Goal: Task Accomplishment & Management: Use online tool/utility

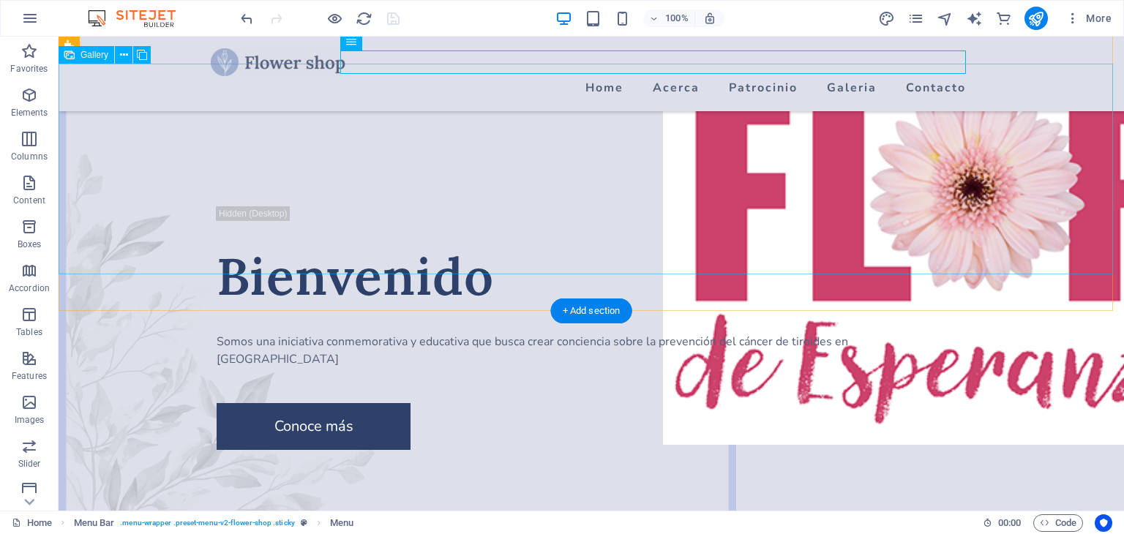
scroll to position [1594, 0]
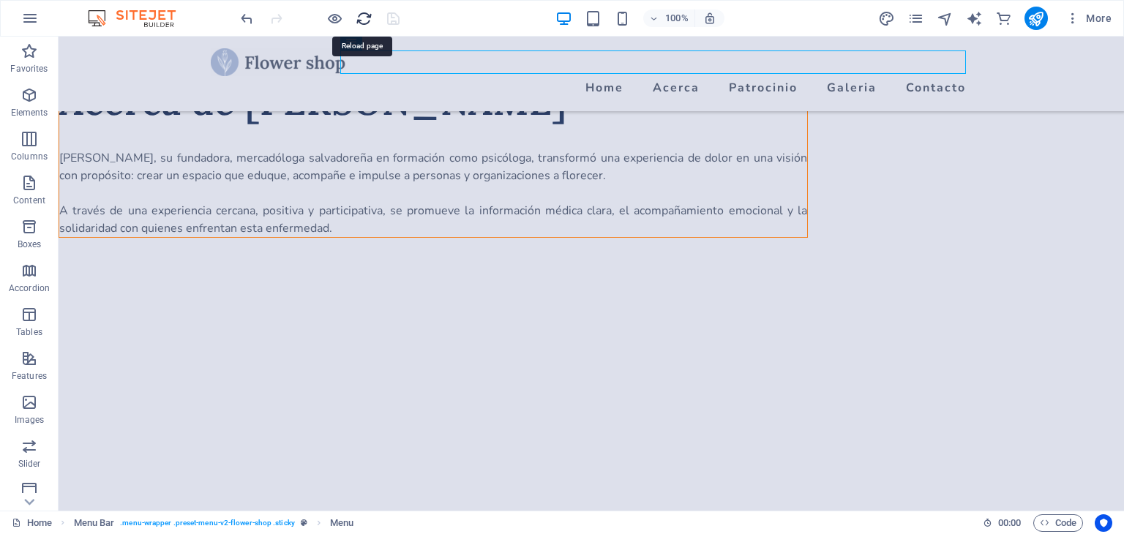
click at [359, 23] on icon "reload" at bounding box center [363, 18] width 17 height 17
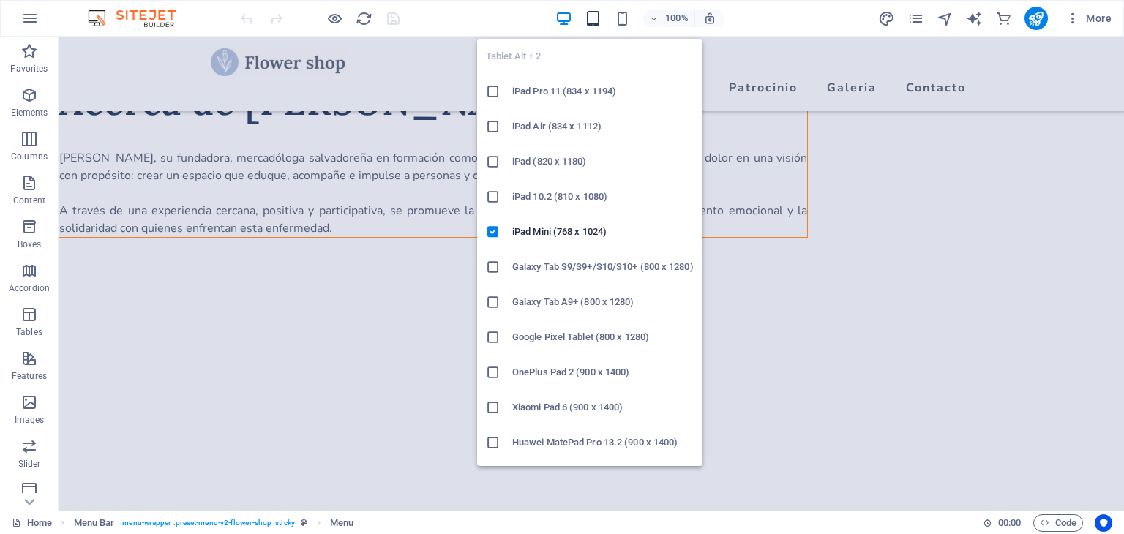
click at [594, 21] on icon "button" at bounding box center [592, 18] width 17 height 17
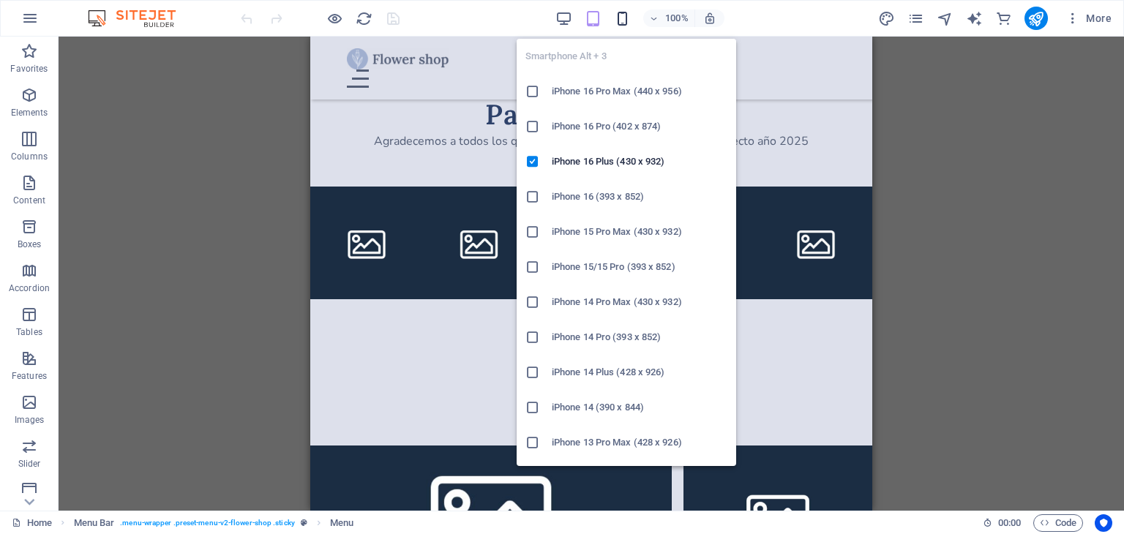
click at [620, 18] on icon "button" at bounding box center [622, 18] width 17 height 17
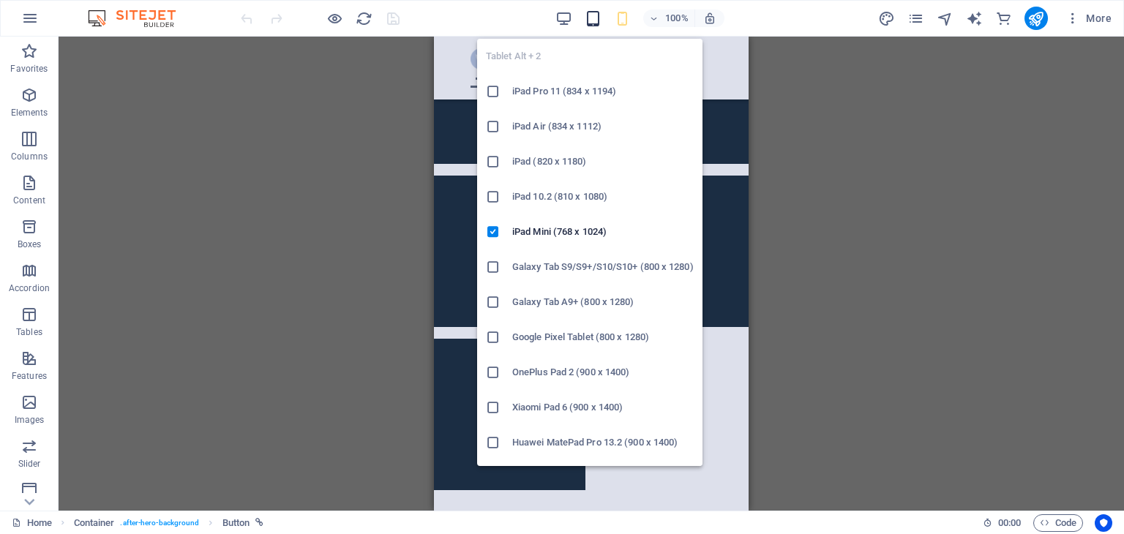
click at [591, 19] on icon "button" at bounding box center [592, 18] width 17 height 17
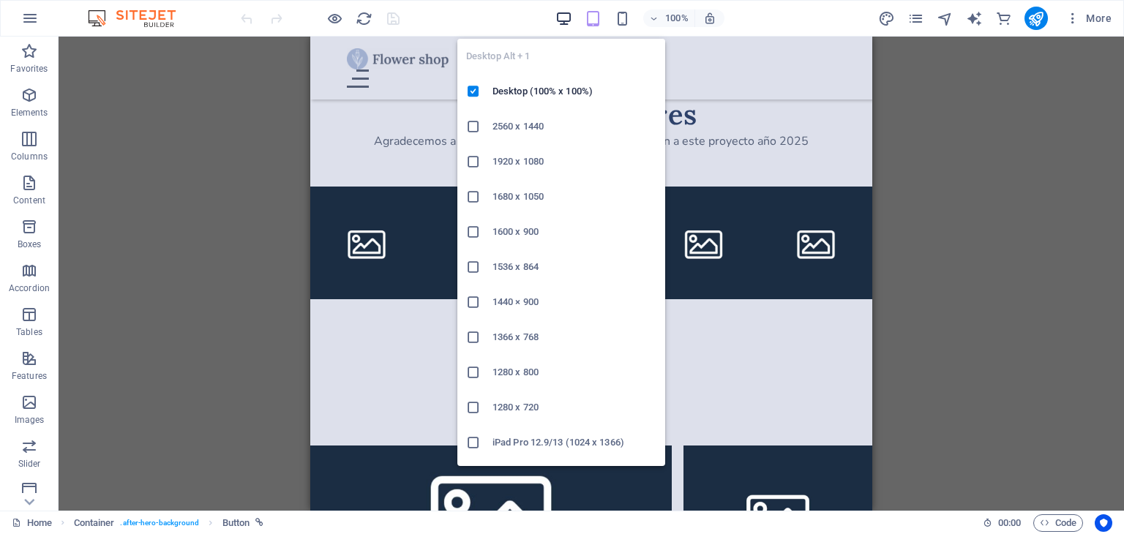
click at [568, 20] on icon "button" at bounding box center [563, 18] width 17 height 17
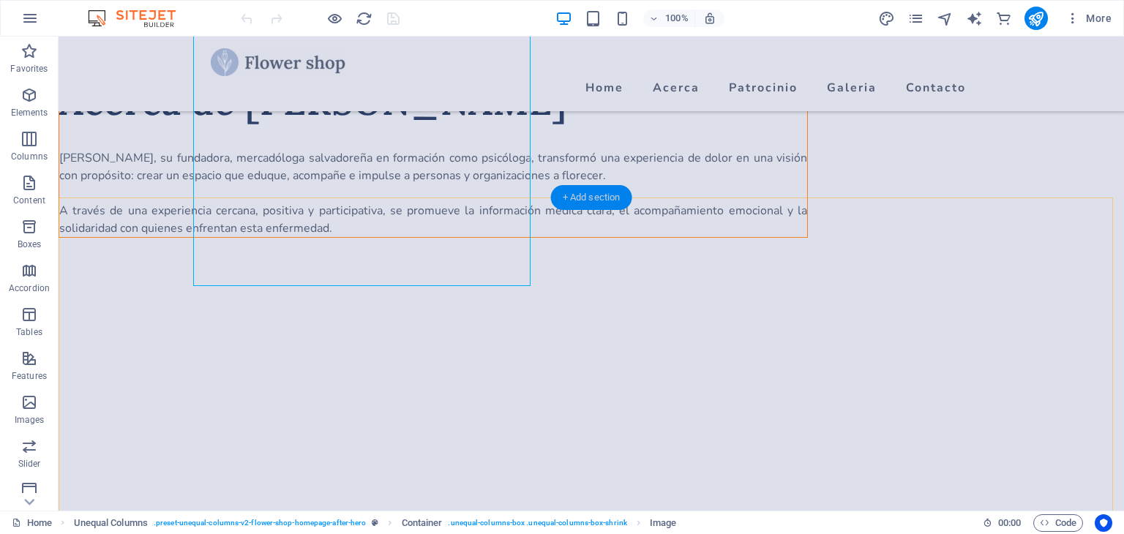
click at [579, 197] on div "+ Add section" at bounding box center [591, 197] width 81 height 25
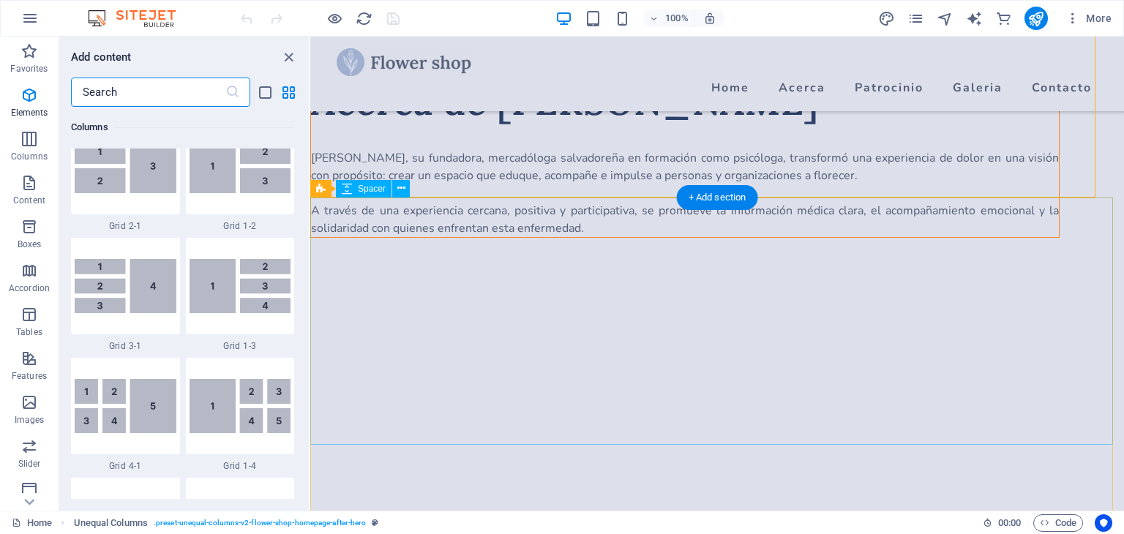
scroll to position [2559, 0]
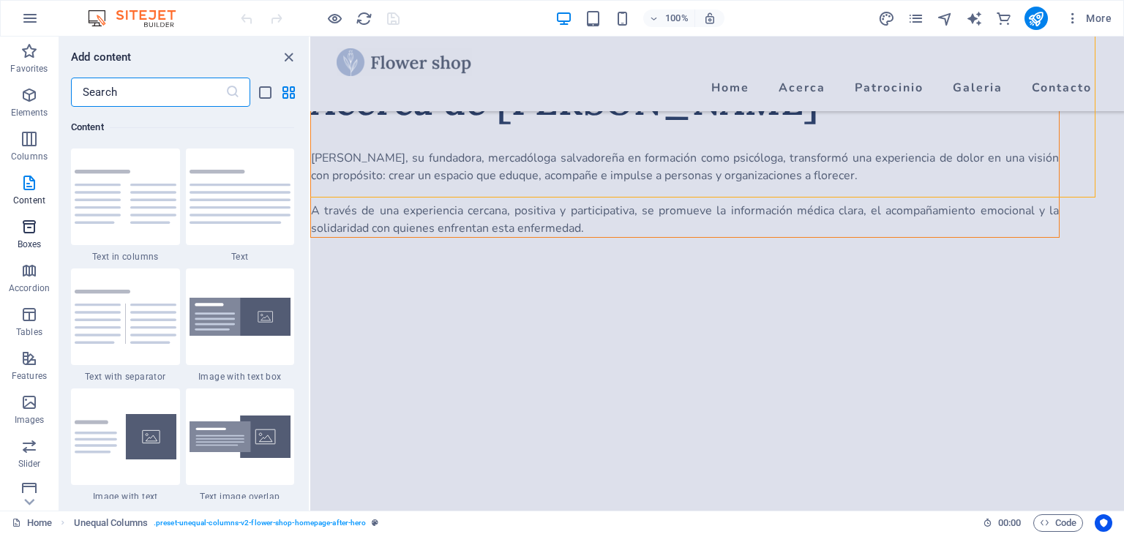
click at [32, 232] on icon "button" at bounding box center [29, 227] width 18 height 18
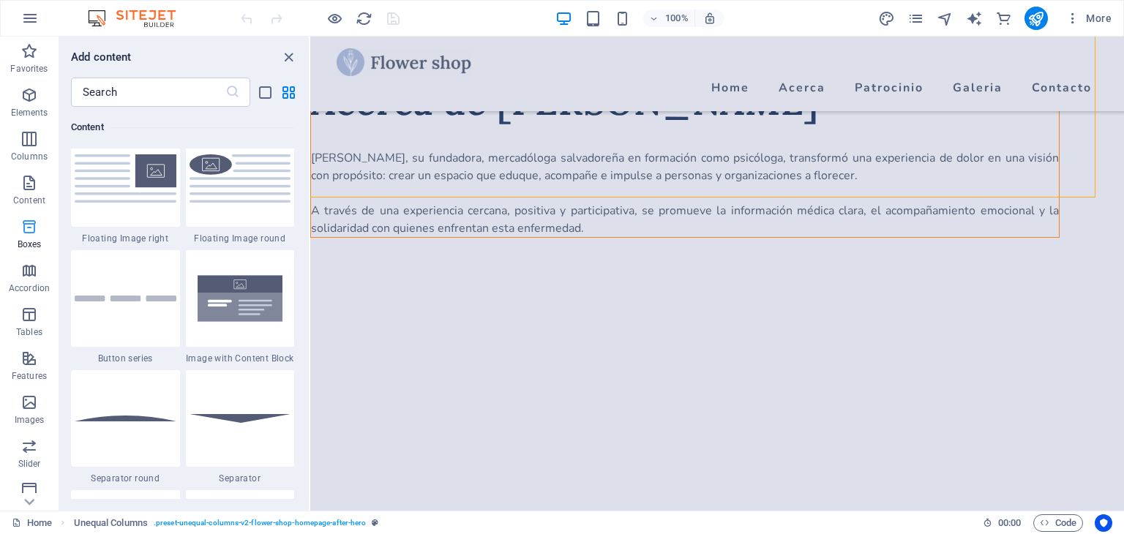
scroll to position [4035, 0]
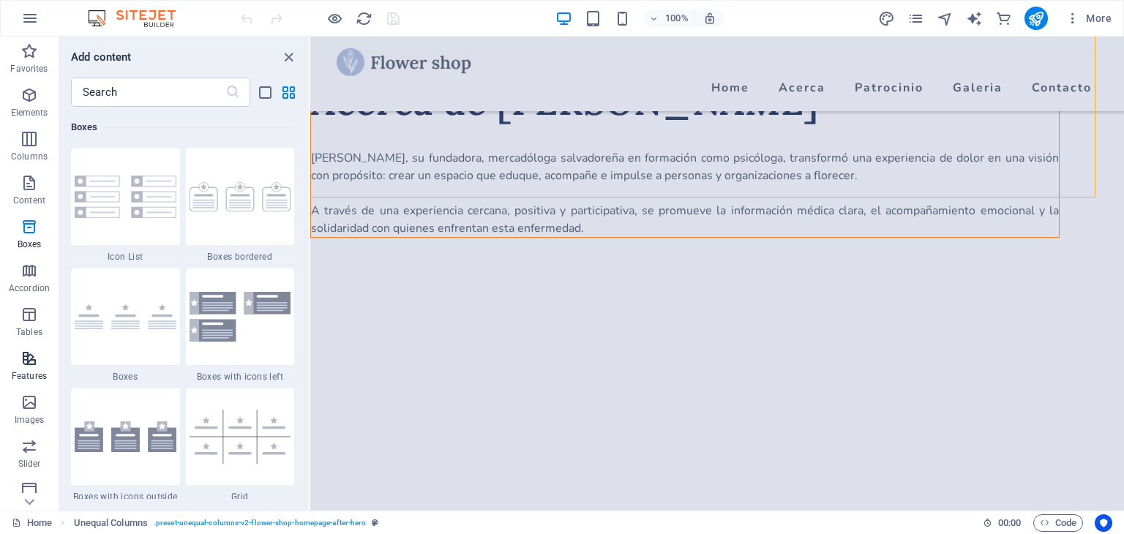
click at [26, 369] on span "Features" at bounding box center [29, 367] width 59 height 35
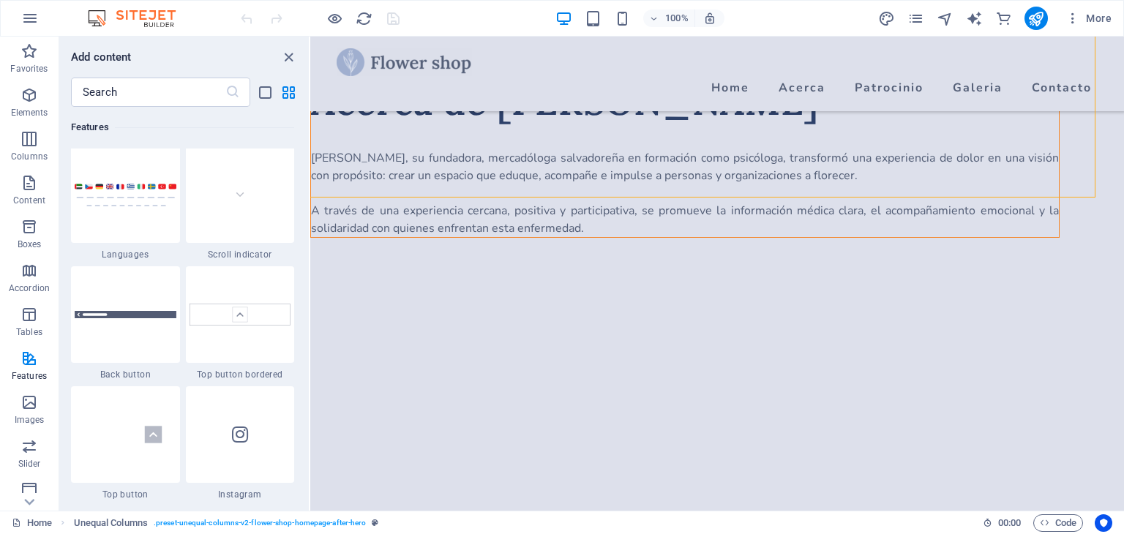
scroll to position [6786, 0]
click at [26, 445] on icon "button" at bounding box center [29, 446] width 18 height 18
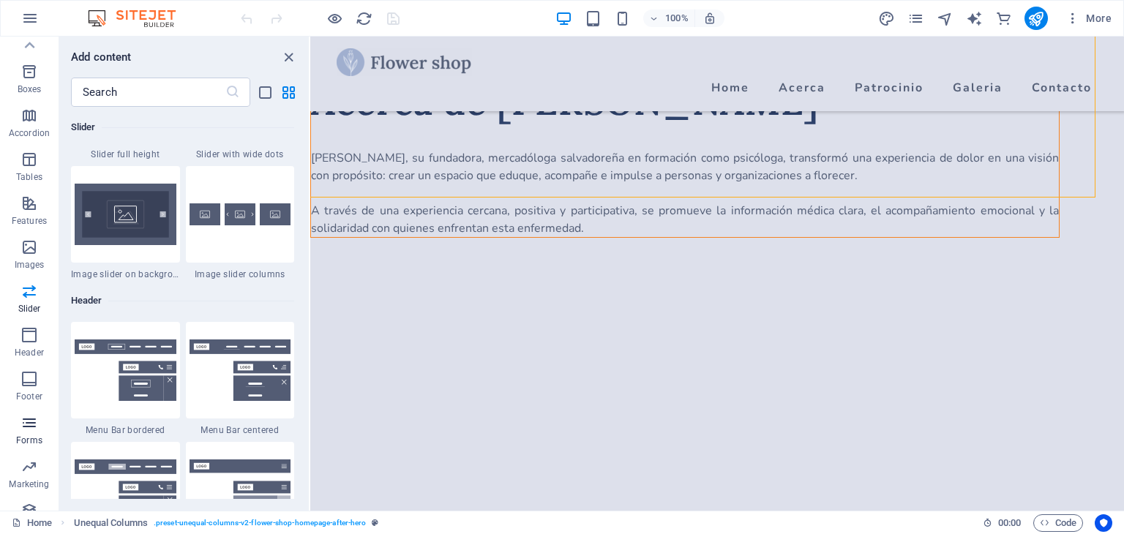
scroll to position [0, 0]
click at [30, 94] on icon "button" at bounding box center [29, 95] width 18 height 18
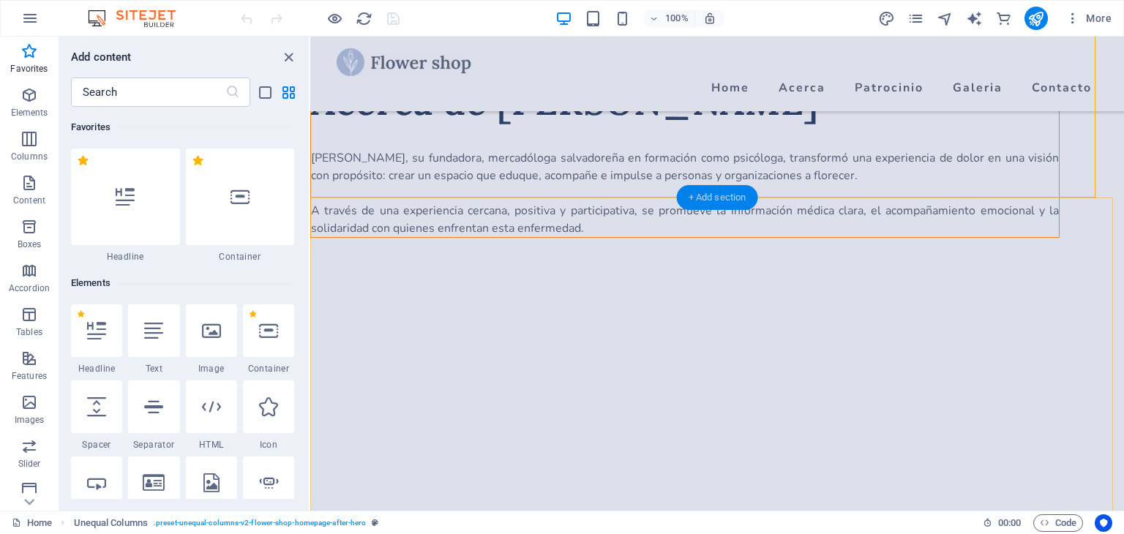
click at [710, 192] on div "+ Add section" at bounding box center [717, 197] width 81 height 25
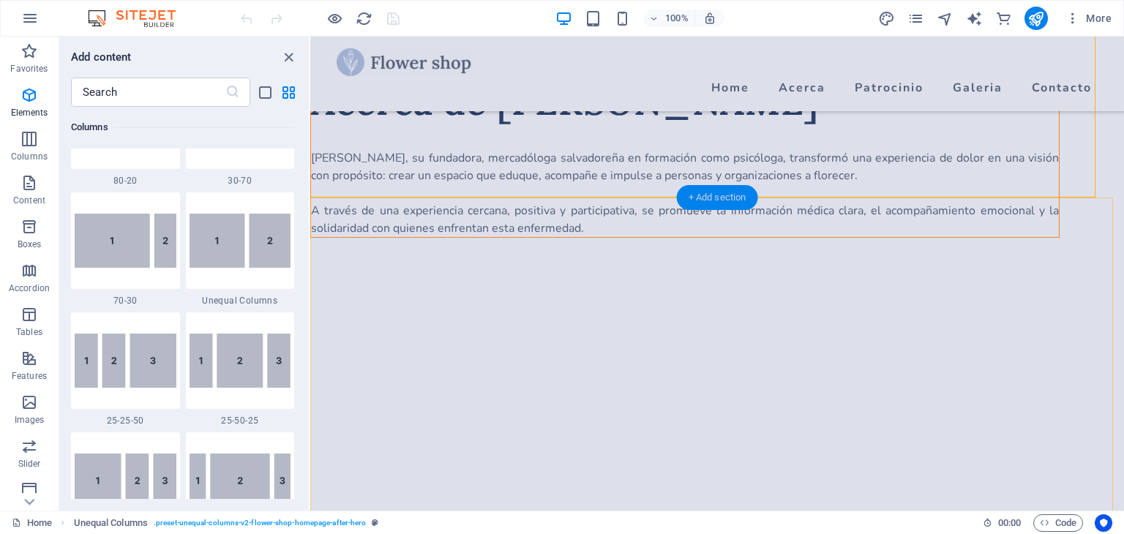
scroll to position [2559, 0]
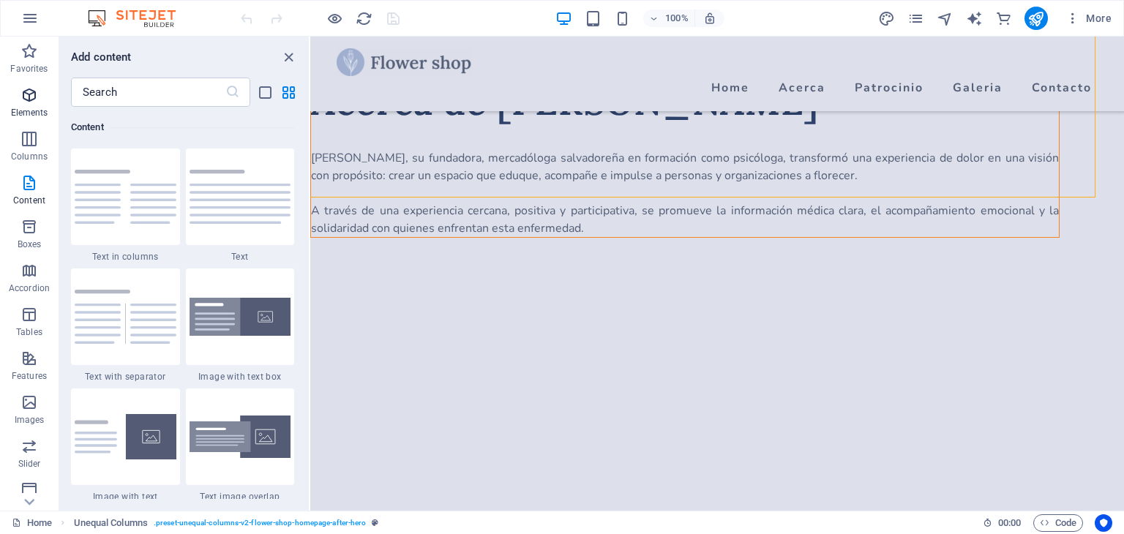
click at [29, 96] on icon "button" at bounding box center [29, 95] width 18 height 18
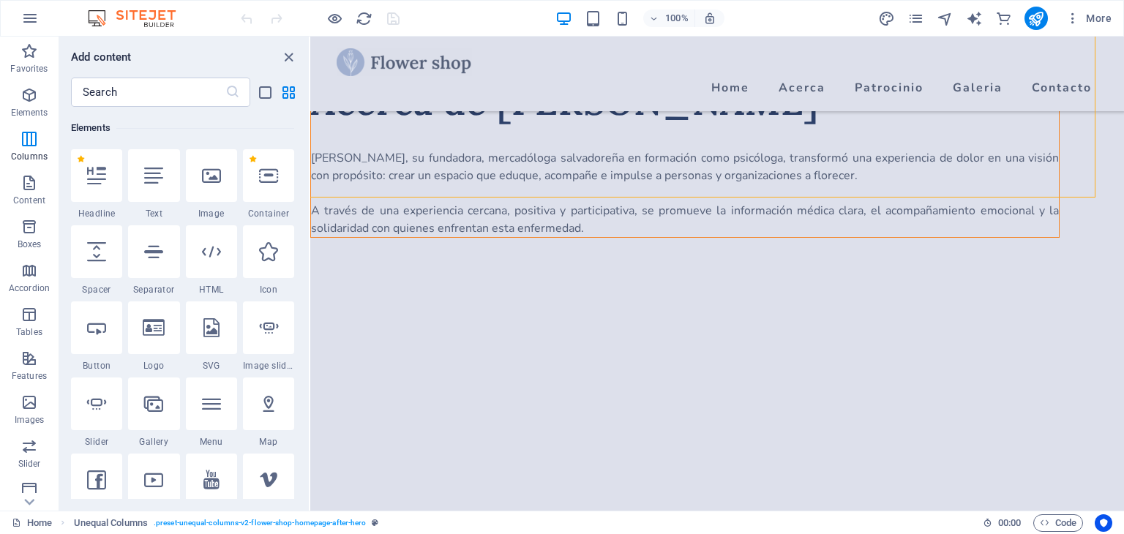
scroll to position [155, 0]
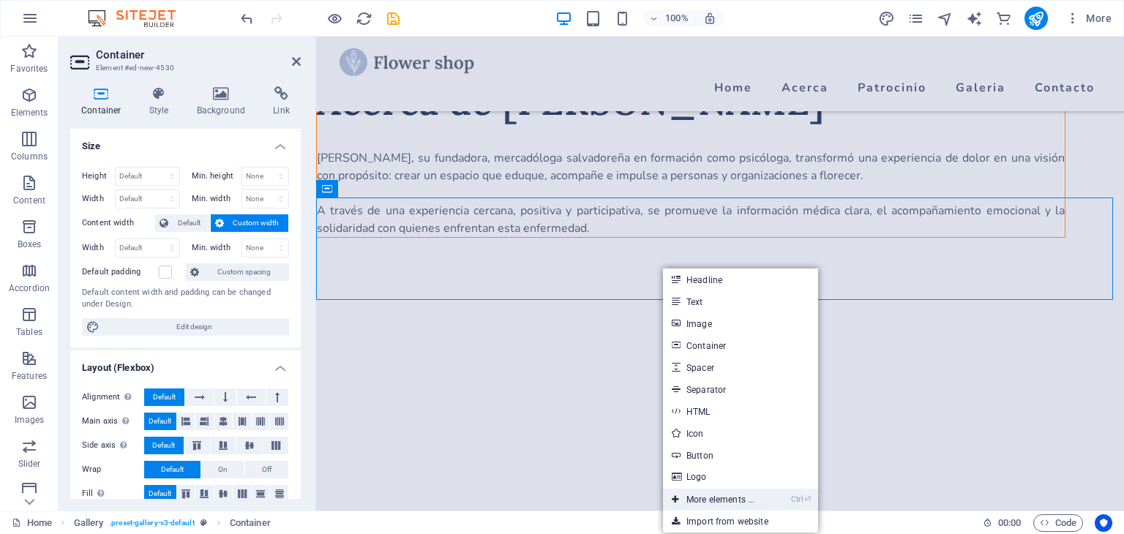
click at [731, 496] on link "Ctrl ⏎ More elements ..." at bounding box center [713, 500] width 100 height 22
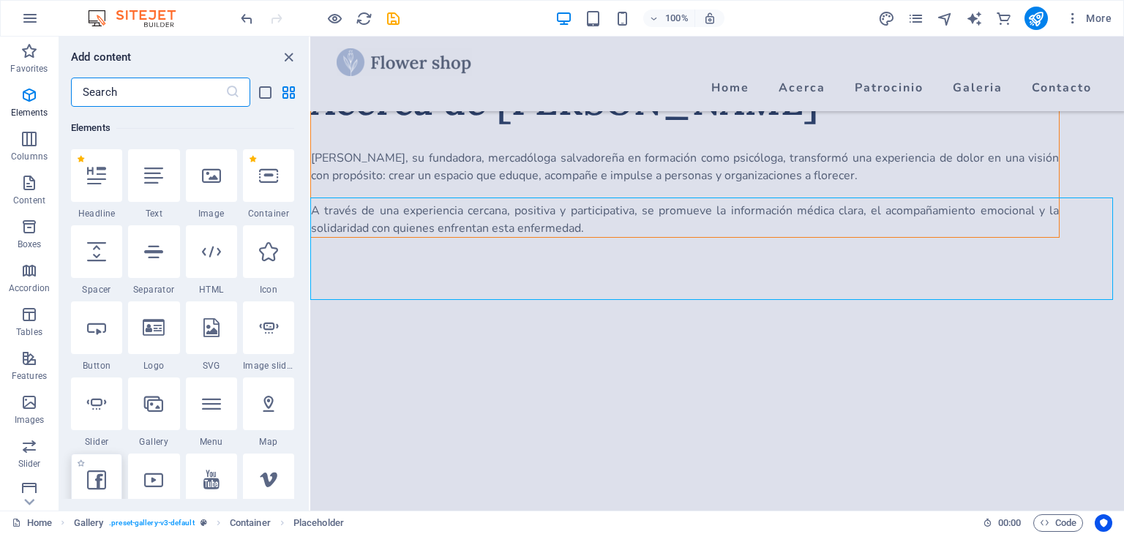
scroll to position [207, 0]
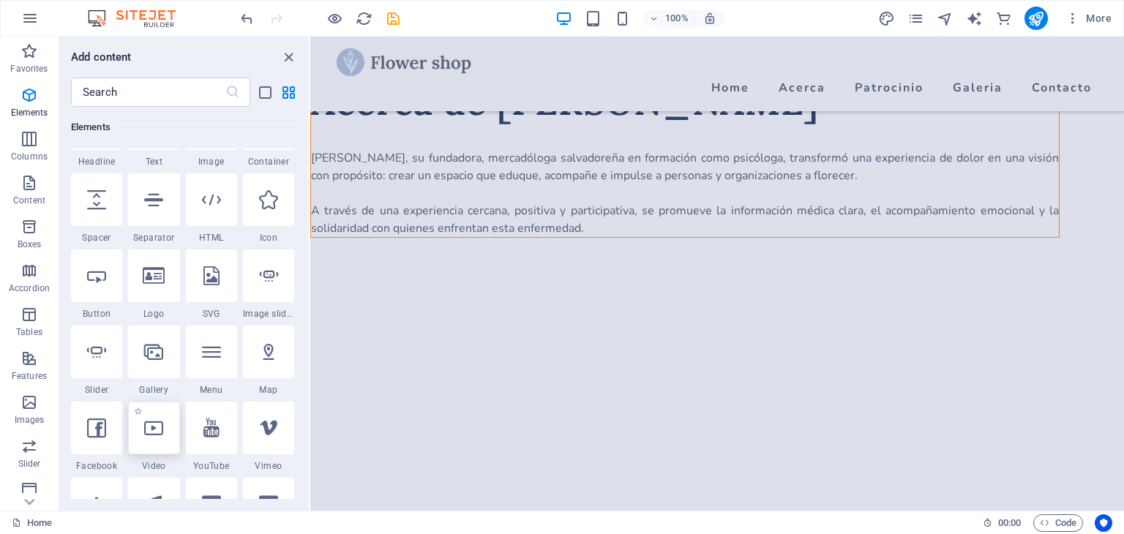
select select "%"
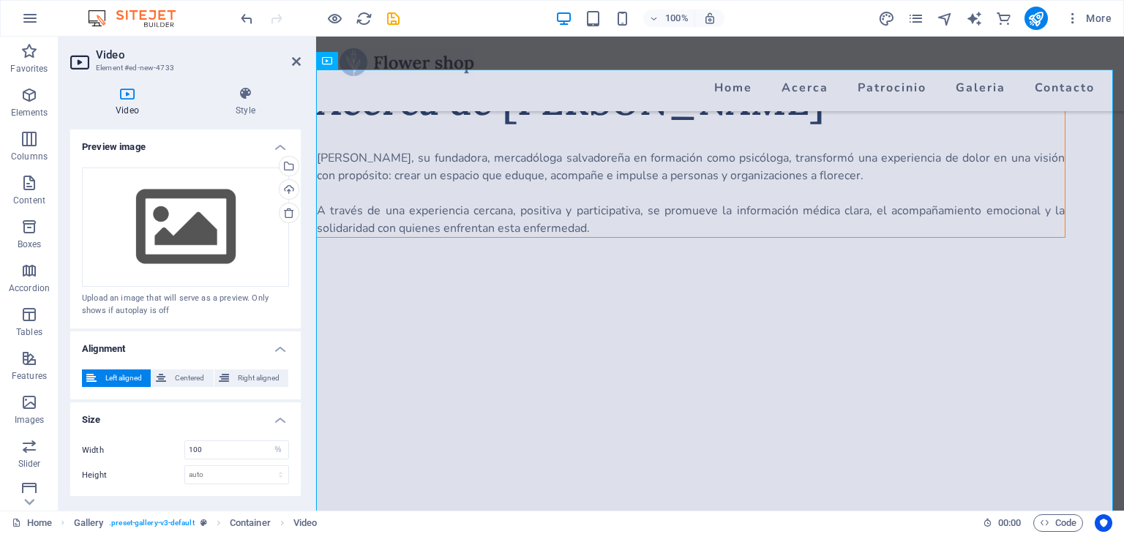
scroll to position [312, 0]
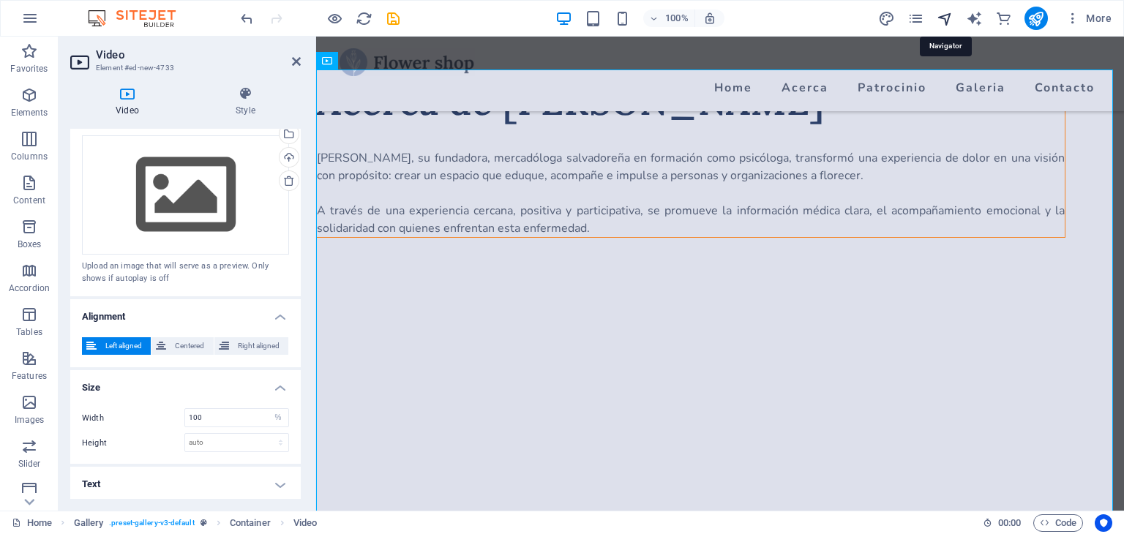
click at [947, 14] on icon "navigator" at bounding box center [944, 18] width 17 height 17
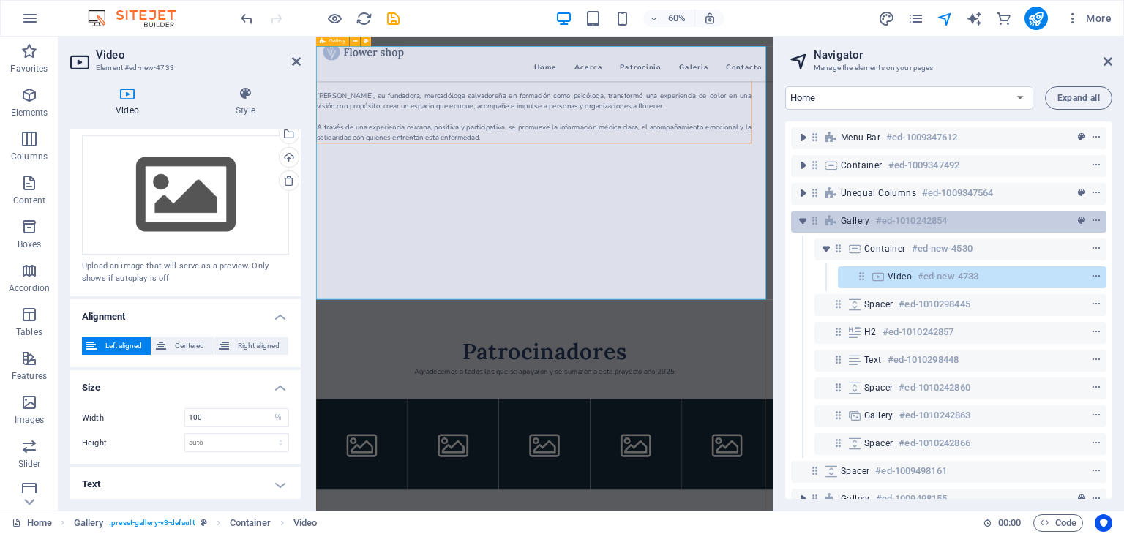
click at [881, 225] on h6 "#ed-1010242854" at bounding box center [911, 221] width 71 height 18
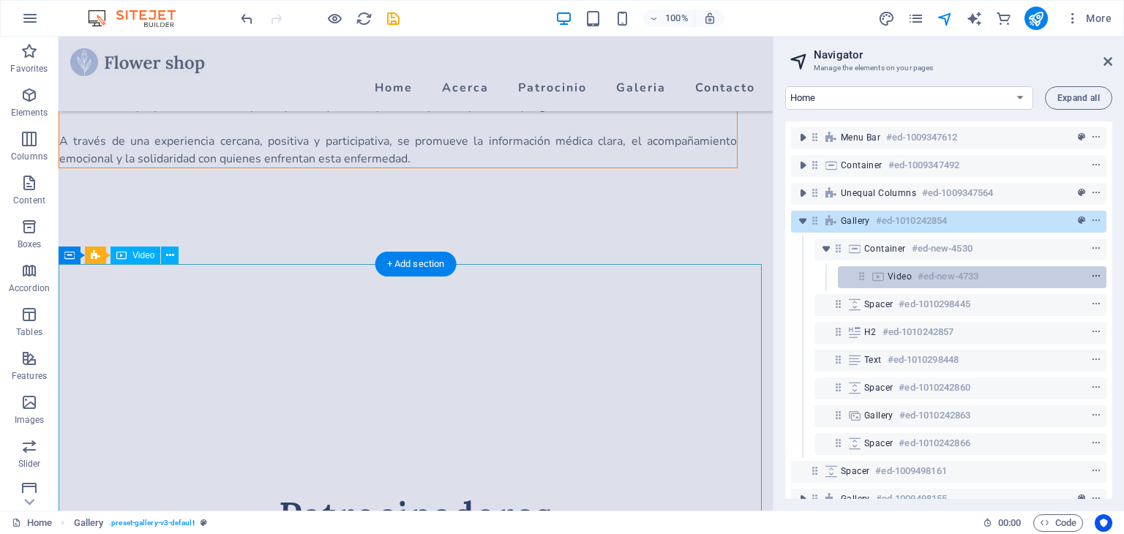
click at [1094, 276] on icon "context-menu" at bounding box center [1096, 276] width 10 height 10
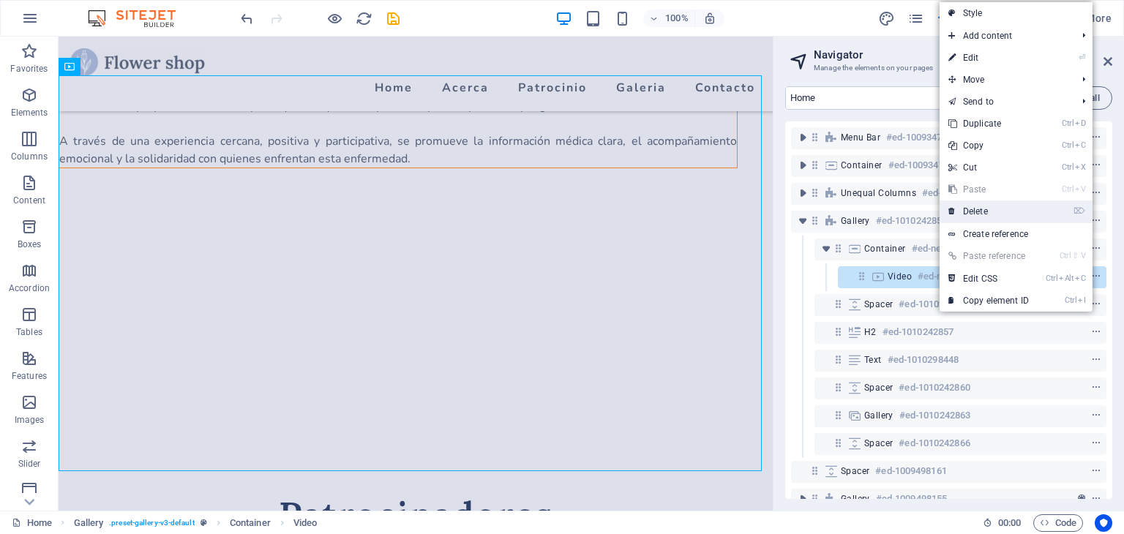
click at [977, 209] on link "⌦ Delete" at bounding box center [988, 211] width 98 height 22
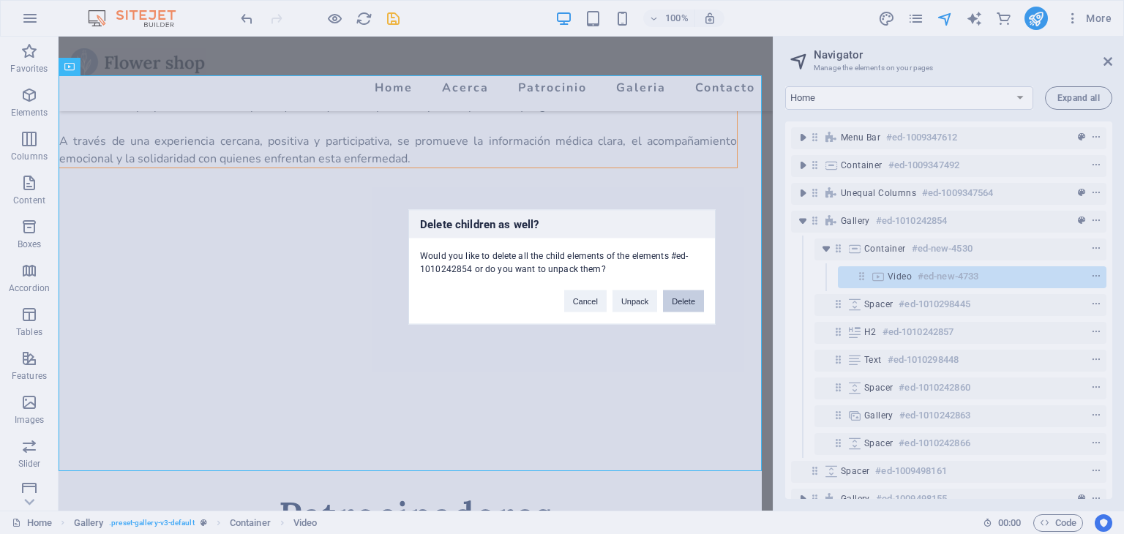
click at [683, 300] on button "Delete" at bounding box center [683, 301] width 41 height 22
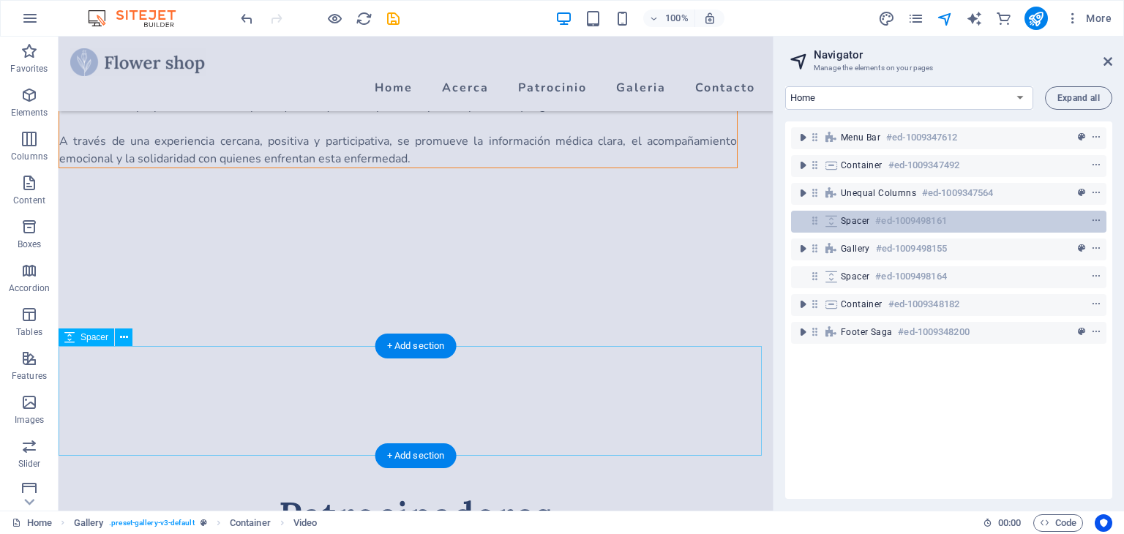
click at [872, 219] on div "Spacer #ed-1009498161" at bounding box center [936, 221] width 192 height 18
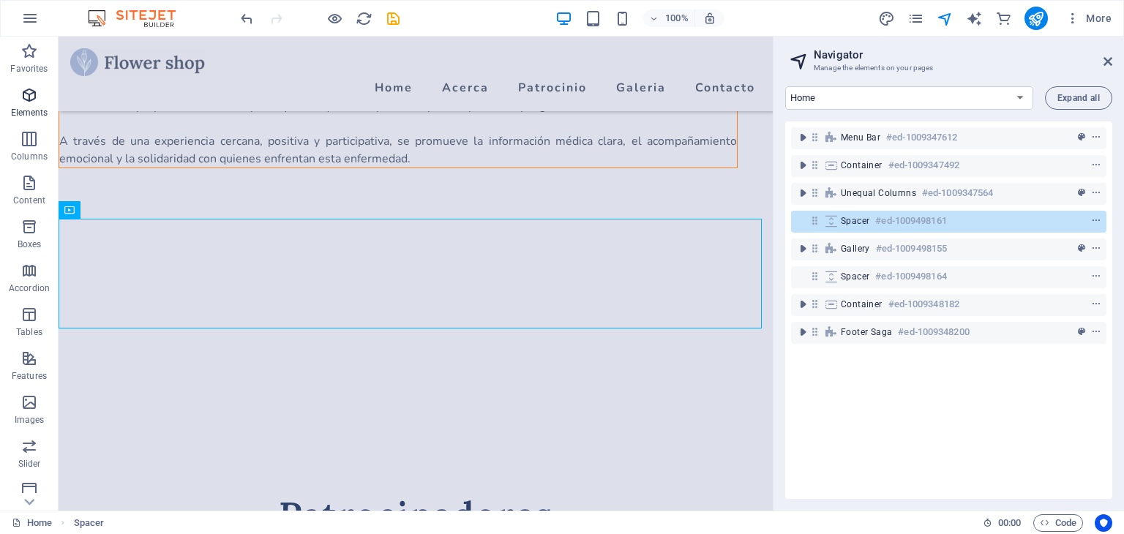
click at [31, 102] on icon "button" at bounding box center [29, 95] width 18 height 18
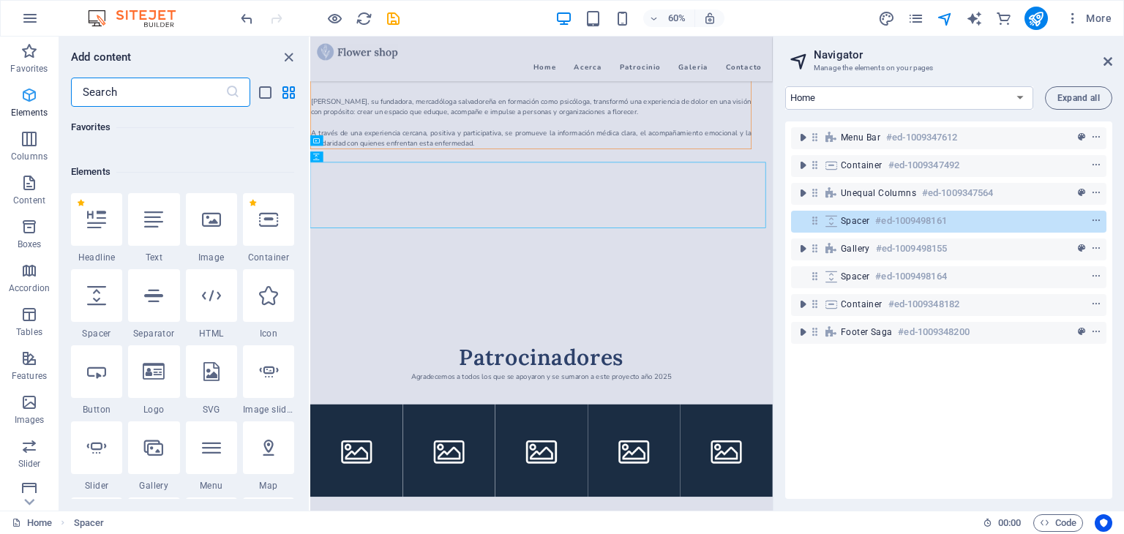
scroll to position [155, 0]
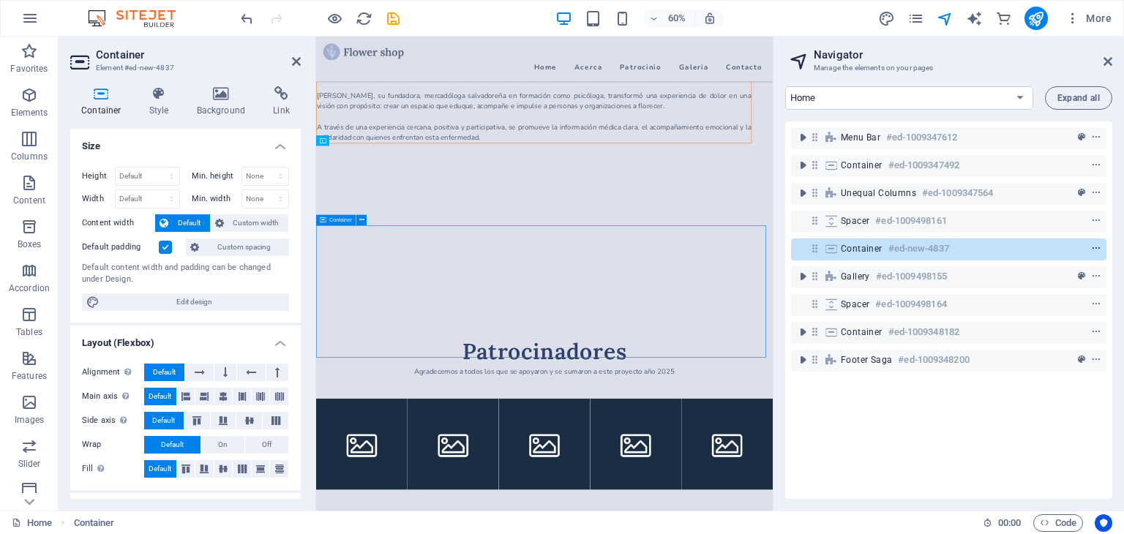
click at [1093, 248] on icon "context-menu" at bounding box center [1096, 249] width 10 height 10
click at [200, 377] on icon at bounding box center [200, 373] width 10 height 18
click at [197, 372] on icon at bounding box center [200, 373] width 10 height 18
click at [156, 94] on icon at bounding box center [159, 93] width 42 height 15
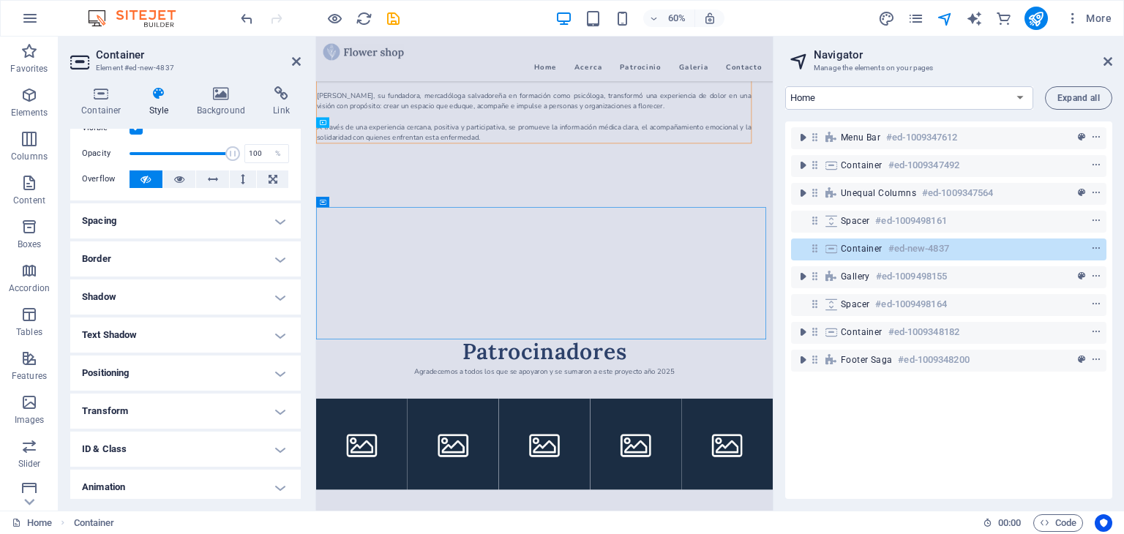
scroll to position [0, 0]
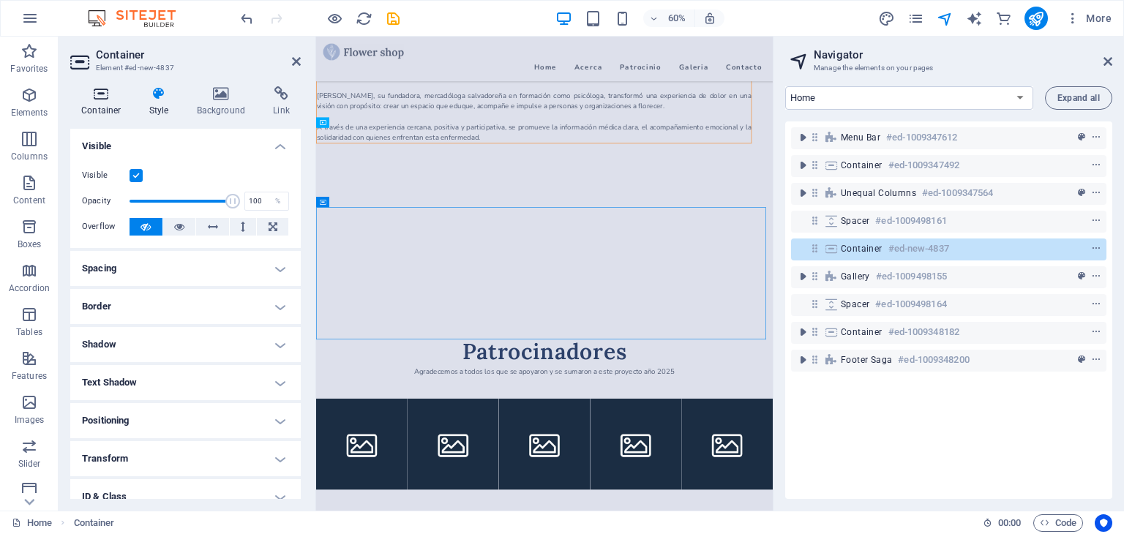
click at [105, 101] on h4 "Container" at bounding box center [104, 101] width 68 height 31
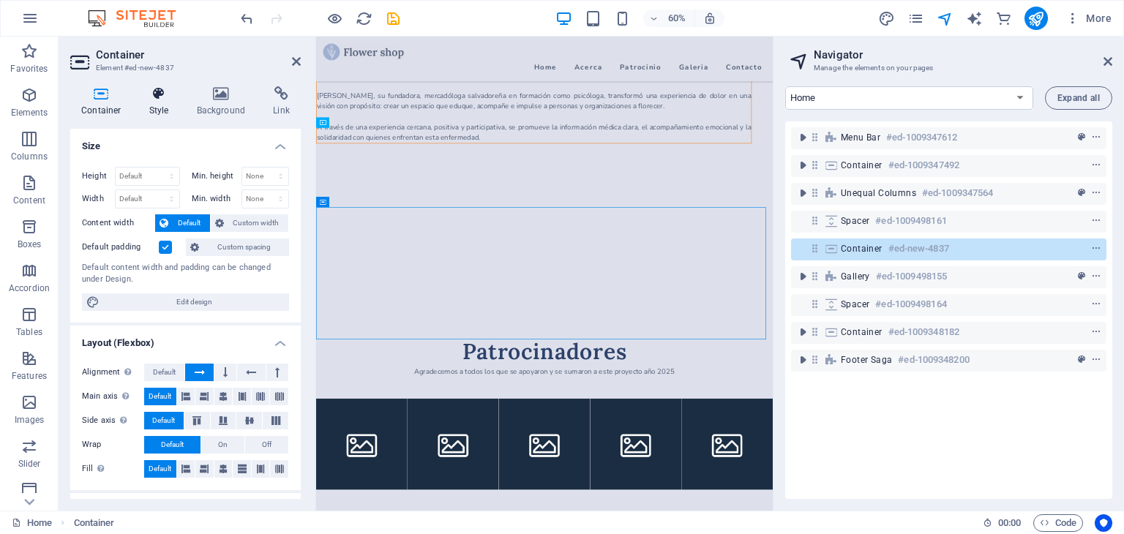
click at [158, 104] on h4 "Style" at bounding box center [162, 101] width 48 height 31
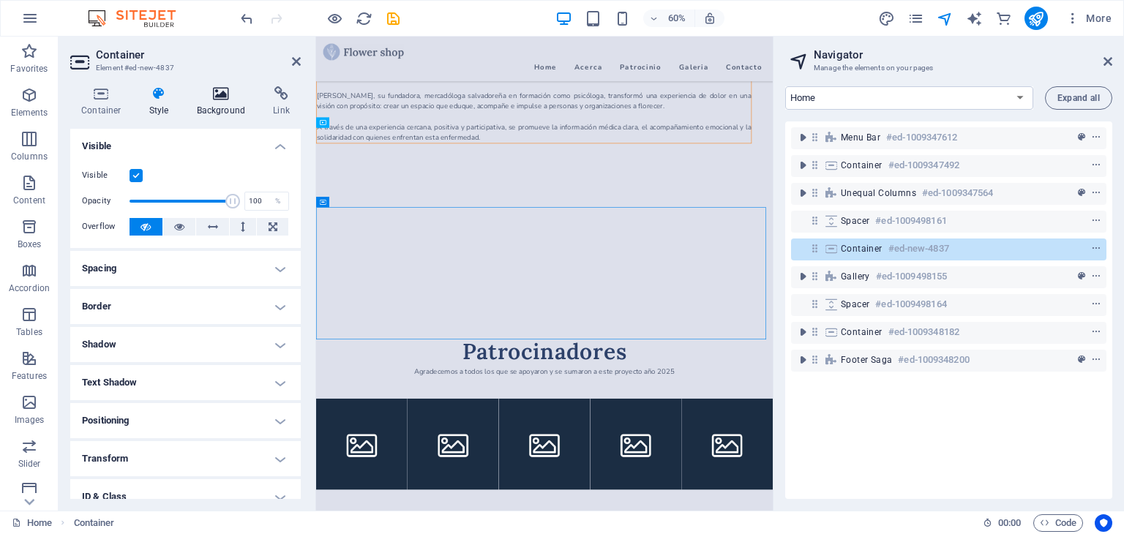
click at [222, 94] on icon at bounding box center [221, 93] width 71 height 15
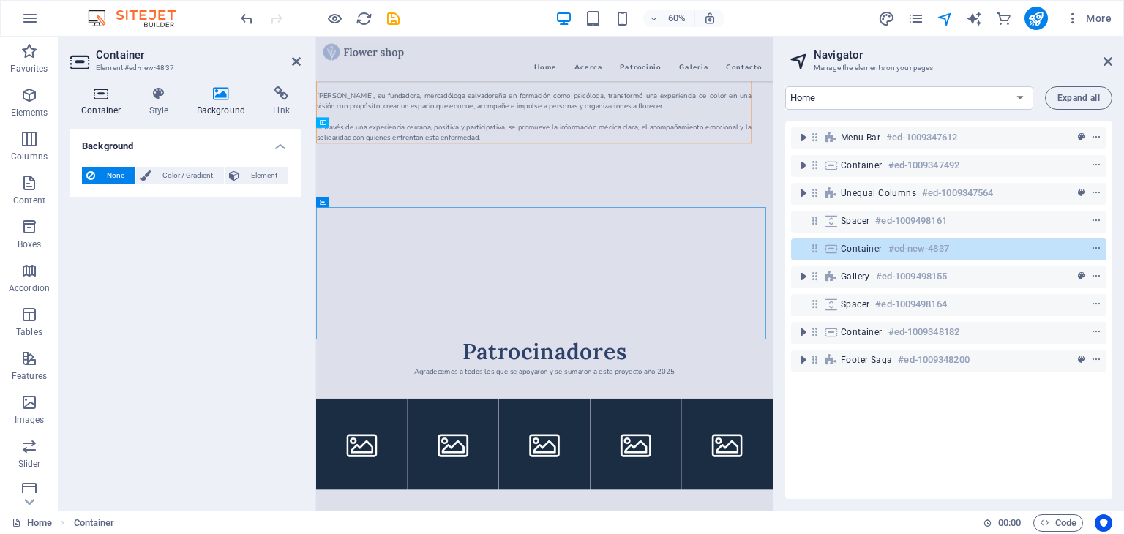
click at [102, 93] on icon at bounding box center [101, 93] width 62 height 15
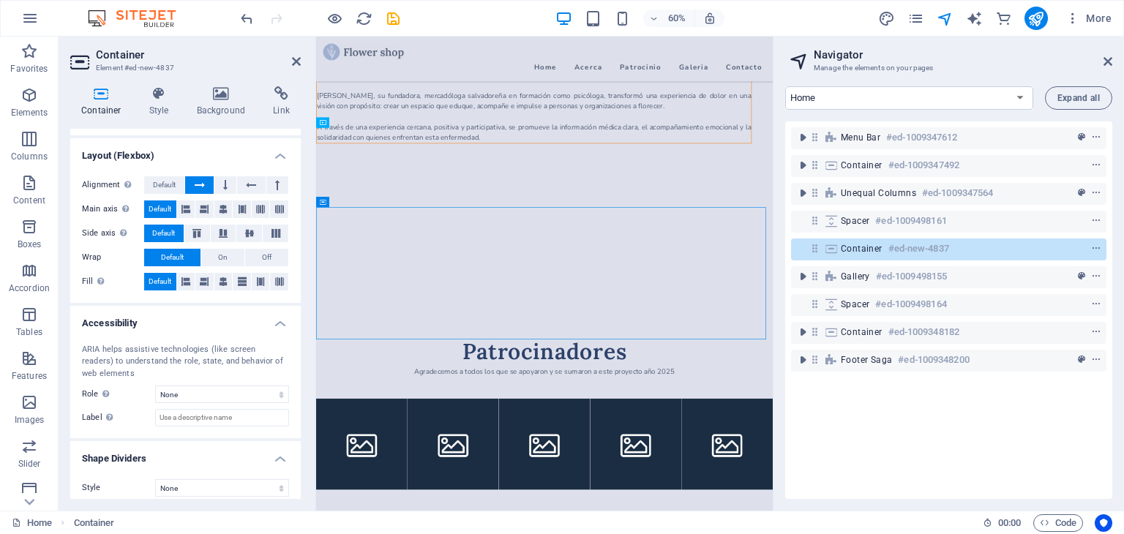
scroll to position [196, 0]
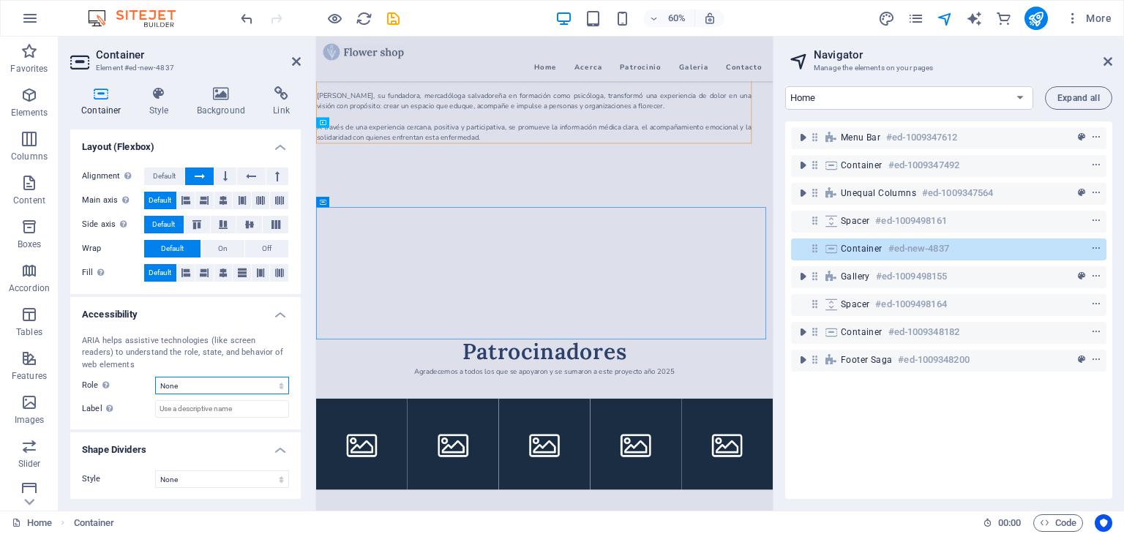
click at [242, 383] on select "None Alert Article Banner Comment Complementary Dialog Footer Header Marquee Pr…" at bounding box center [222, 386] width 134 height 18
click at [121, 357] on div "ARIA helps assistive technologies (like screen readers) to understand the role,…" at bounding box center [185, 353] width 207 height 37
click at [196, 480] on select "None Triangle Square Diagonal Polygon 1 Polygon 2 Zigzag Multiple Zigzags Waves…" at bounding box center [222, 479] width 134 height 18
click at [93, 353] on div "ARIA helps assistive technologies (like screen readers) to understand the role,…" at bounding box center [185, 353] width 207 height 37
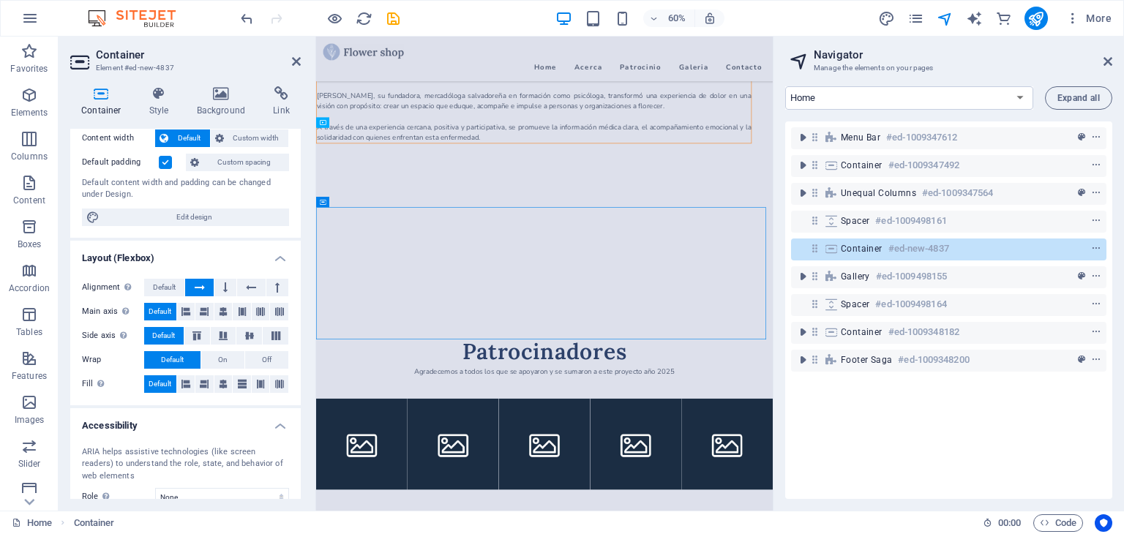
scroll to position [0, 0]
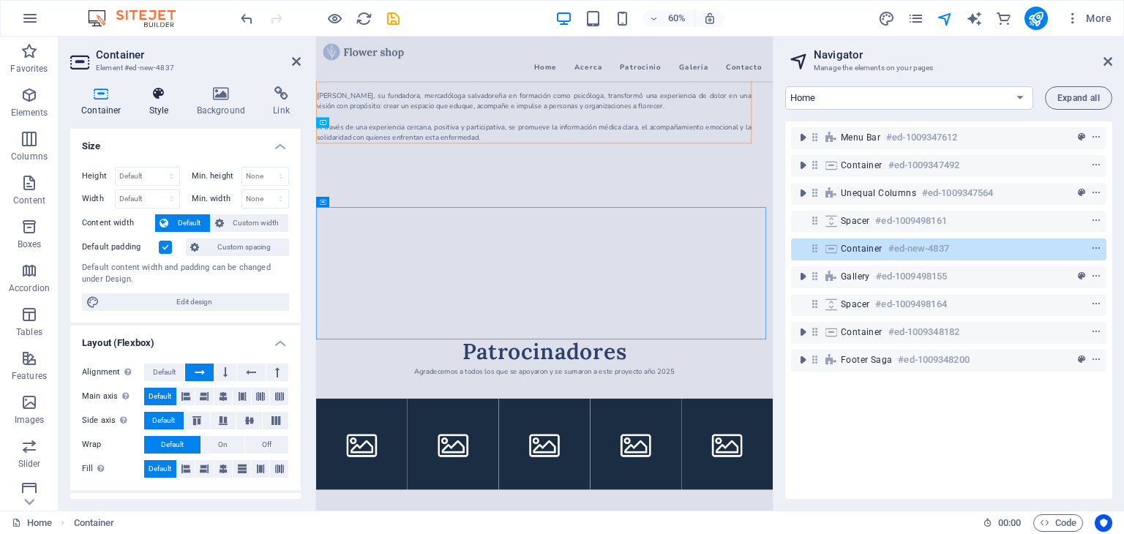
click at [164, 97] on icon at bounding box center [159, 93] width 42 height 15
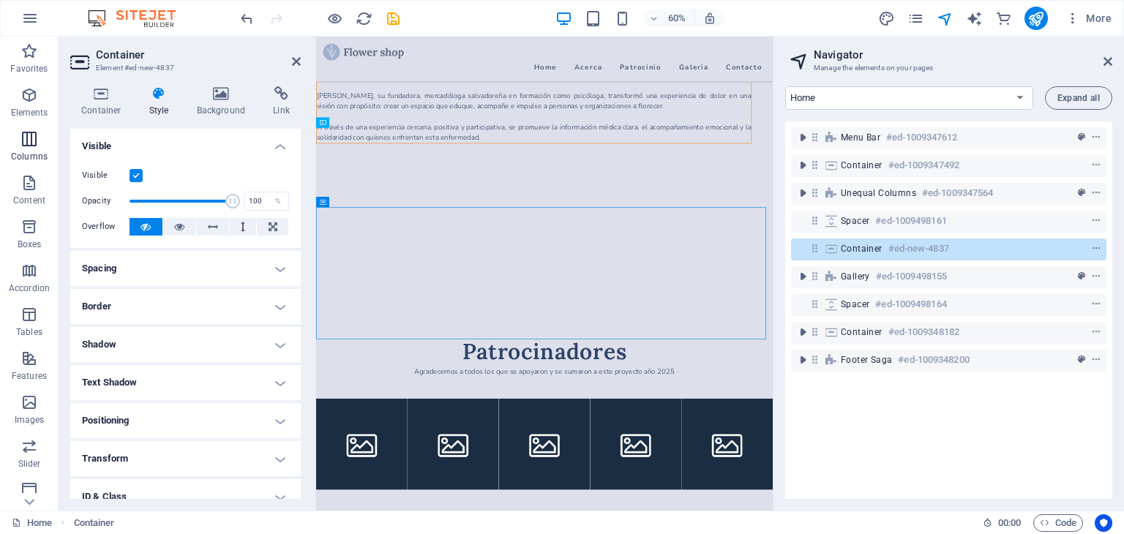
click at [31, 127] on button "Columns" at bounding box center [29, 146] width 59 height 44
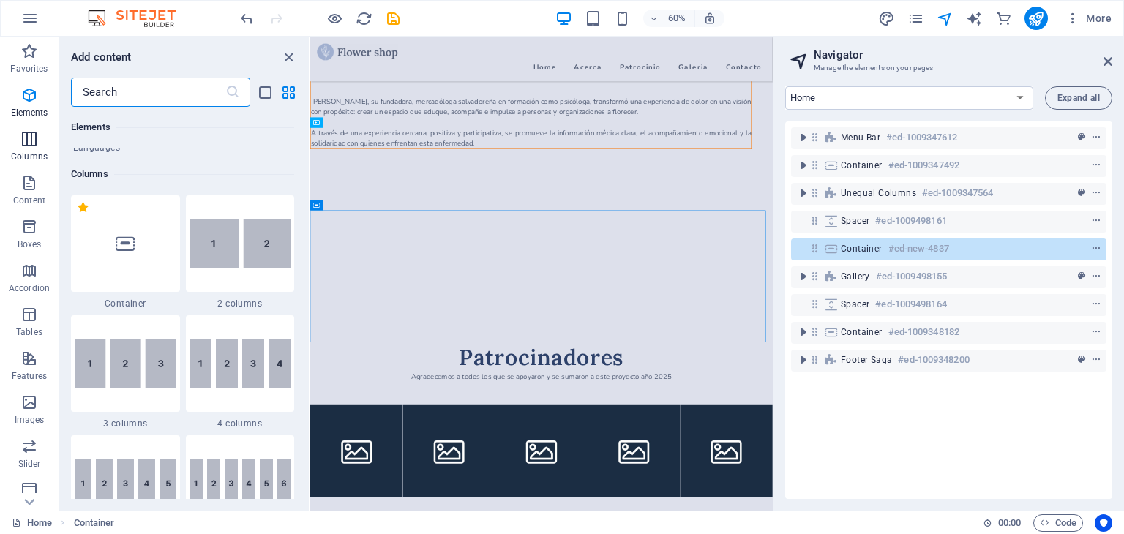
scroll to position [724, 0]
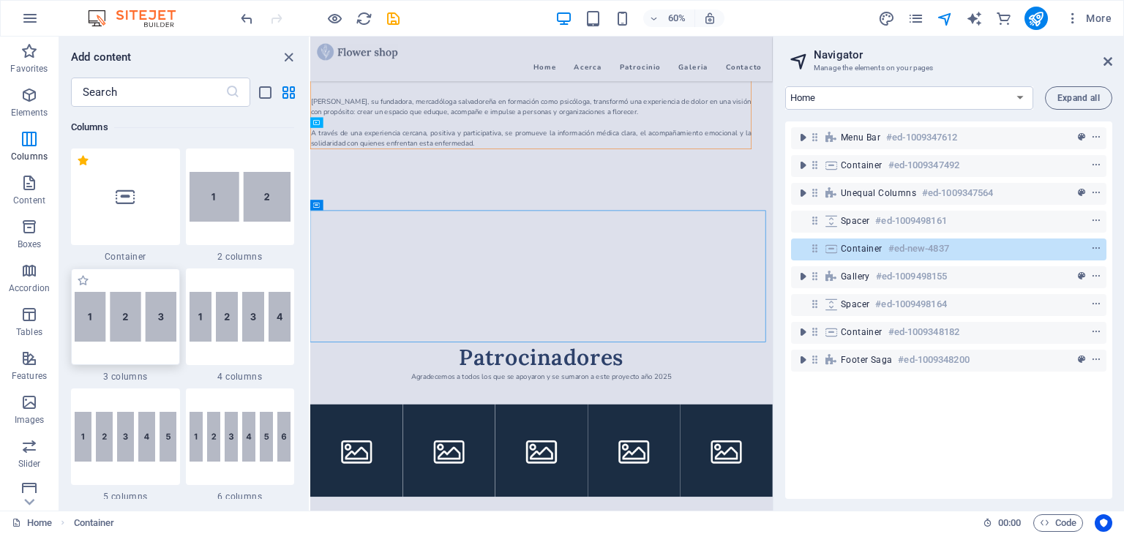
click at [151, 317] on img at bounding box center [126, 317] width 102 height 50
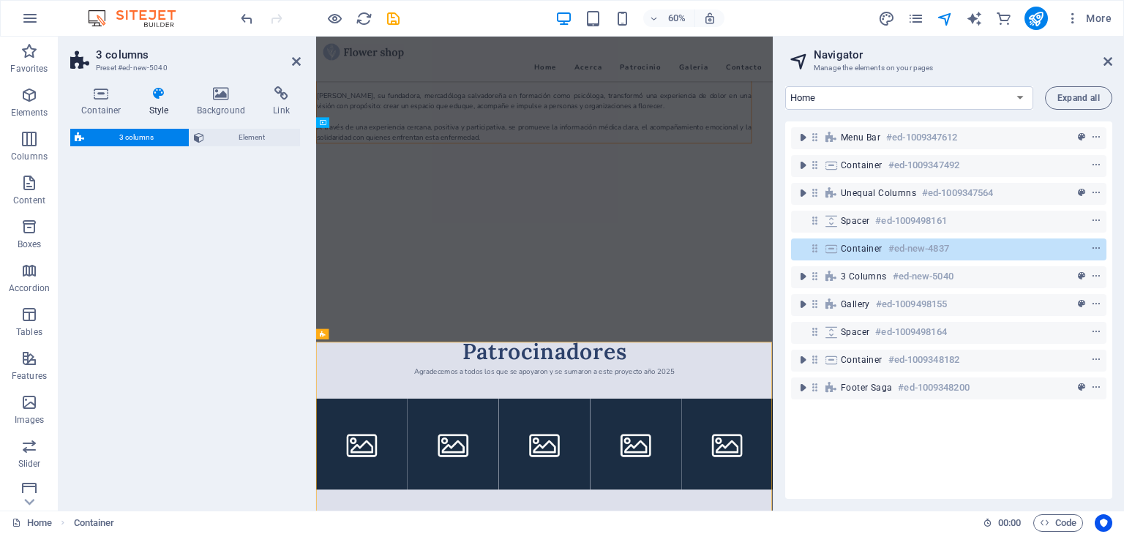
select select "rem"
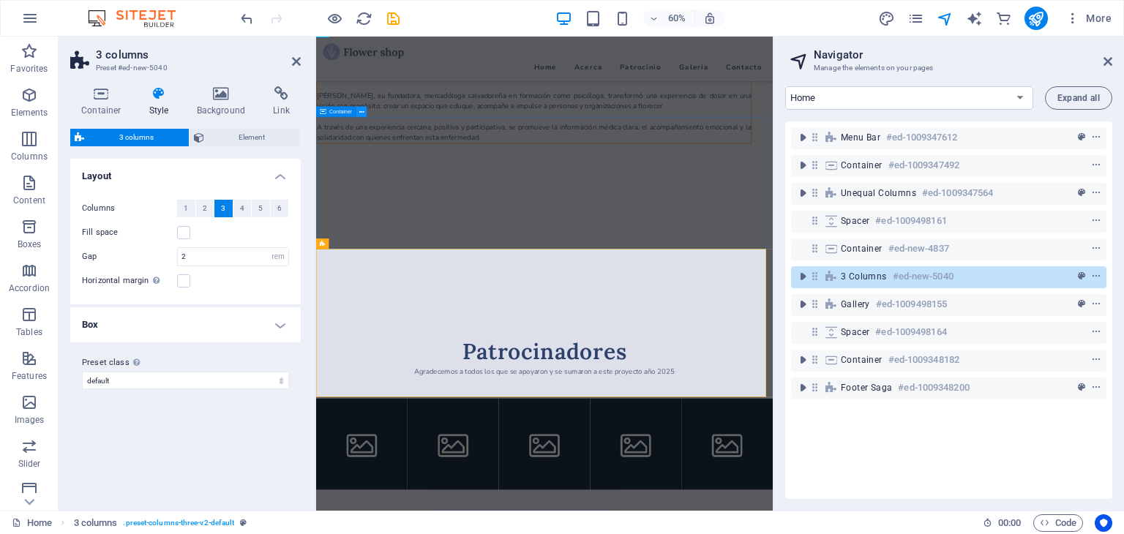
click at [361, 112] on icon at bounding box center [361, 113] width 5 height 10
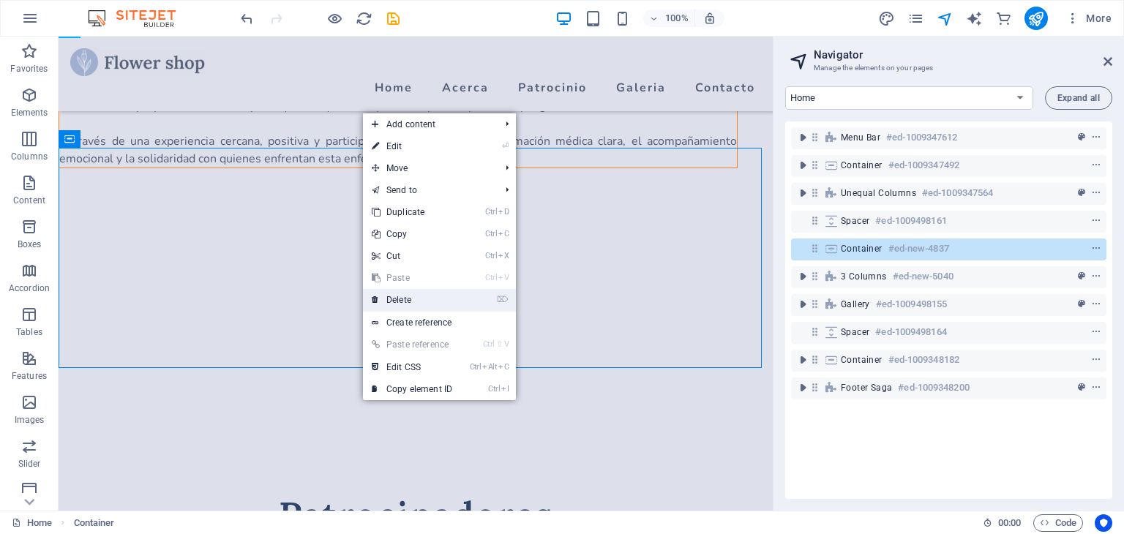
click at [410, 299] on link "⌦ Delete" at bounding box center [412, 300] width 98 height 22
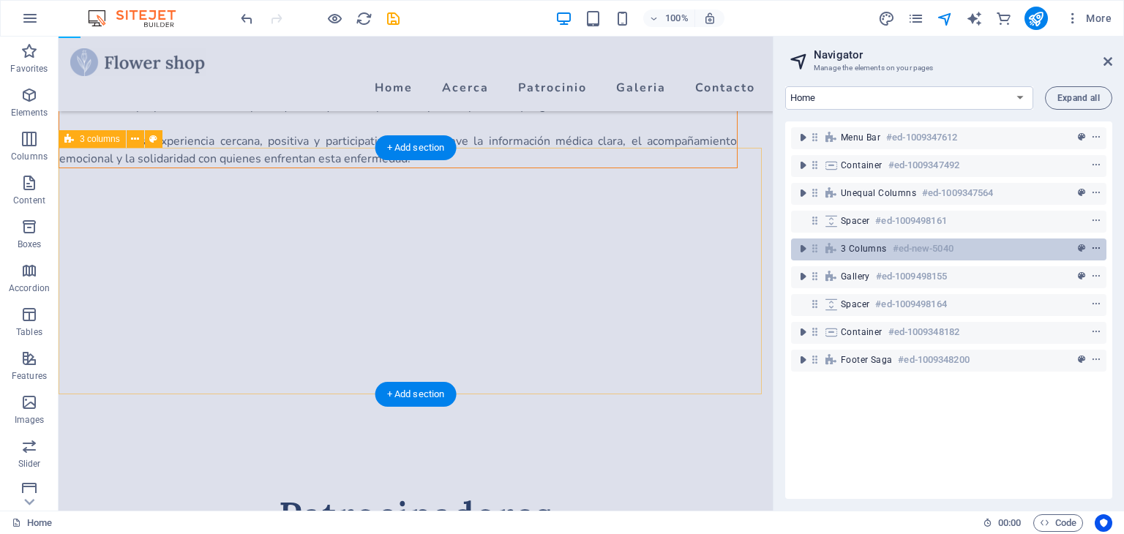
click at [1094, 249] on icon "context-menu" at bounding box center [1096, 249] width 10 height 10
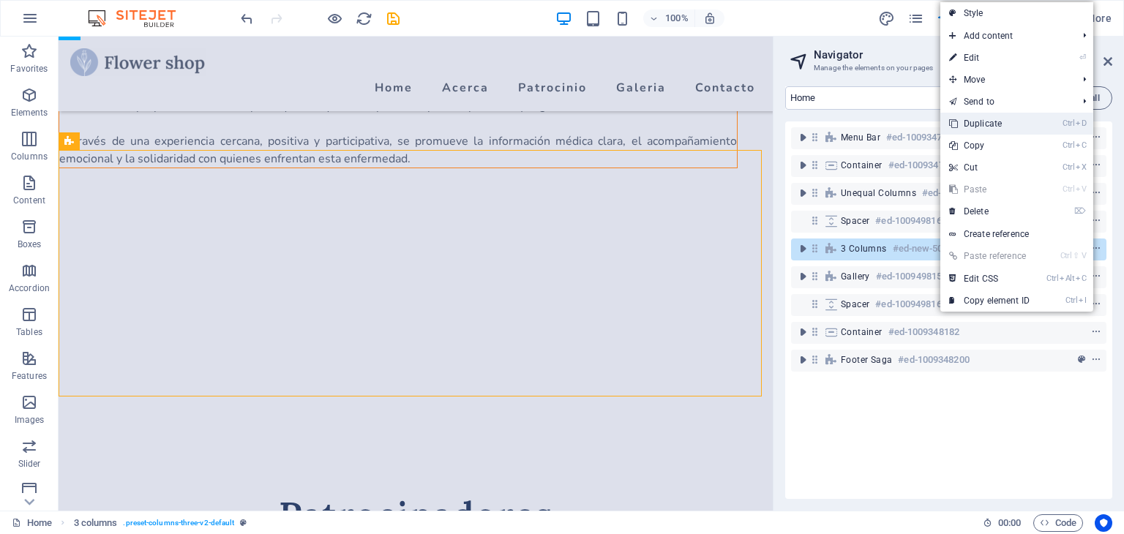
click at [992, 118] on link "Ctrl D Duplicate" at bounding box center [989, 124] width 98 height 22
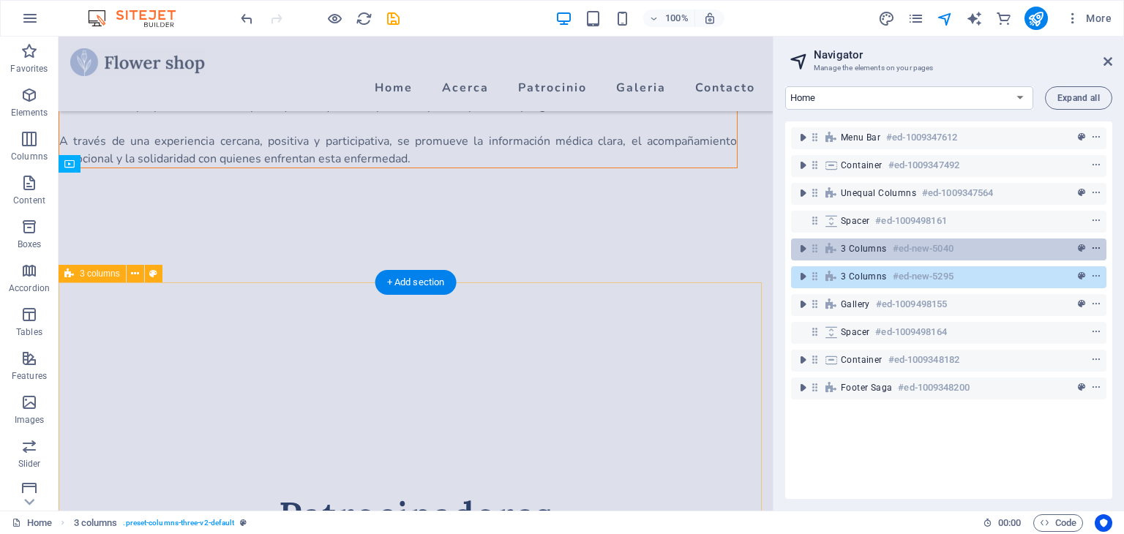
click at [1094, 246] on icon "context-menu" at bounding box center [1096, 249] width 10 height 10
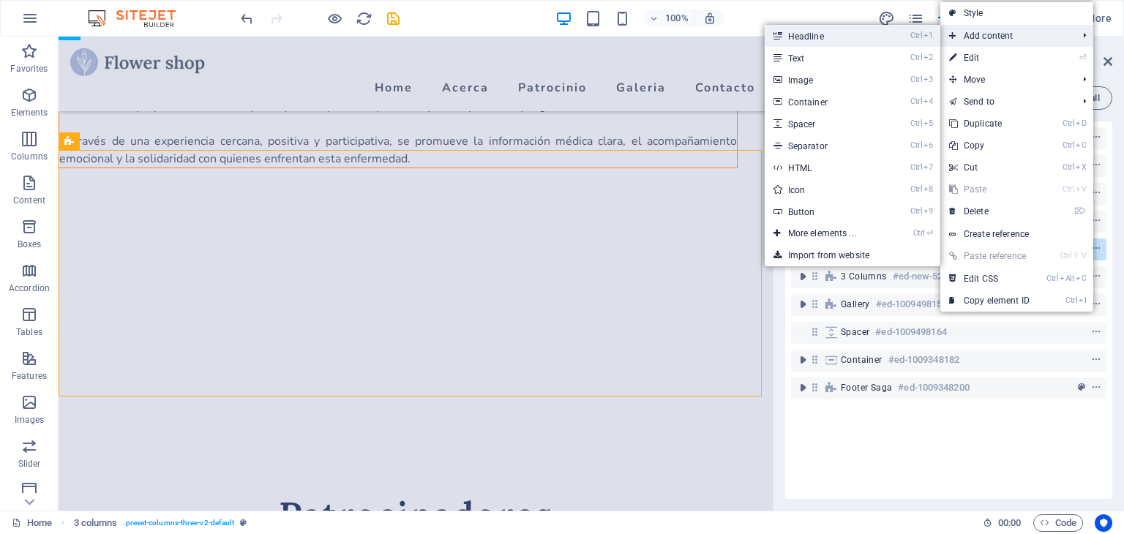
click at [816, 39] on link "Ctrl 1 Headline" at bounding box center [824, 36] width 121 height 22
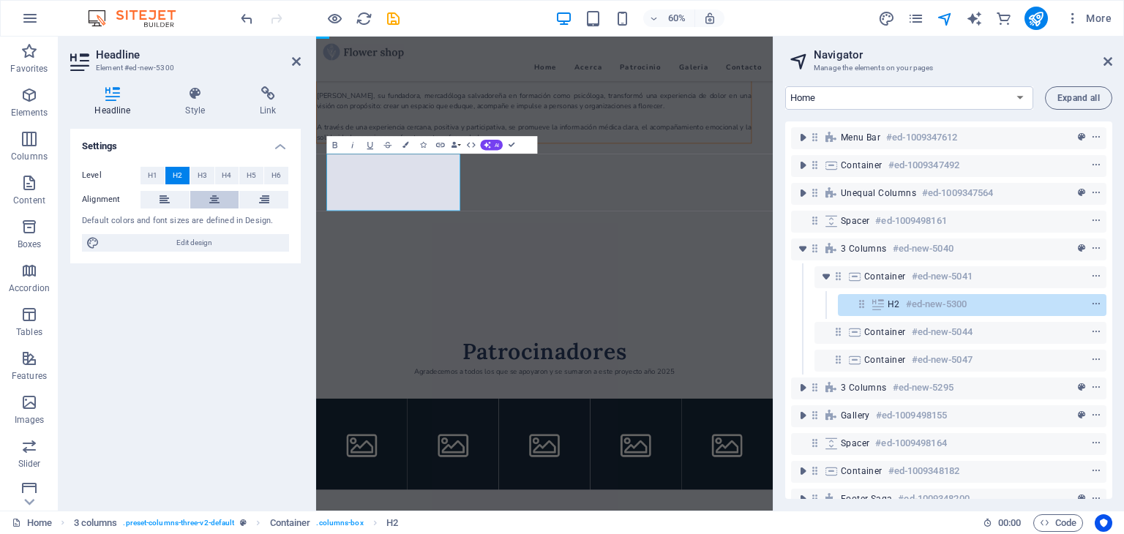
click at [219, 199] on icon at bounding box center [214, 200] width 10 height 18
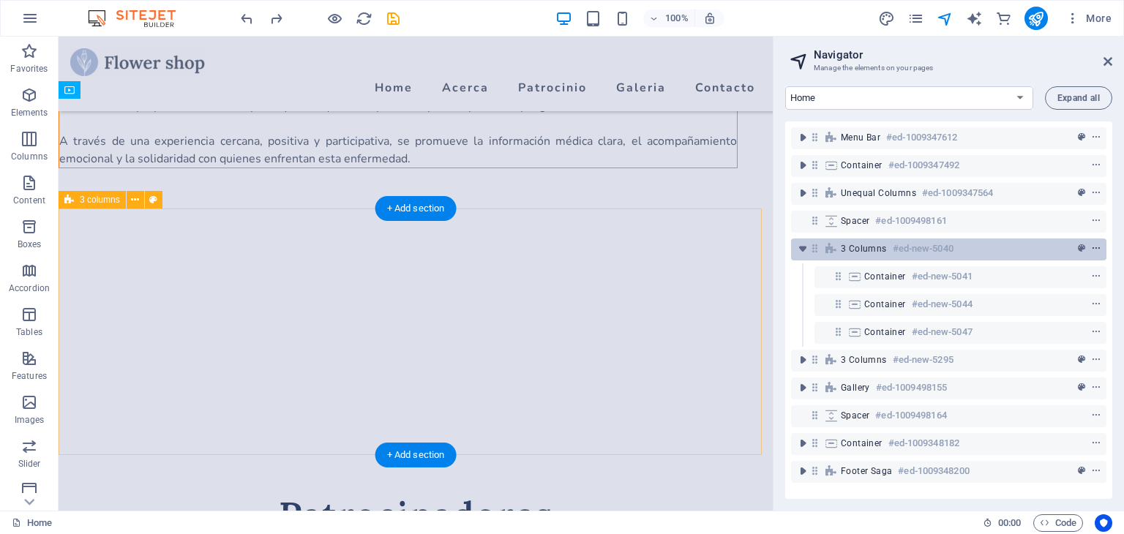
click at [1097, 250] on icon "context-menu" at bounding box center [1096, 249] width 10 height 10
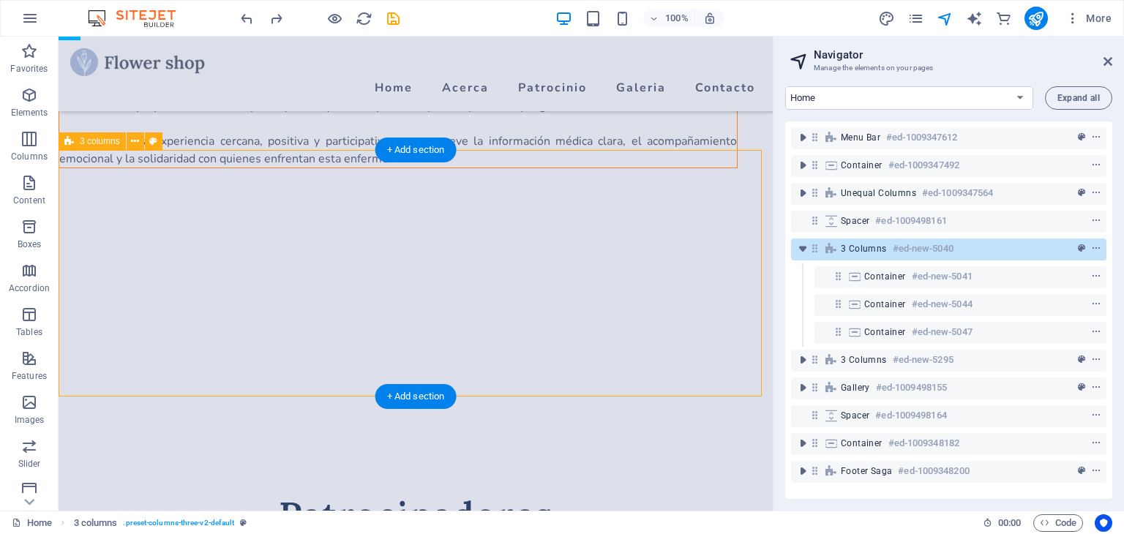
click at [870, 258] on div "3 columns #ed-new-5040" at bounding box center [948, 249] width 315 height 22
click at [802, 248] on icon "toggle-expand" at bounding box center [802, 248] width 15 height 15
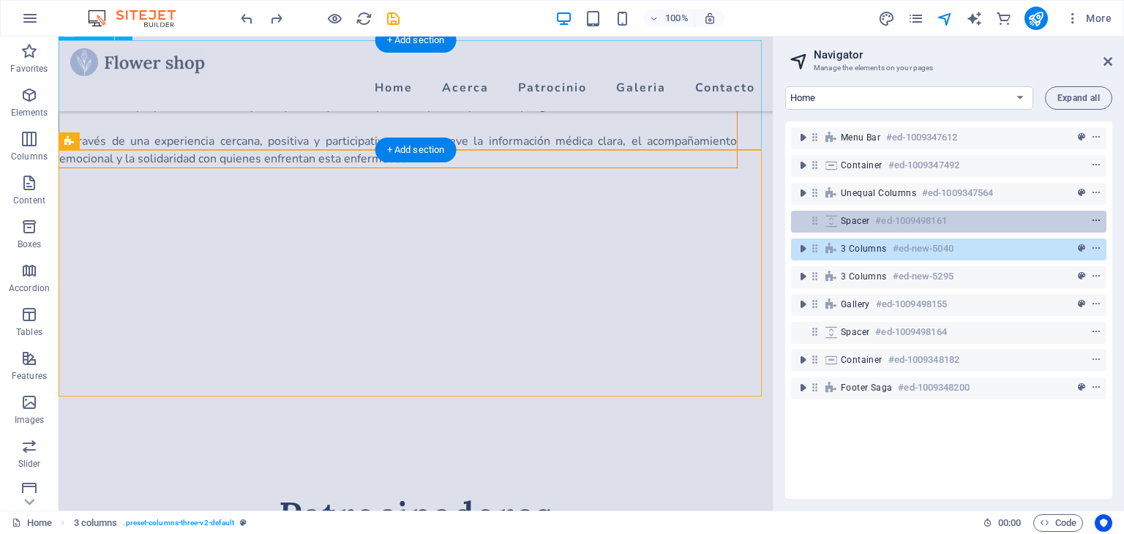
click at [1097, 219] on span "context-menu" at bounding box center [1095, 221] width 15 height 10
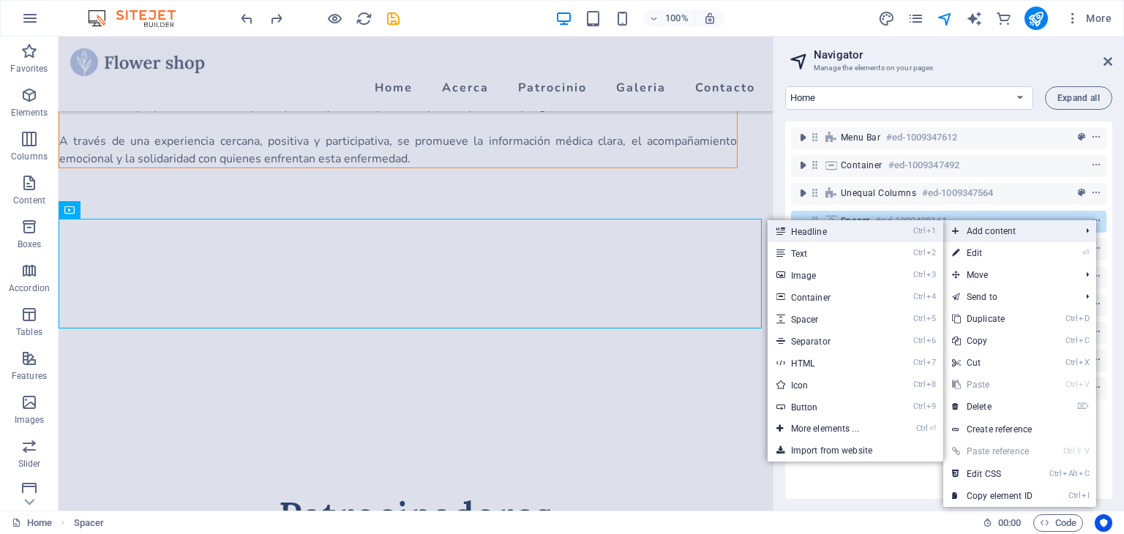
click at [838, 236] on link "Ctrl 1 Headline" at bounding box center [827, 231] width 121 height 22
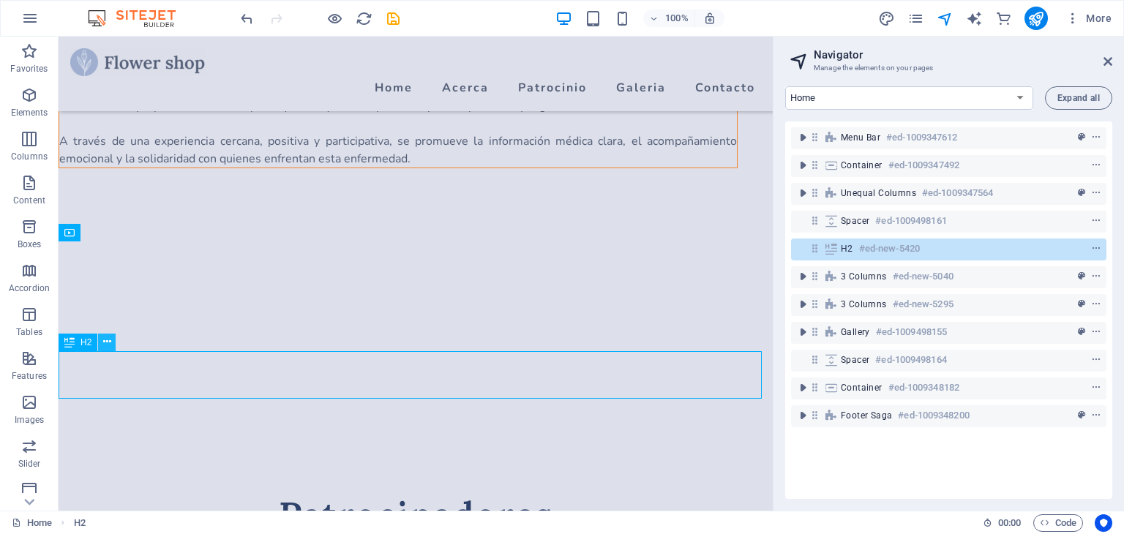
click at [108, 341] on icon at bounding box center [107, 341] width 8 height 15
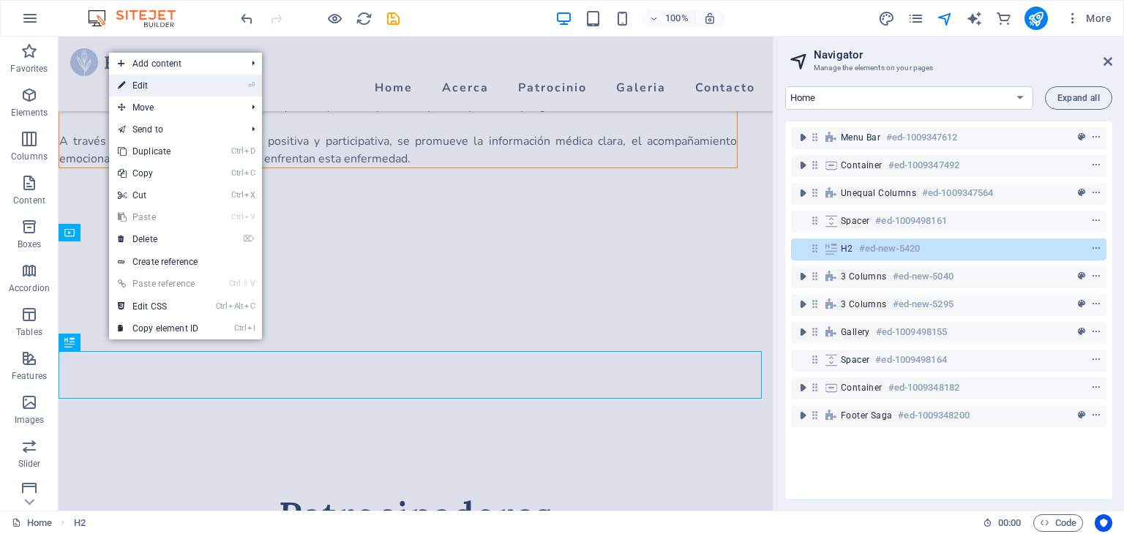
click at [157, 89] on link "⏎ Edit" at bounding box center [158, 86] width 98 height 22
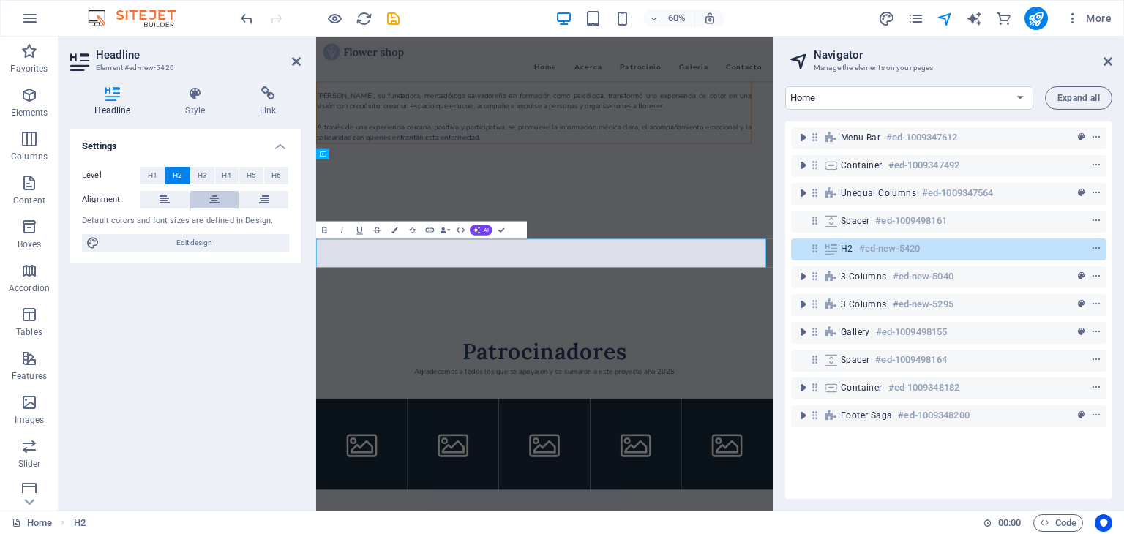
click at [209, 202] on icon at bounding box center [214, 200] width 10 height 18
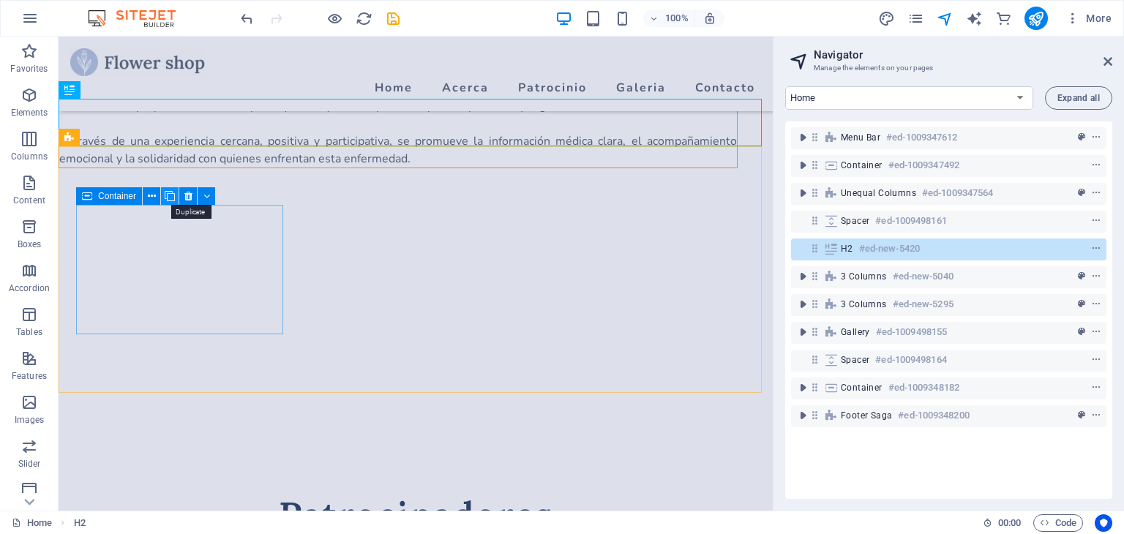
click at [171, 200] on icon at bounding box center [170, 196] width 10 height 15
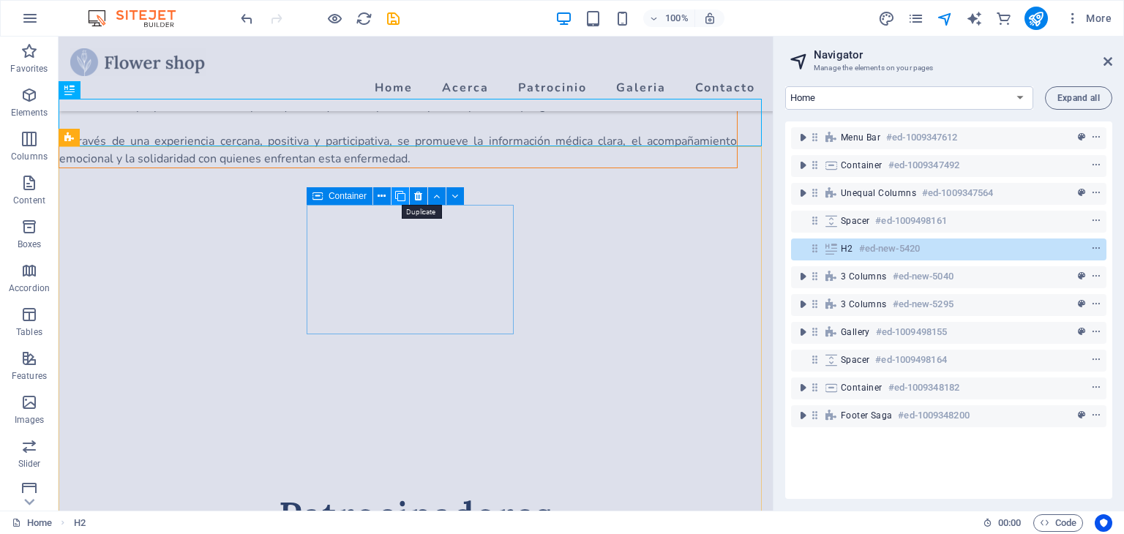
click at [400, 198] on icon at bounding box center [400, 196] width 10 height 15
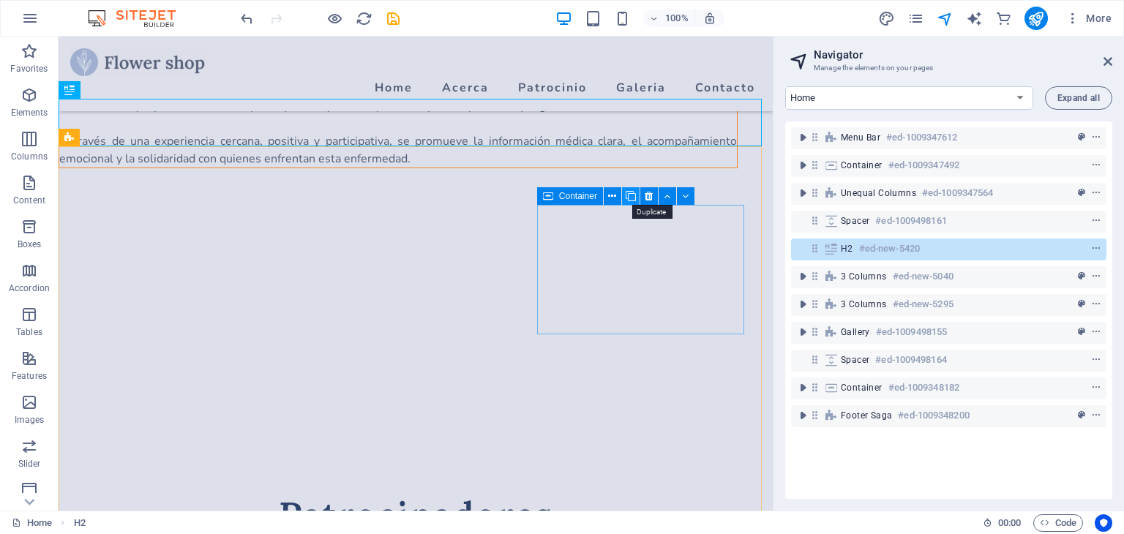
click at [629, 195] on icon at bounding box center [630, 196] width 10 height 15
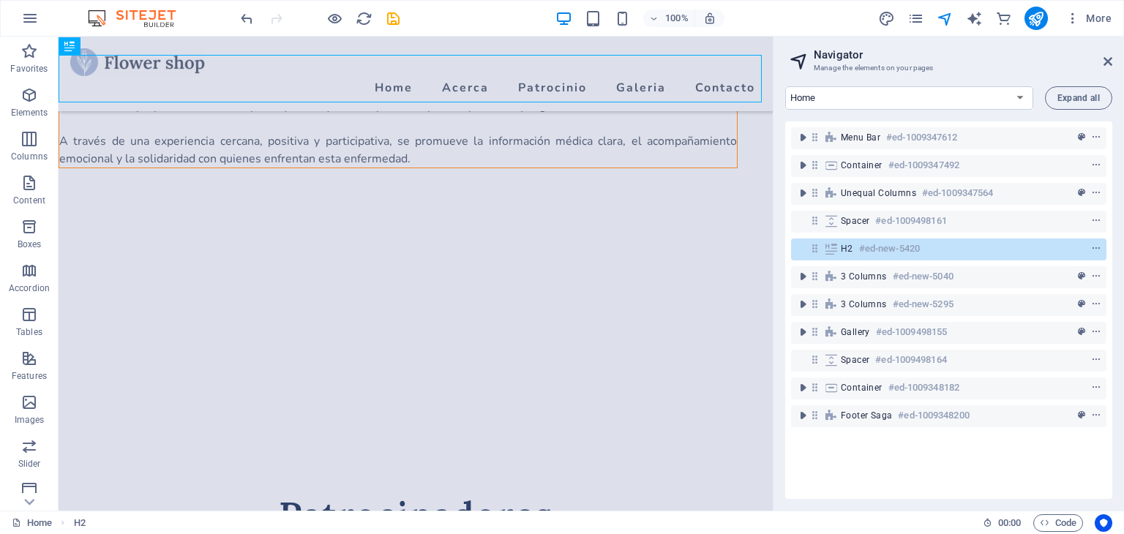
click at [1112, 64] on aside "Navigator Manage the elements on your pages Home About Workshops Shop Contact L…" at bounding box center [947, 274] width 351 height 474
click at [1109, 63] on icon at bounding box center [1107, 62] width 9 height 12
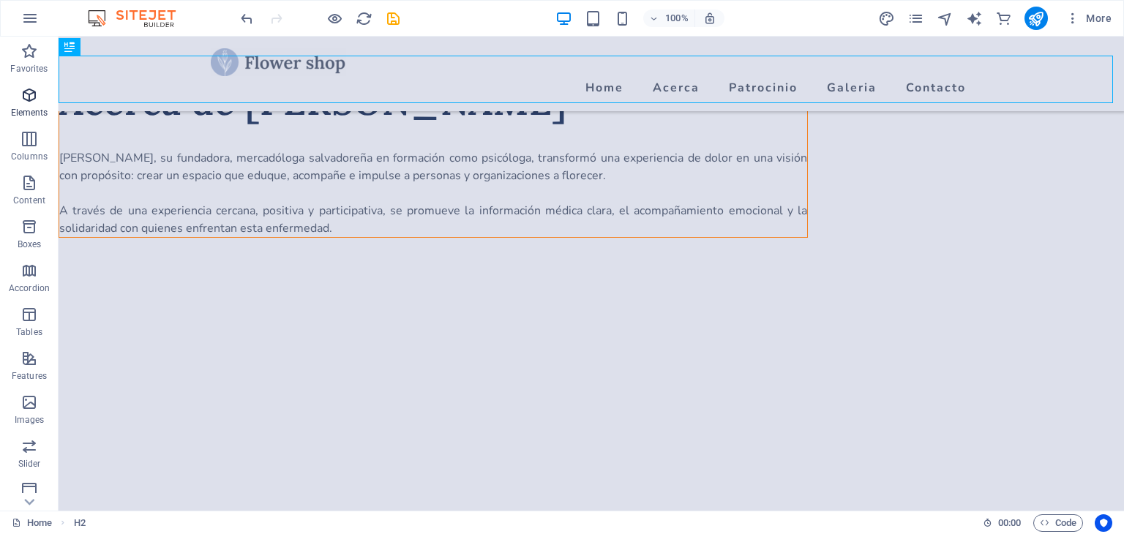
click at [27, 108] on p "Elements" at bounding box center [29, 113] width 37 height 12
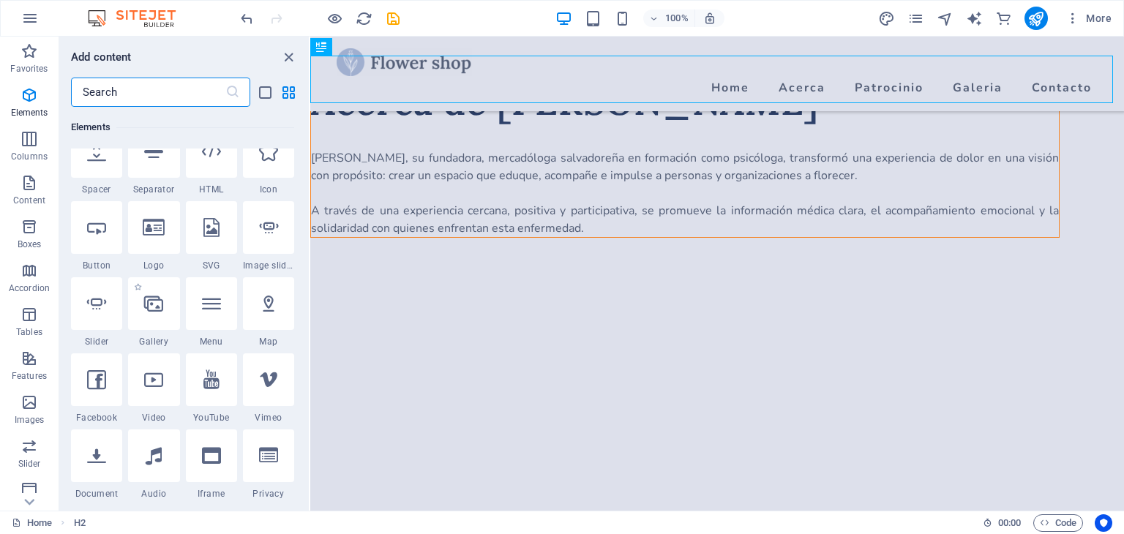
scroll to position [257, 0]
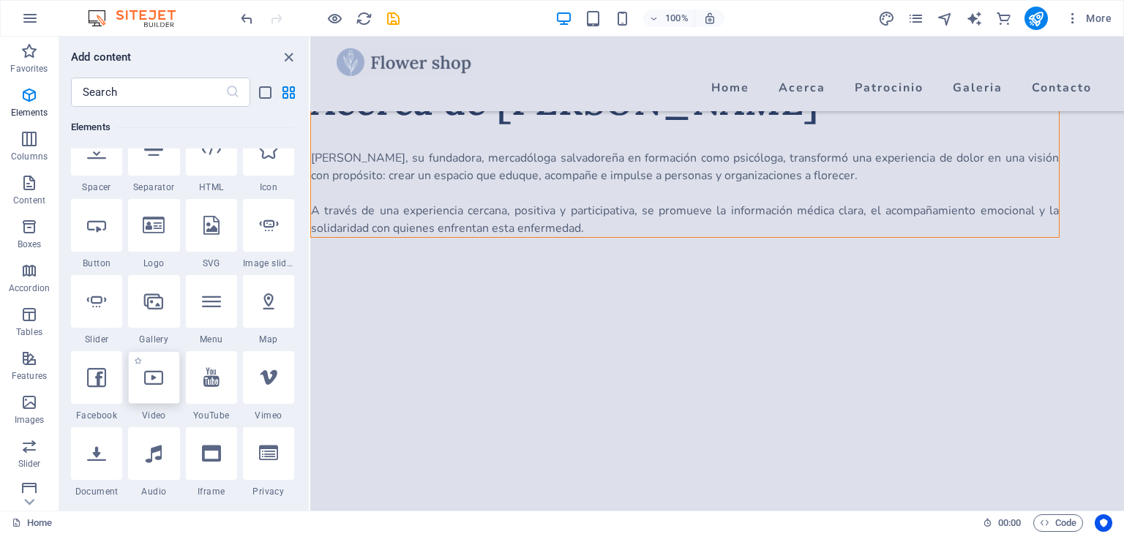
select select "%"
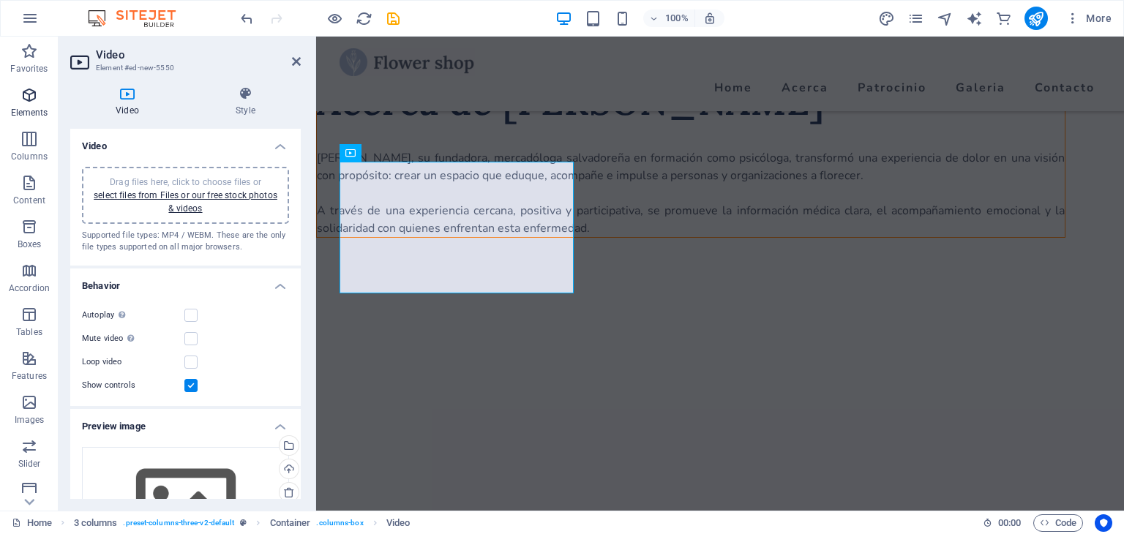
click at [29, 105] on span "Elements" at bounding box center [29, 103] width 59 height 35
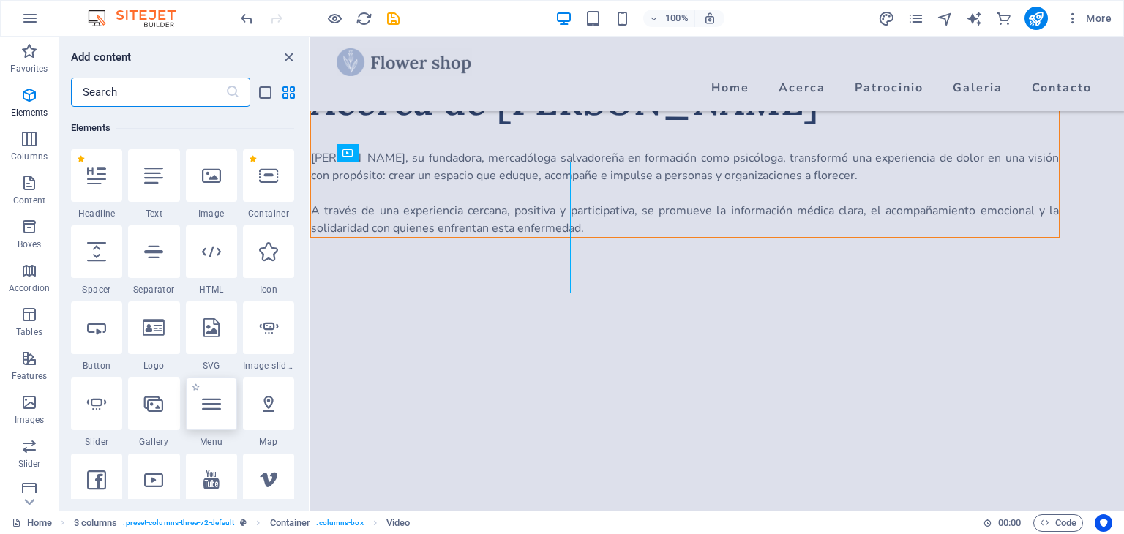
scroll to position [284, 0]
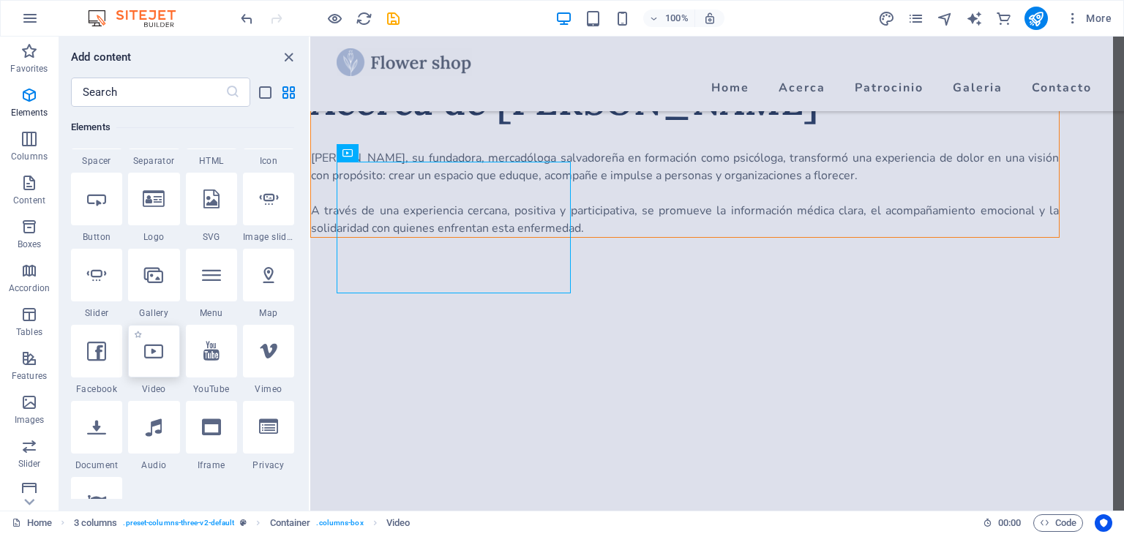
select select "%"
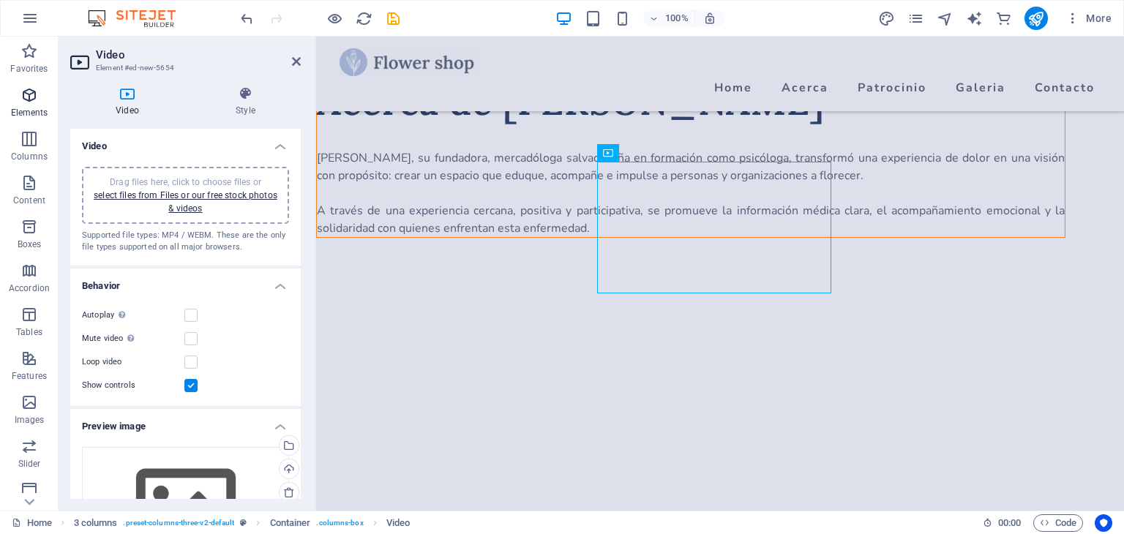
click at [23, 93] on icon "button" at bounding box center [29, 95] width 18 height 18
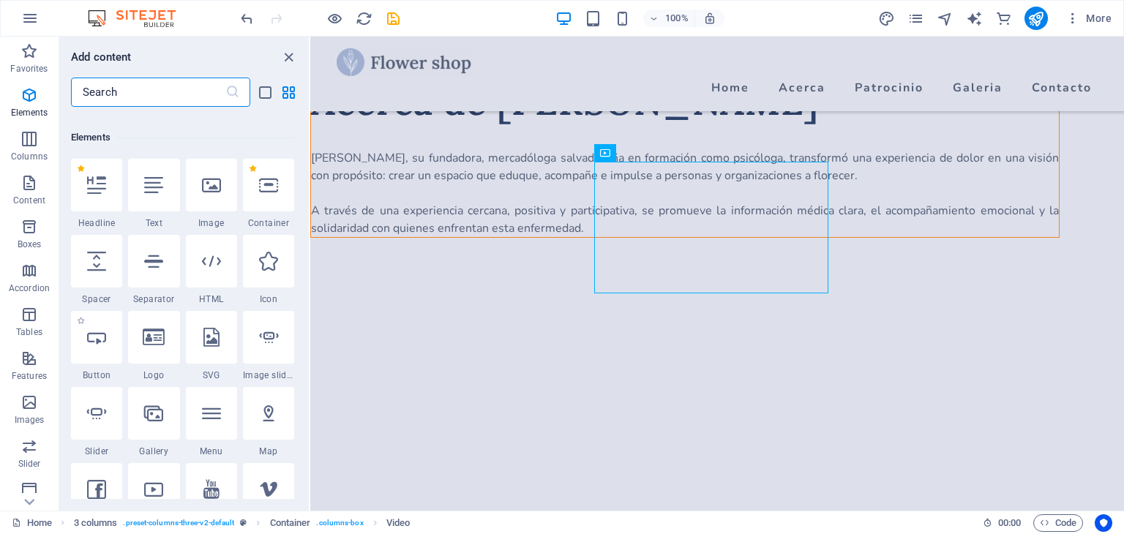
scroll to position [155, 0]
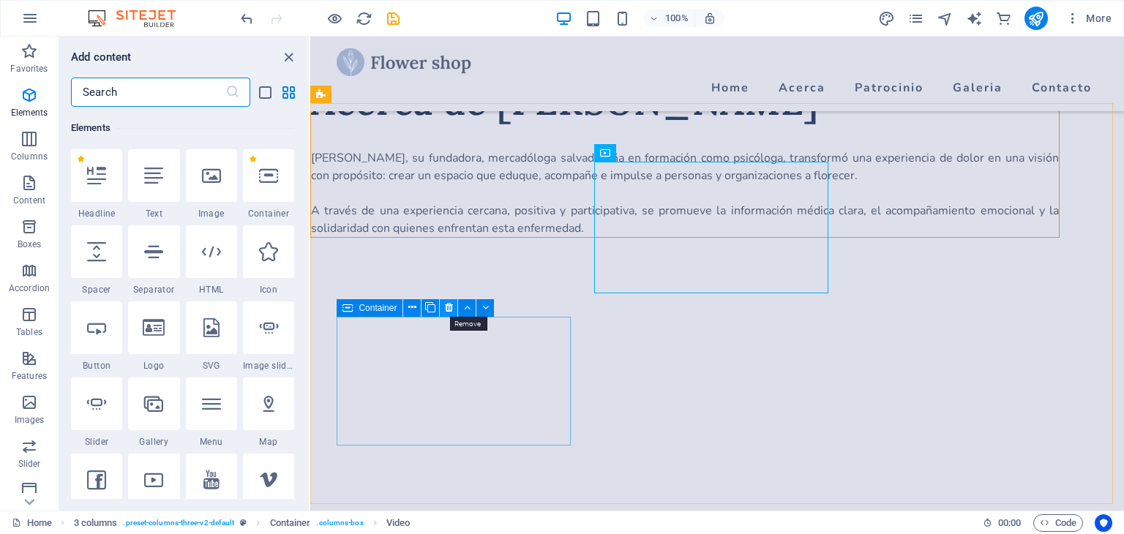
click at [449, 309] on icon at bounding box center [449, 307] width 8 height 15
click at [445, 311] on icon at bounding box center [449, 307] width 8 height 15
click at [450, 308] on icon at bounding box center [449, 307] width 8 height 15
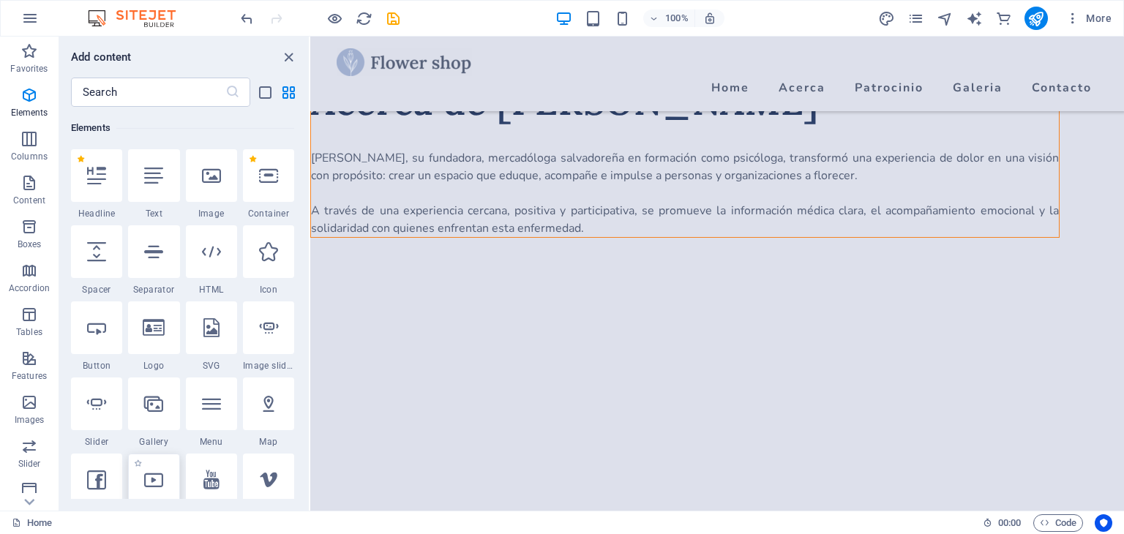
select select "%"
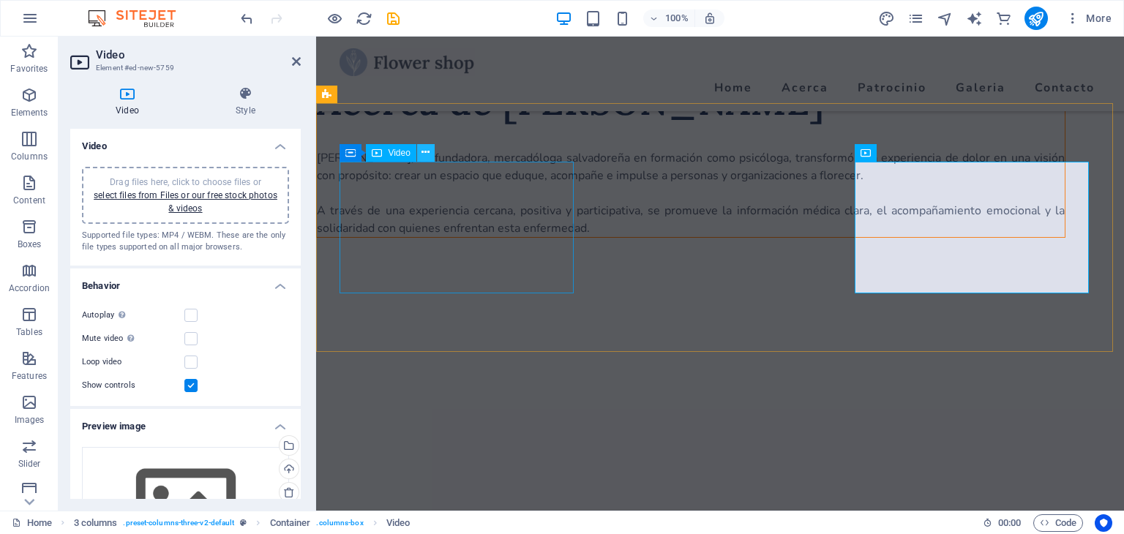
click at [421, 153] on icon at bounding box center [425, 152] width 8 height 15
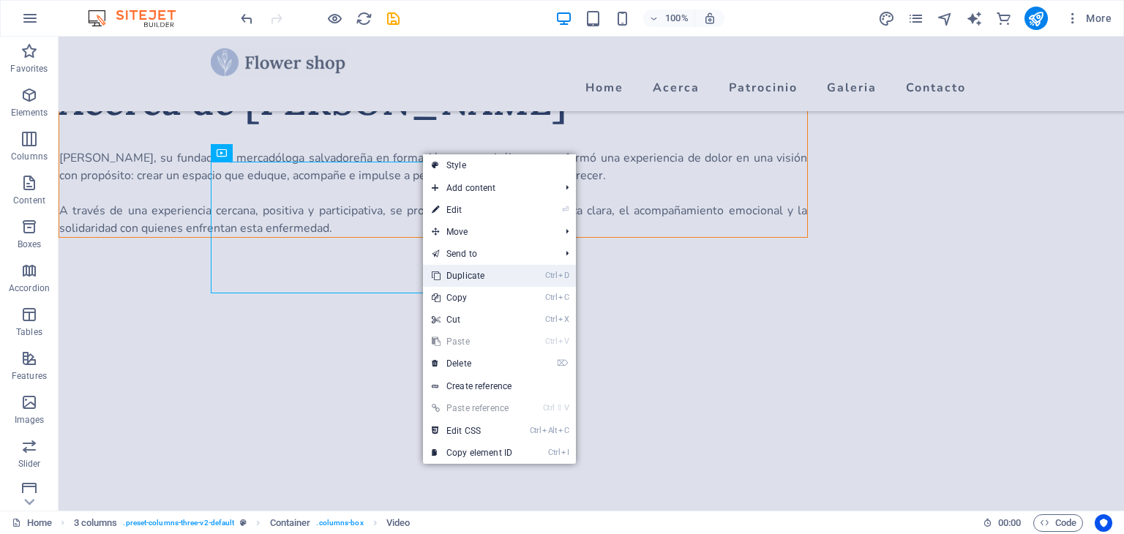
click at [450, 277] on link "Ctrl D Duplicate" at bounding box center [472, 276] width 98 height 22
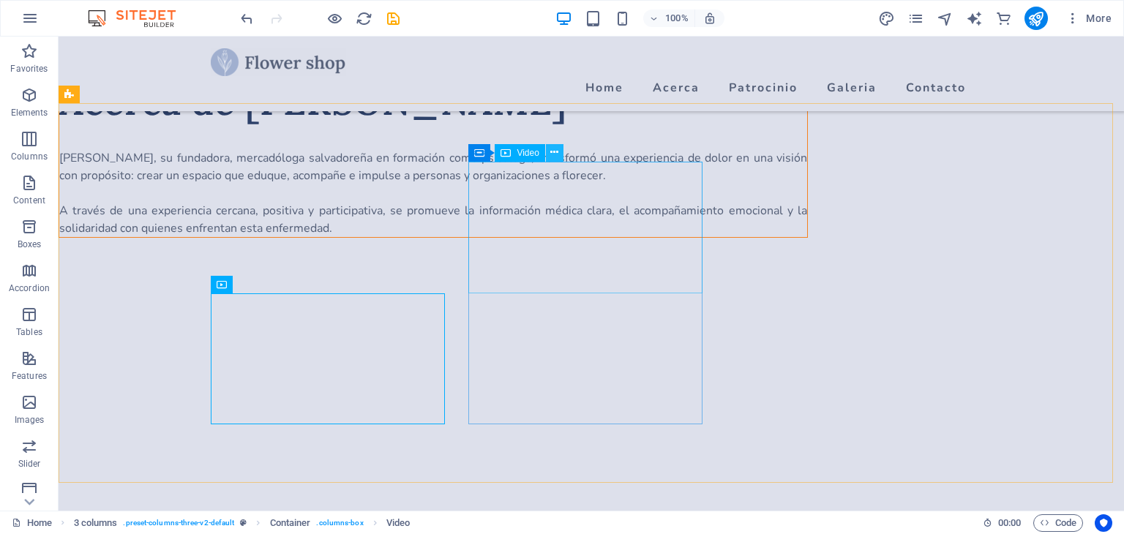
click at [553, 154] on icon at bounding box center [554, 152] width 8 height 15
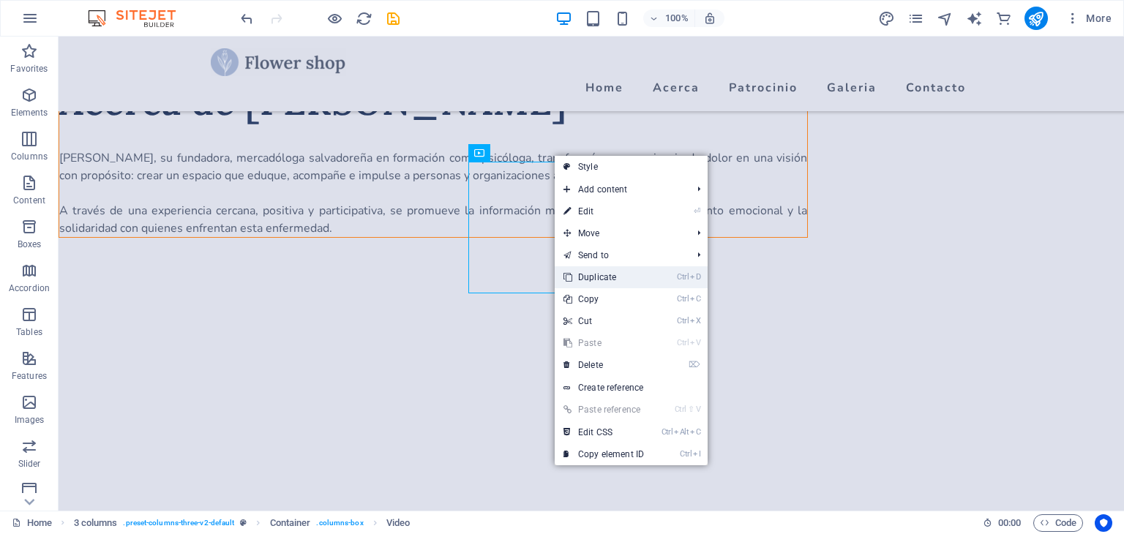
click at [606, 279] on link "Ctrl D Duplicate" at bounding box center [603, 277] width 98 height 22
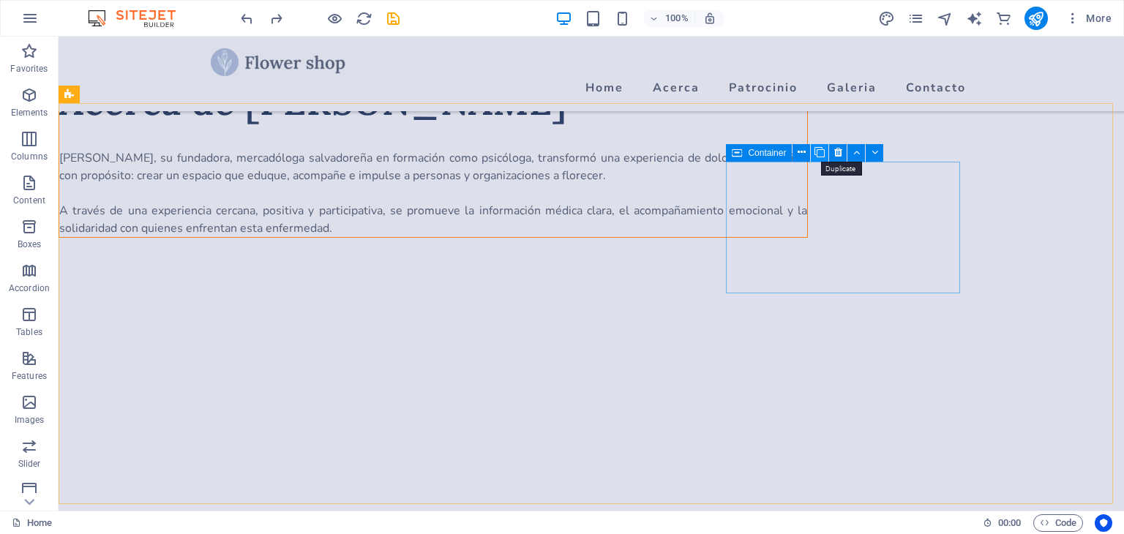
click at [820, 153] on icon at bounding box center [819, 152] width 10 height 15
click at [31, 94] on icon "button" at bounding box center [29, 95] width 18 height 18
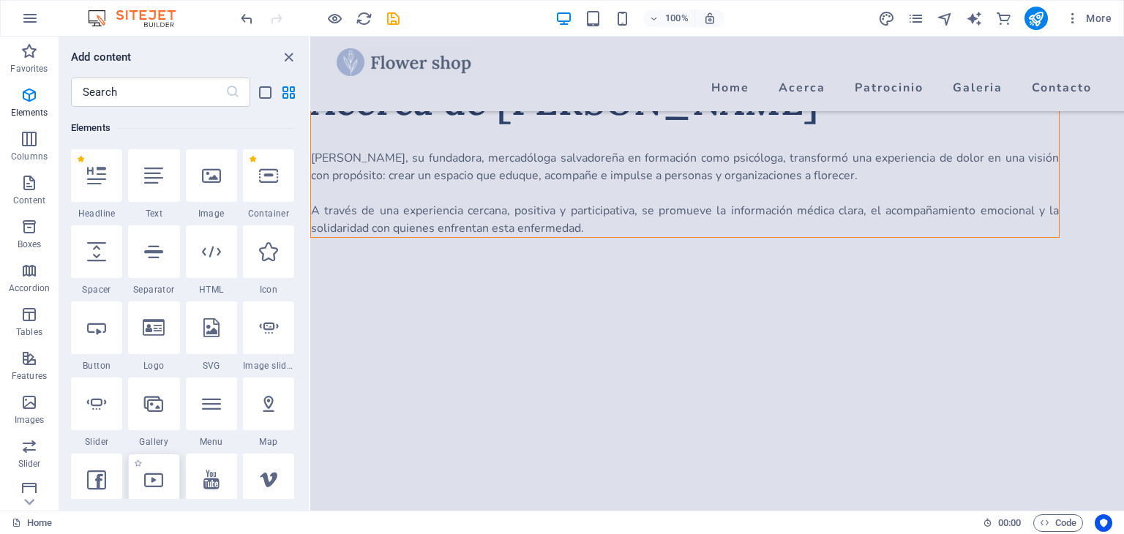
select select "%"
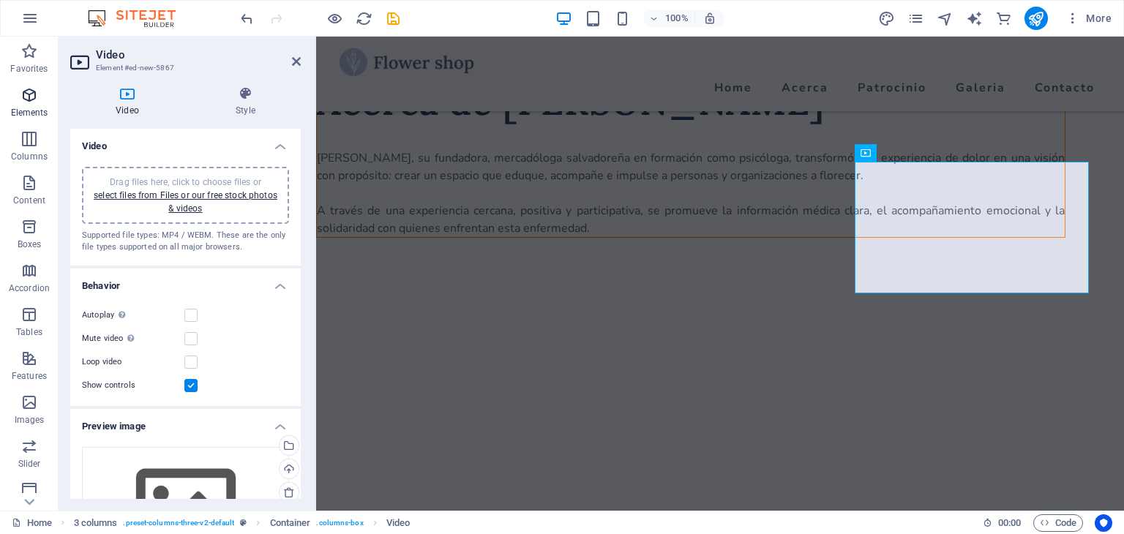
click at [48, 99] on span "Elements" at bounding box center [29, 103] width 59 height 35
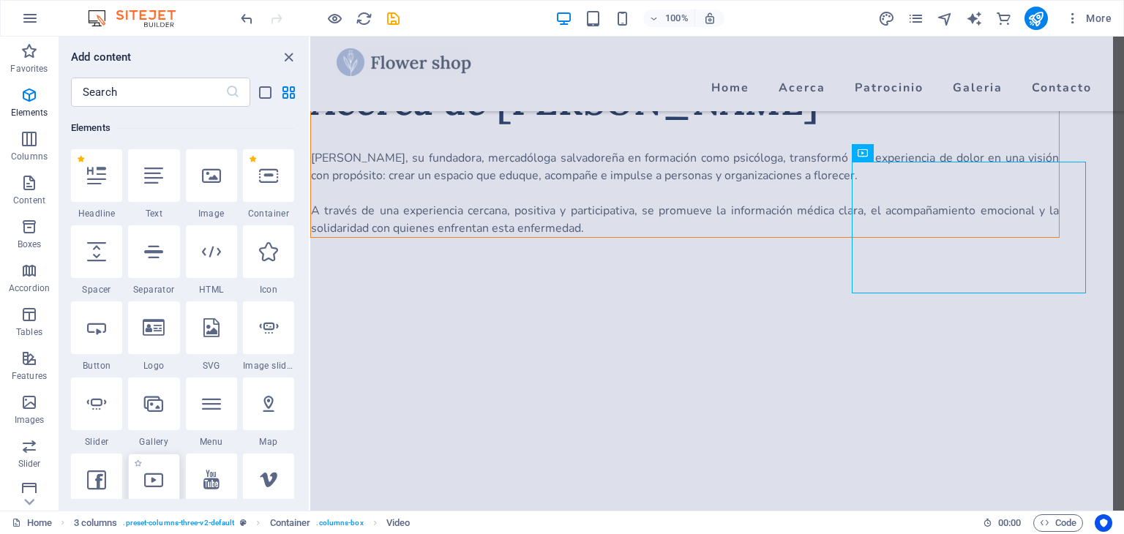
select select "%"
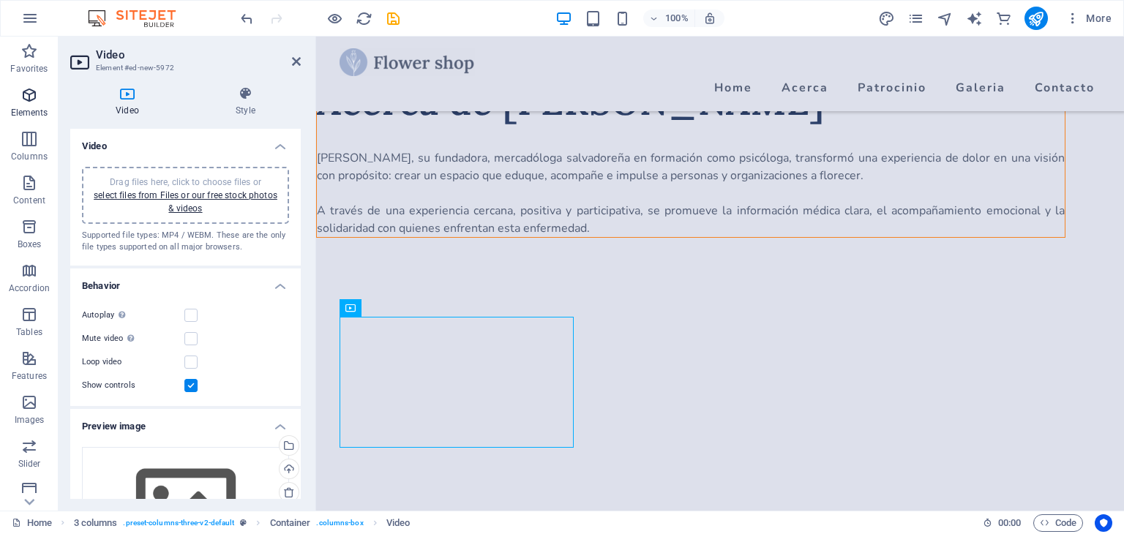
click at [30, 97] on icon "button" at bounding box center [29, 95] width 18 height 18
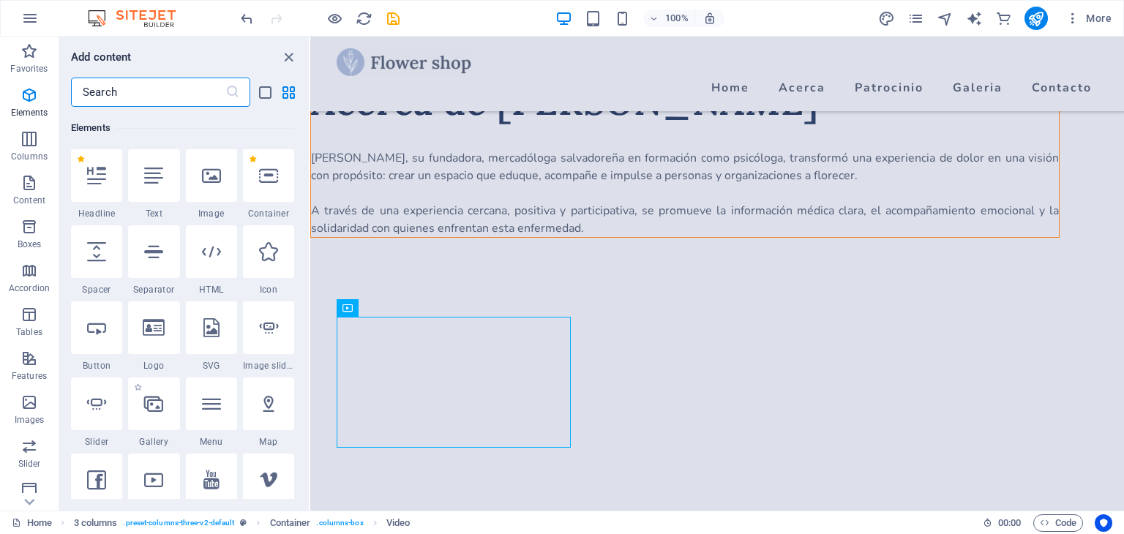
scroll to position [266, 0]
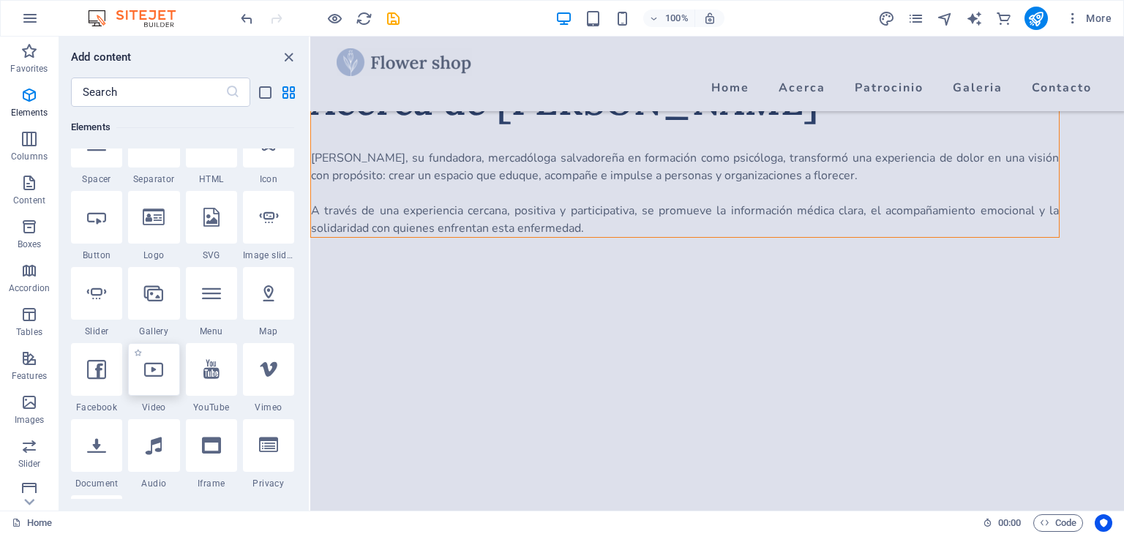
select select "%"
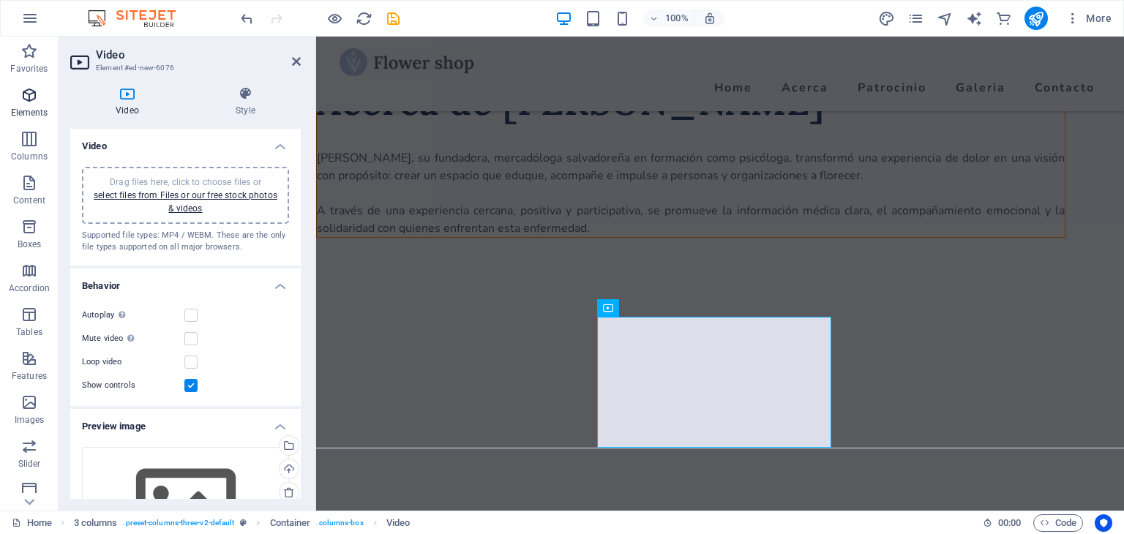
click at [20, 106] on span "Elements" at bounding box center [29, 103] width 59 height 35
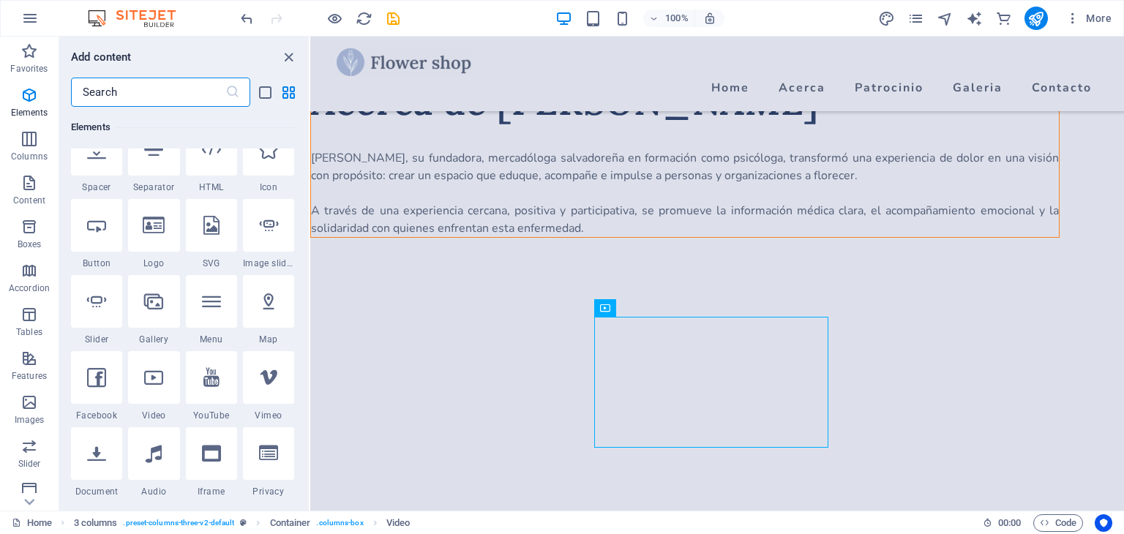
scroll to position [258, 0]
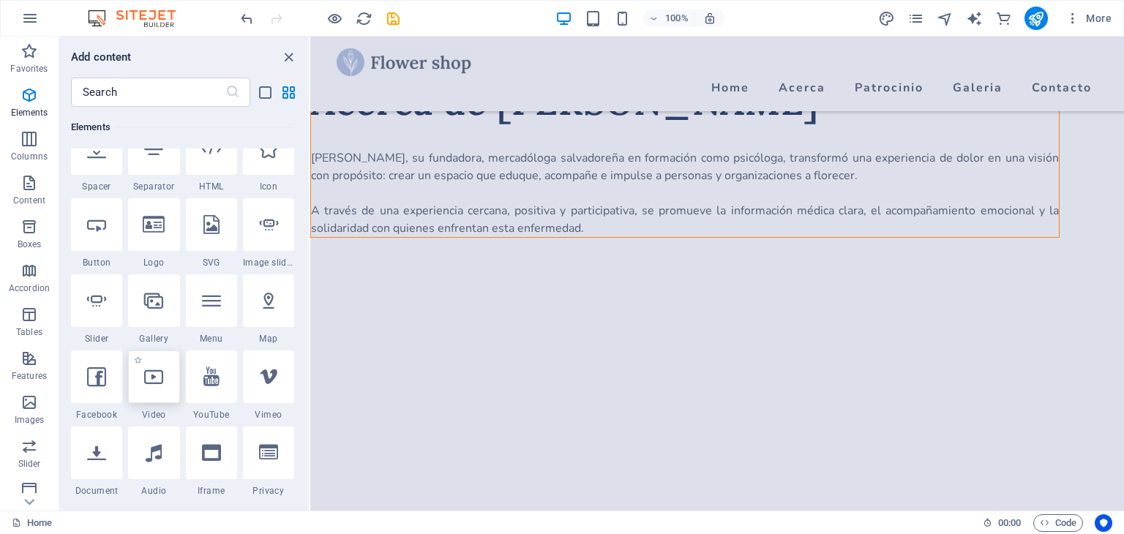
select select "%"
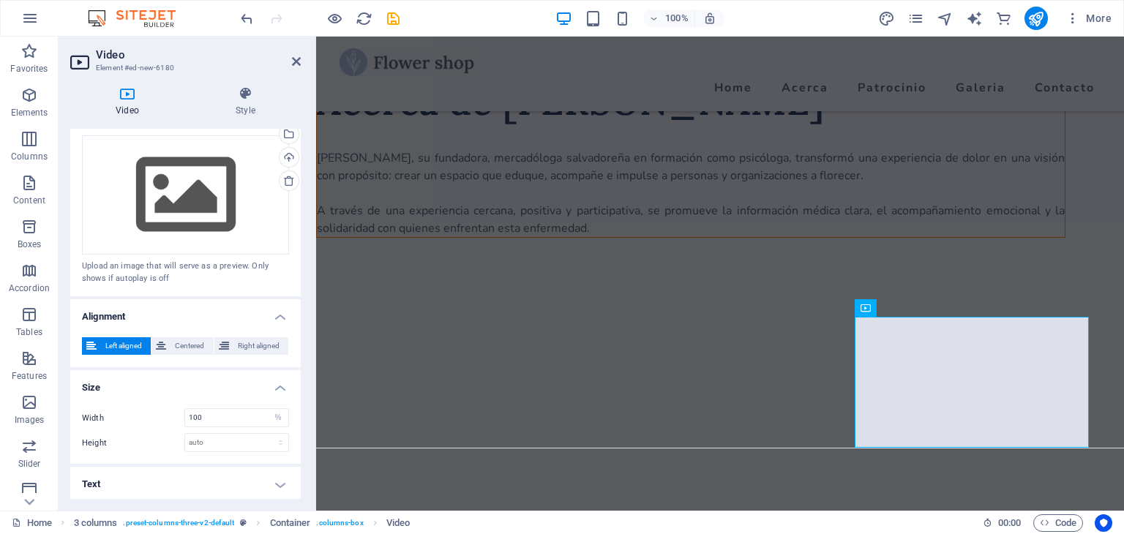
scroll to position [0, 0]
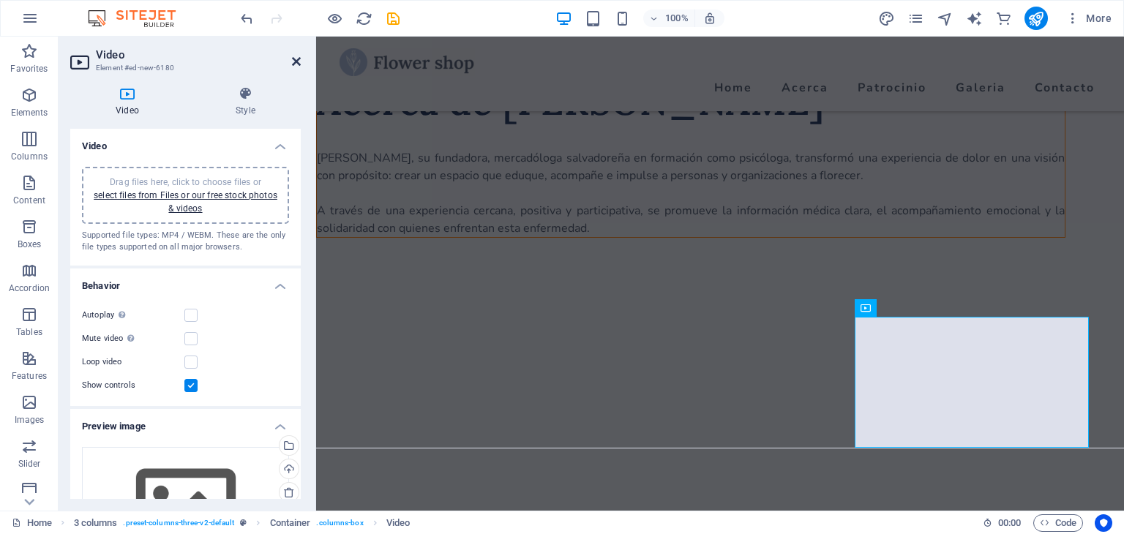
click at [294, 63] on icon at bounding box center [296, 62] width 9 height 12
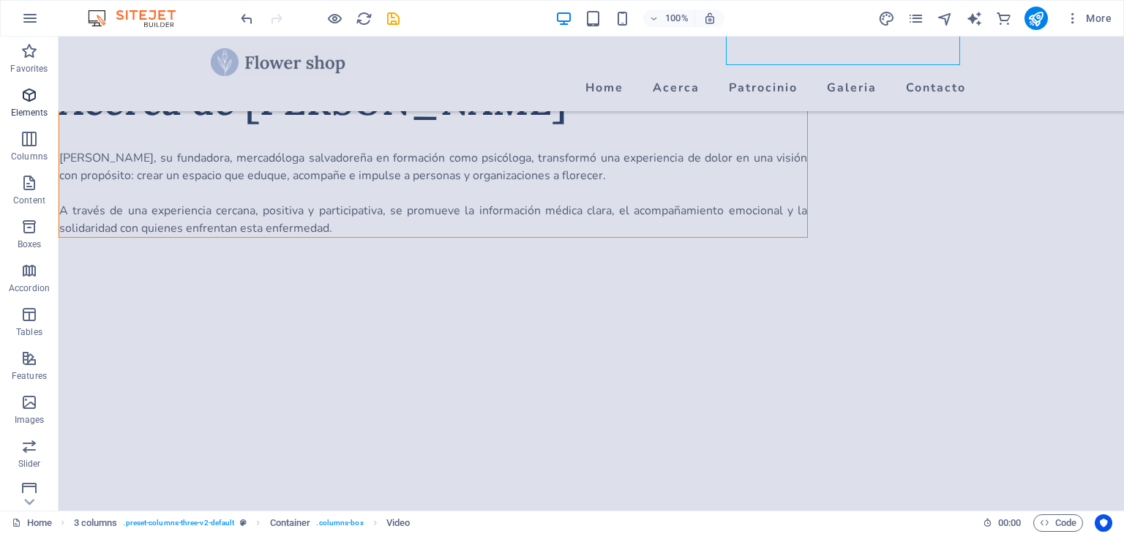
click at [29, 102] on icon "button" at bounding box center [29, 95] width 18 height 18
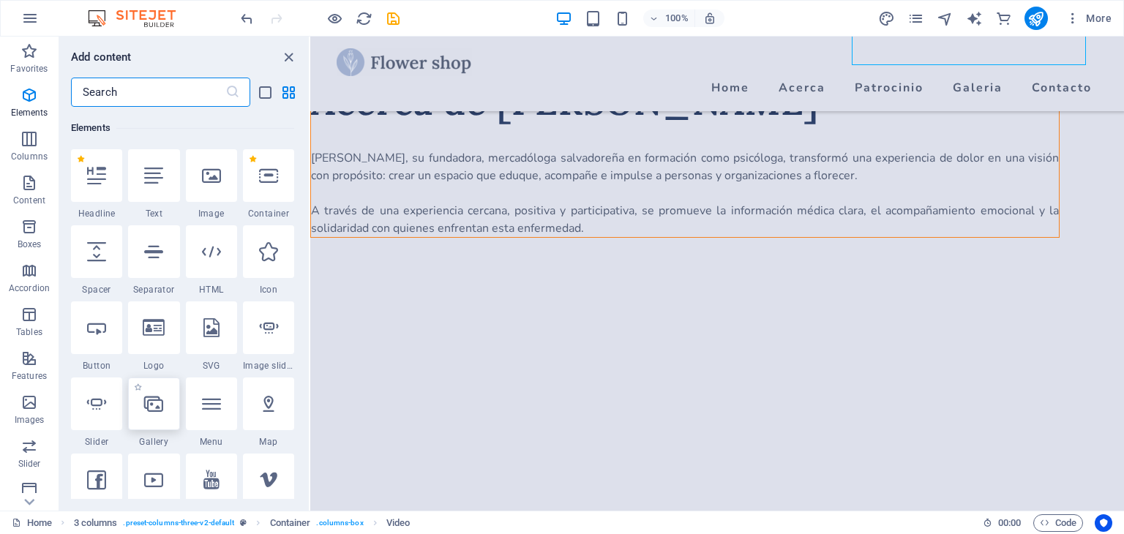
scroll to position [308, 0]
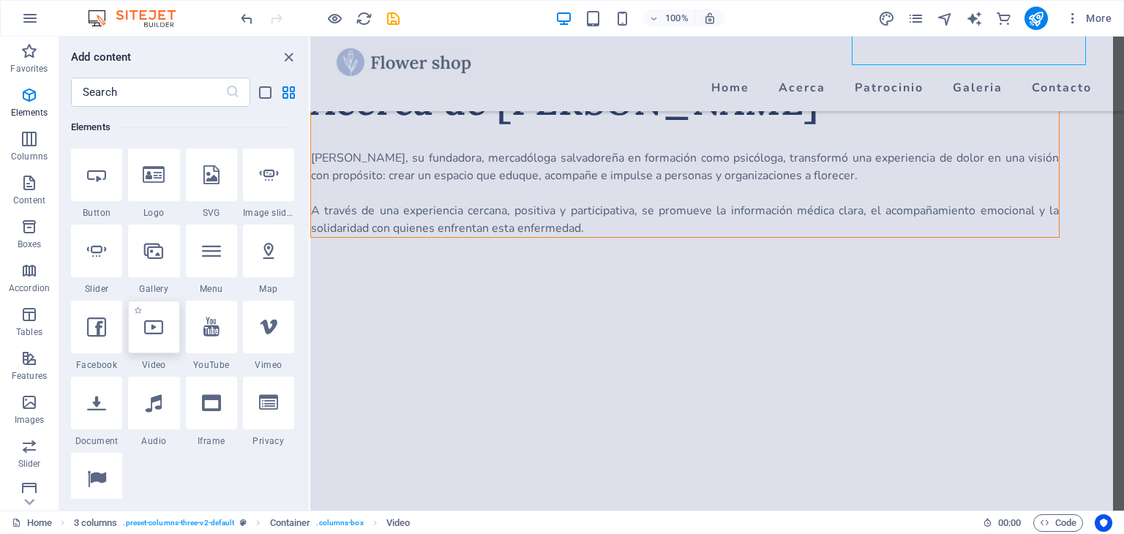
select select "%"
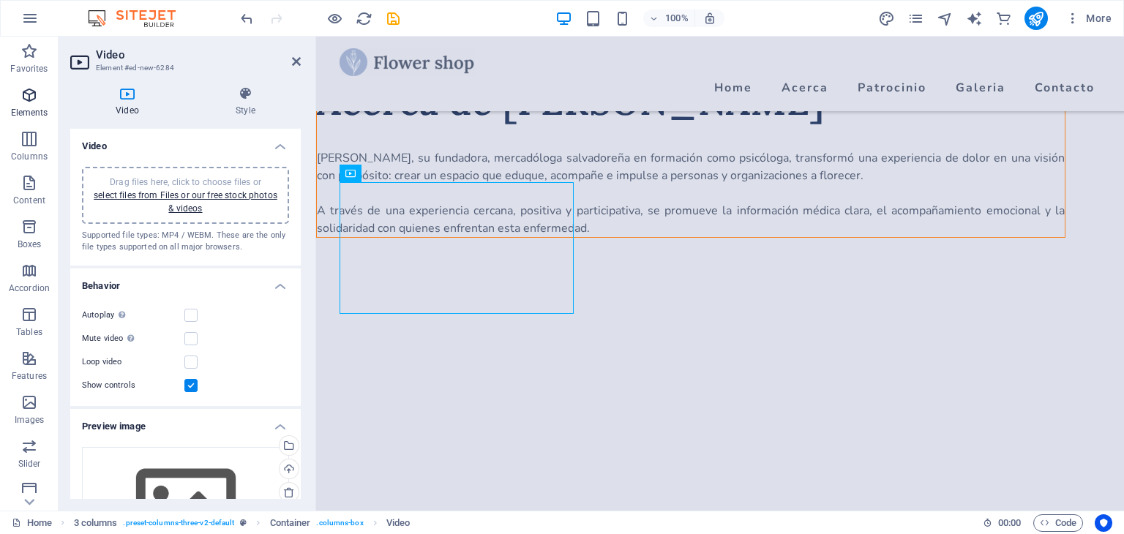
click at [29, 97] on icon "button" at bounding box center [29, 95] width 18 height 18
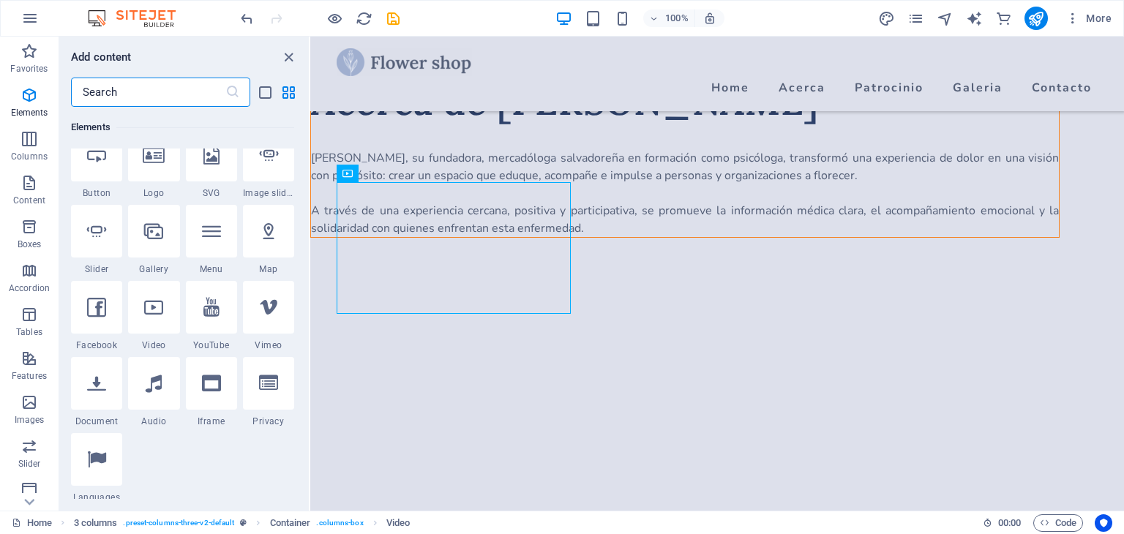
scroll to position [328, 0]
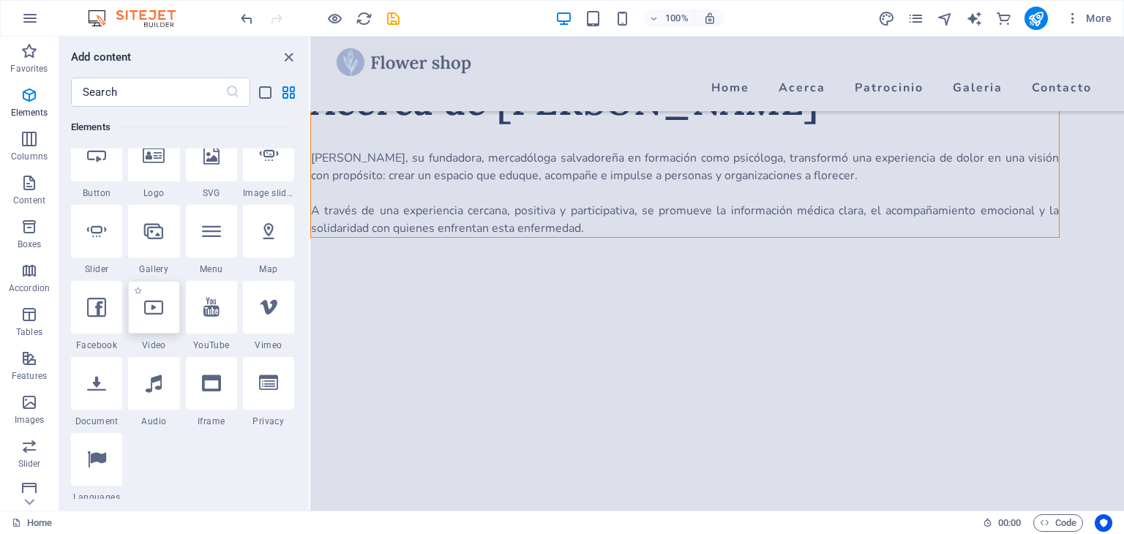
select select "%"
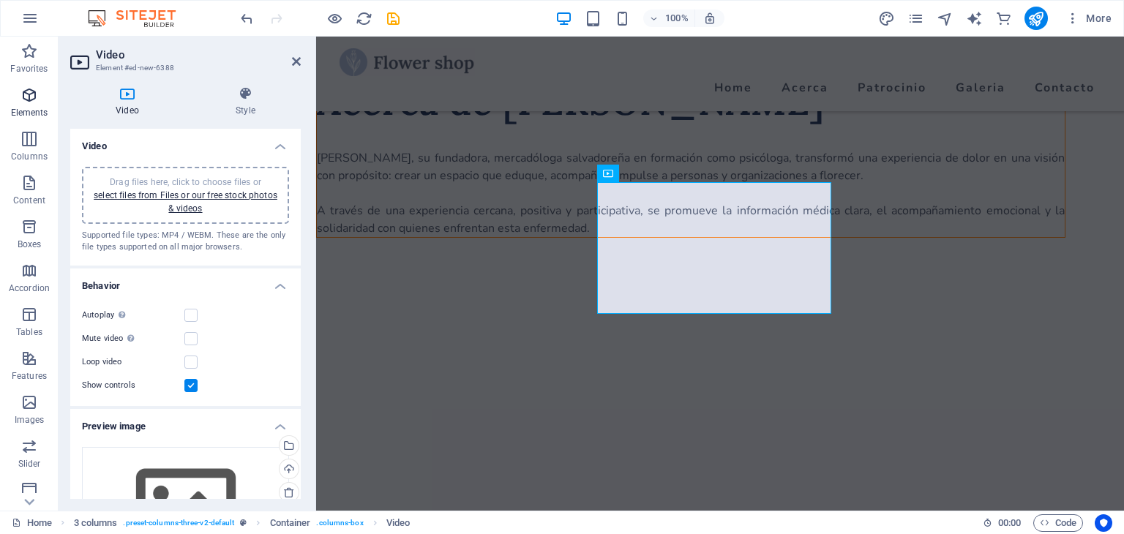
click at [26, 100] on icon "button" at bounding box center [29, 95] width 18 height 18
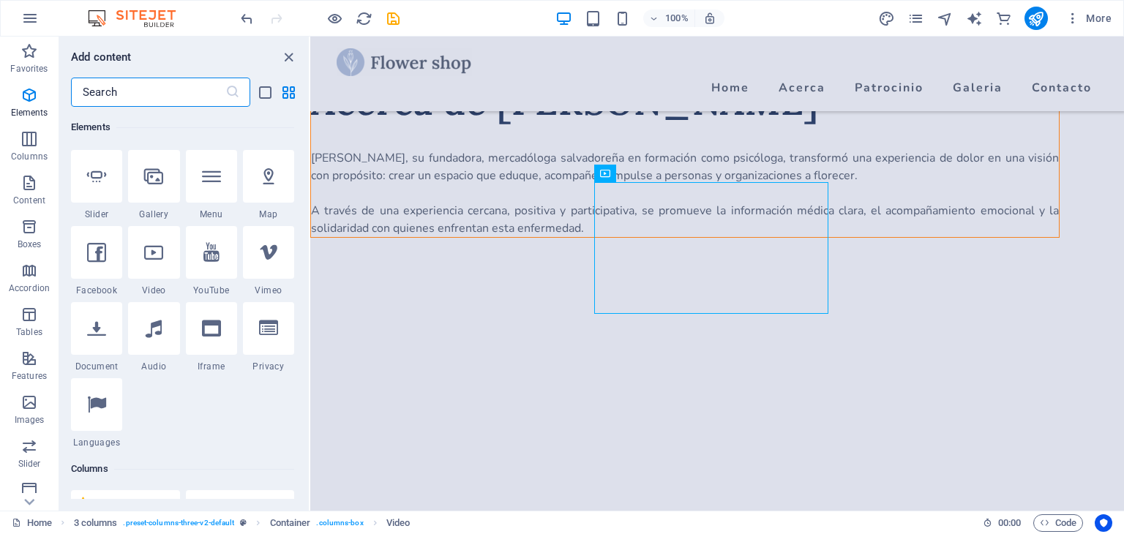
scroll to position [383, 0]
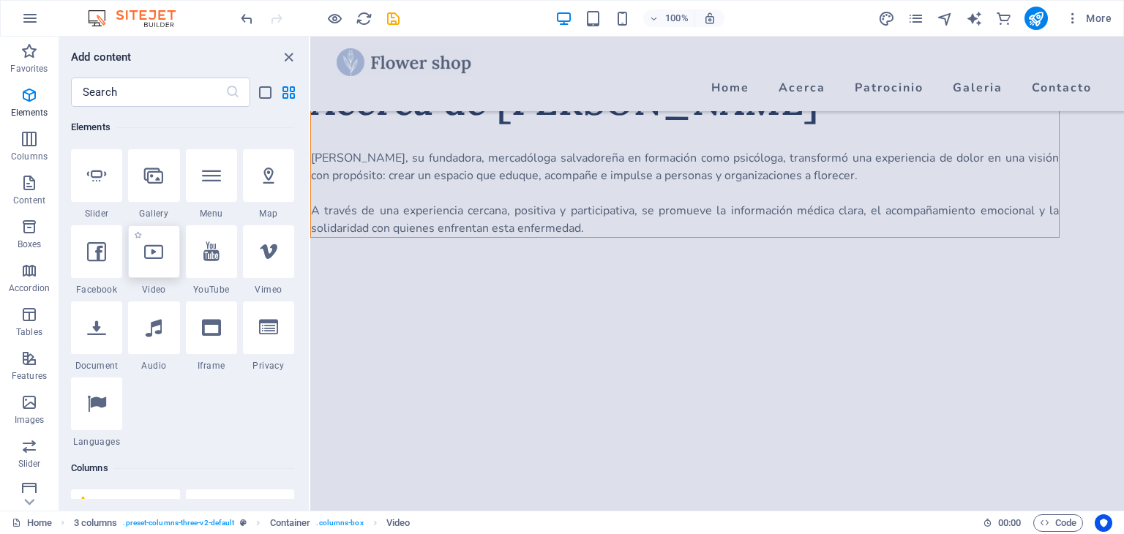
select select "%"
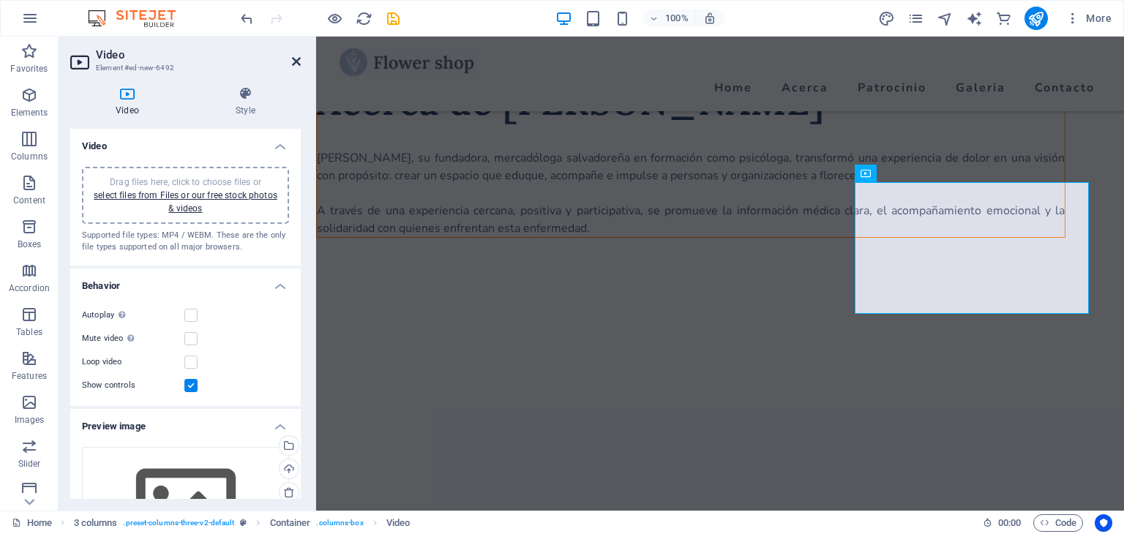
click at [293, 66] on icon at bounding box center [296, 62] width 9 height 12
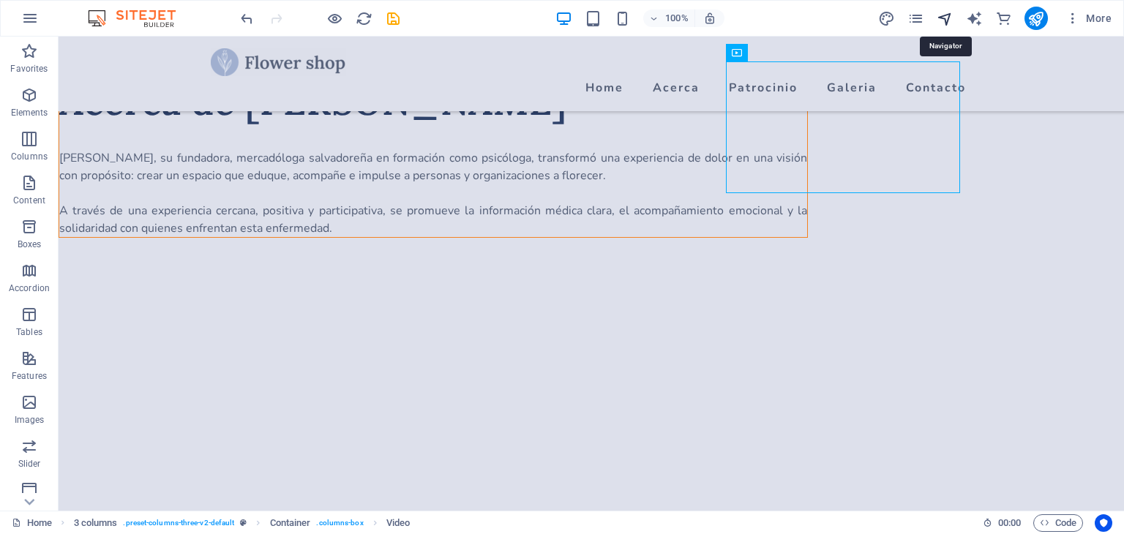
click at [944, 21] on icon "navigator" at bounding box center [944, 18] width 17 height 17
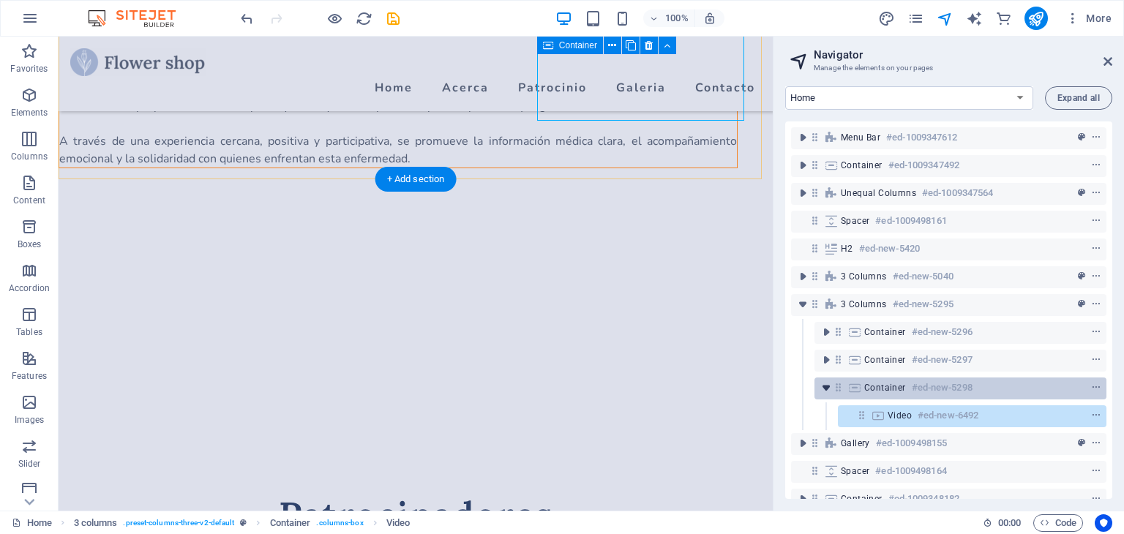
click at [825, 387] on icon "toggle-expand" at bounding box center [825, 387] width 15 height 15
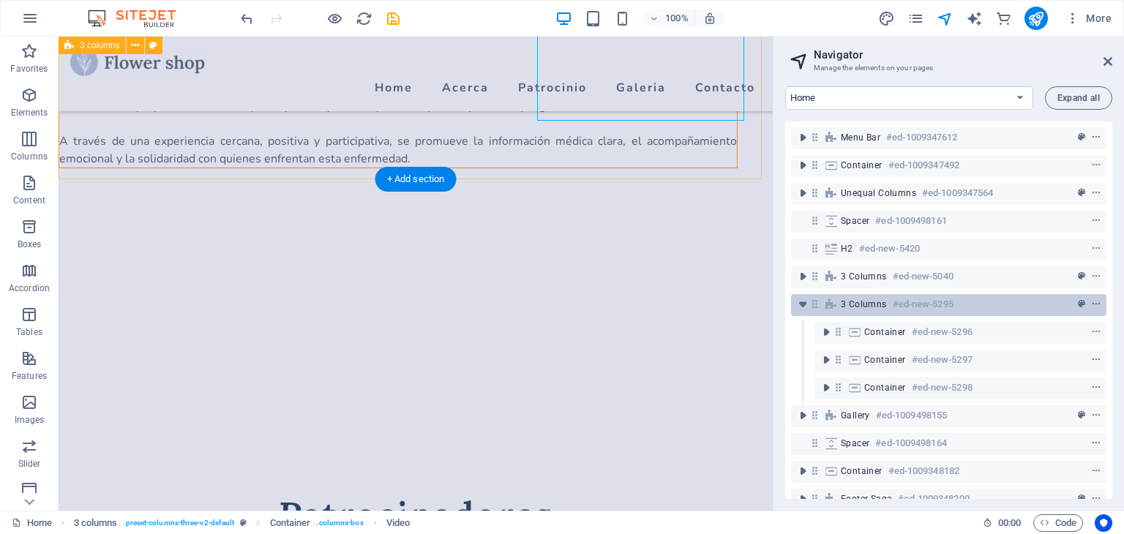
click at [847, 301] on span "3 columns" at bounding box center [863, 304] width 46 height 12
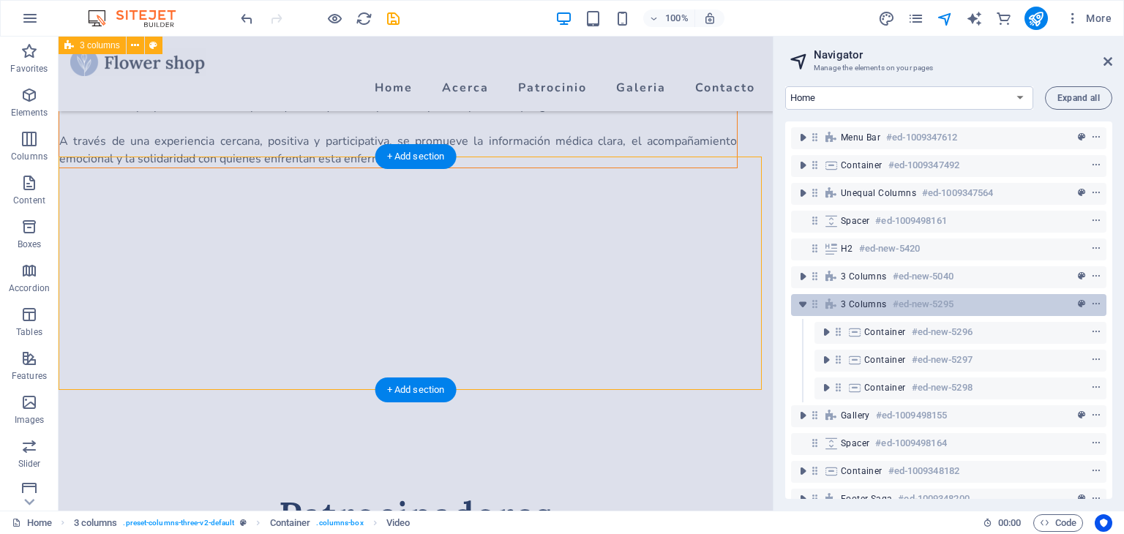
click at [847, 301] on span "3 columns" at bounding box center [863, 304] width 46 height 12
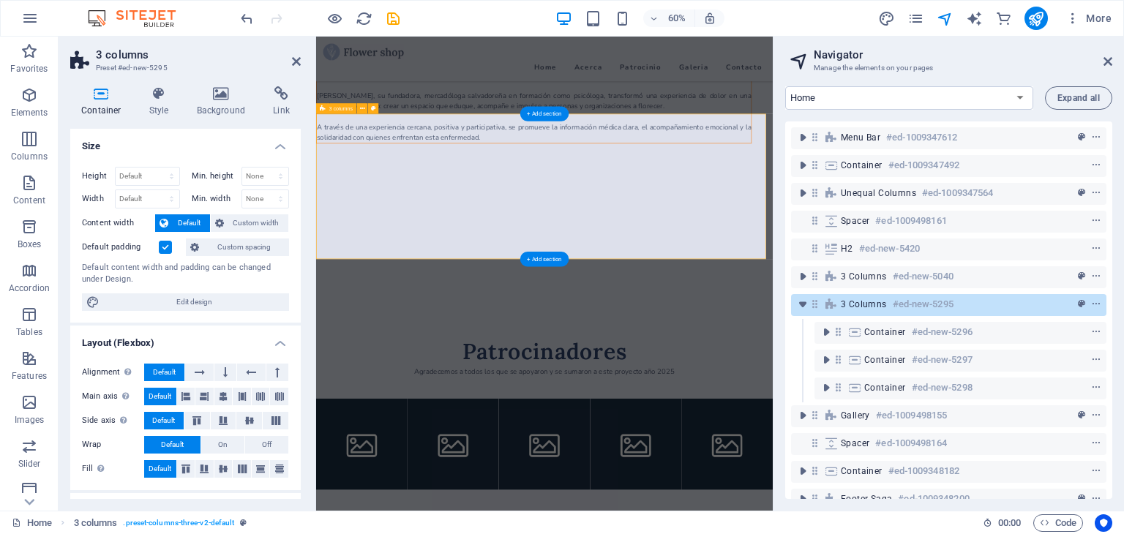
click at [865, 304] on span "3 columns" at bounding box center [863, 304] width 46 height 12
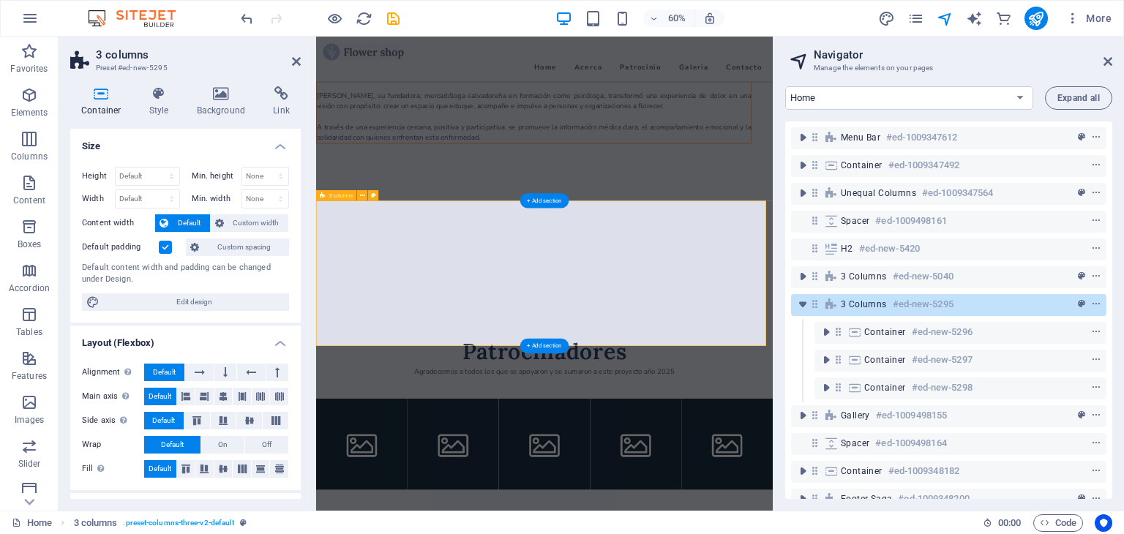
click at [865, 304] on span "3 columns" at bounding box center [863, 304] width 46 height 12
click at [848, 301] on span "3 columns" at bounding box center [863, 304] width 46 height 12
click at [1095, 302] on icon "context-menu" at bounding box center [1096, 304] width 10 height 10
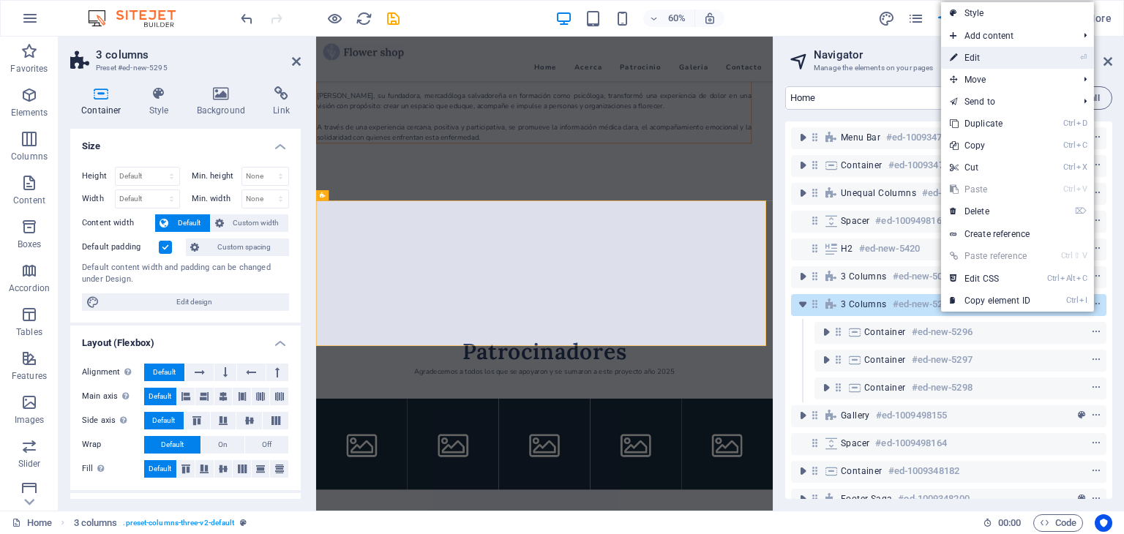
click at [982, 53] on link "⏎ Edit" at bounding box center [990, 58] width 98 height 22
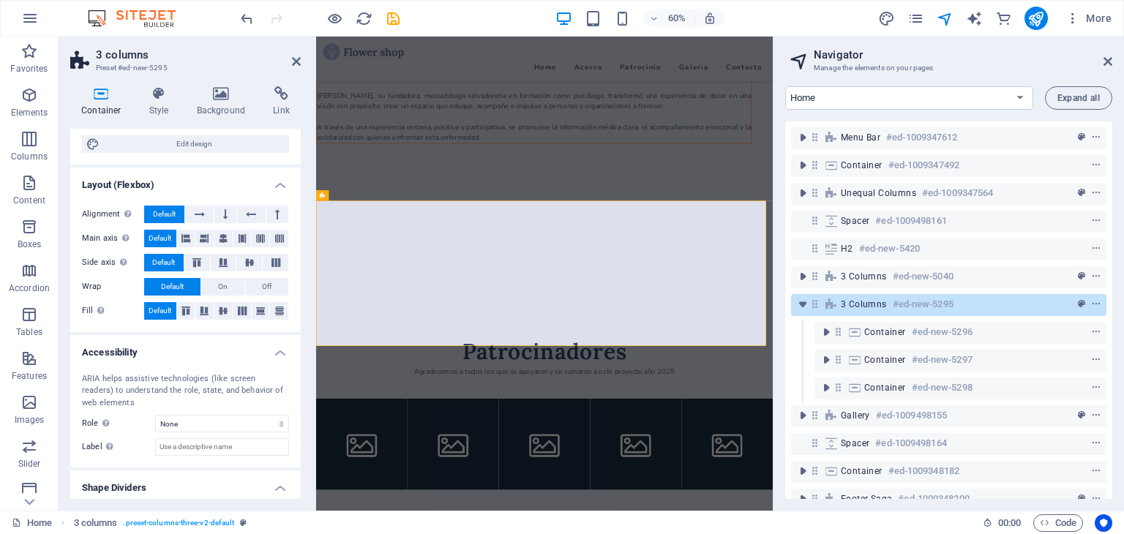
scroll to position [196, 0]
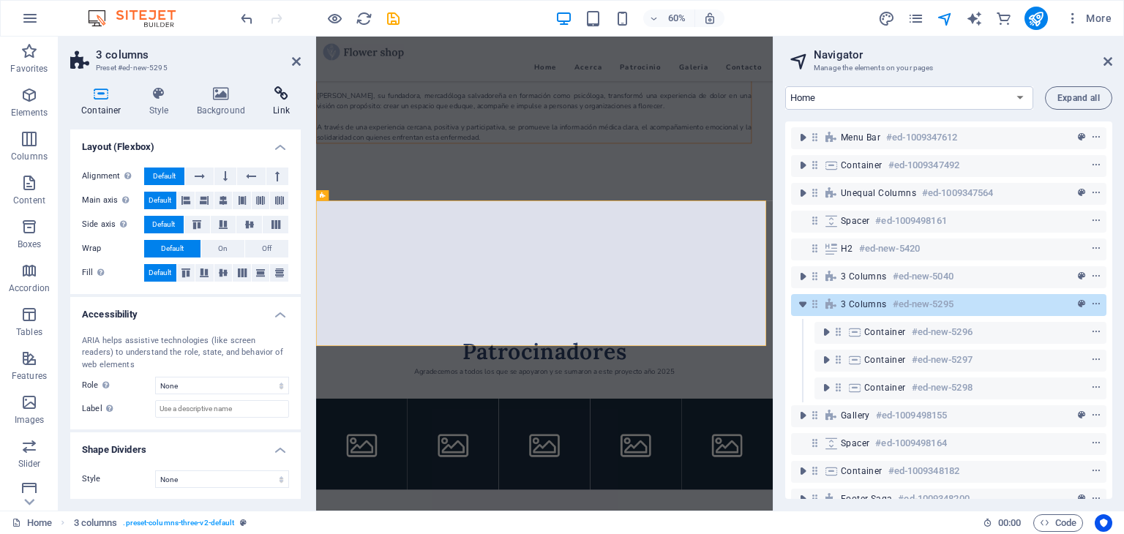
click at [284, 98] on icon at bounding box center [281, 93] width 39 height 15
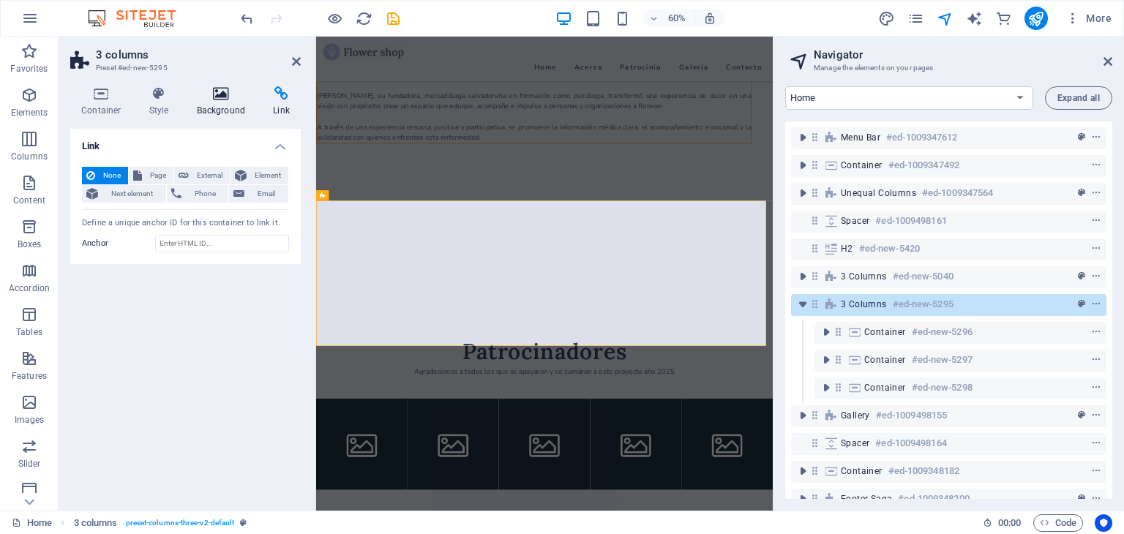
click at [225, 101] on h4 "Background" at bounding box center [224, 101] width 77 height 31
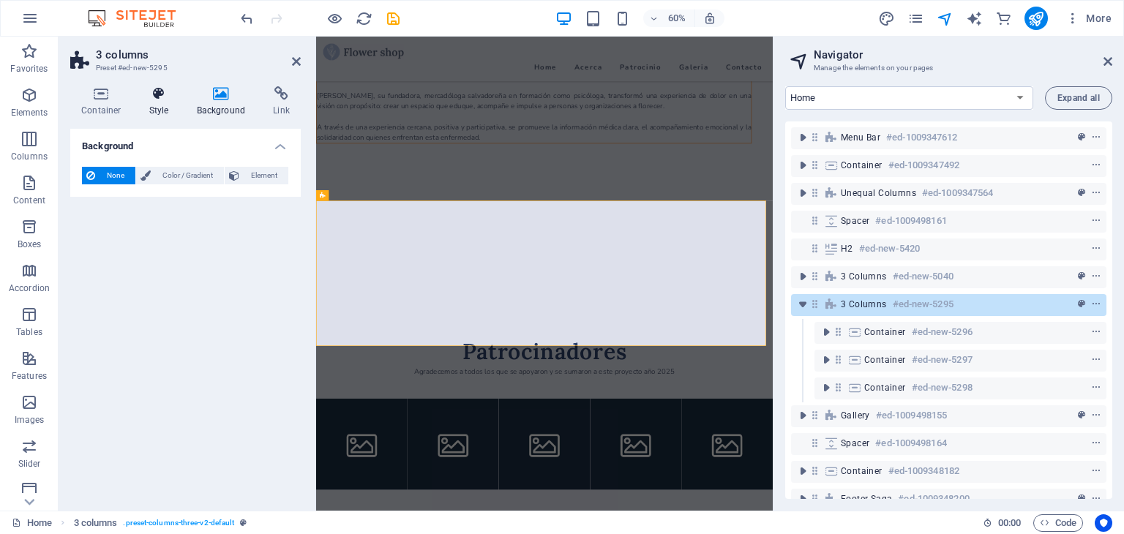
click at [153, 101] on h4 "Style" at bounding box center [162, 101] width 48 height 31
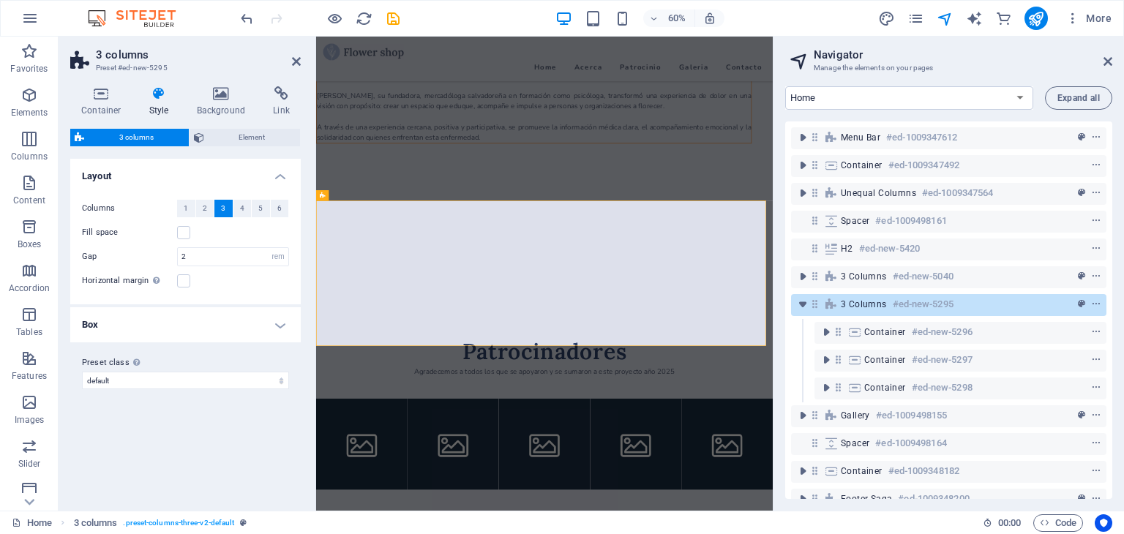
click at [132, 69] on h3 "Preset #ed-new-5295" at bounding box center [184, 67] width 176 height 13
click at [99, 102] on h4 "Container" at bounding box center [104, 101] width 68 height 31
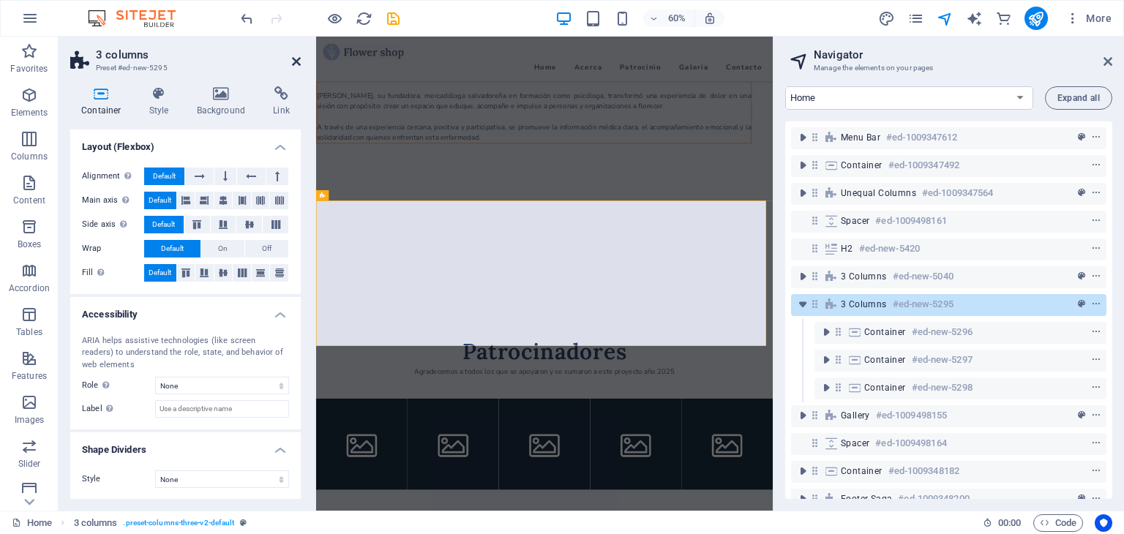
click at [296, 61] on icon at bounding box center [296, 62] width 9 height 12
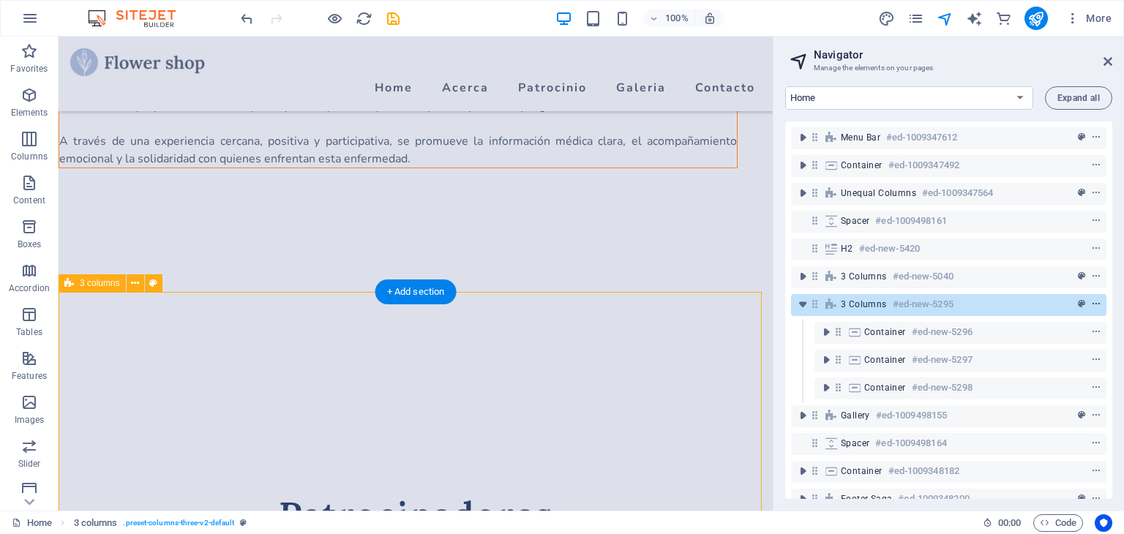
click at [1093, 306] on icon "context-menu" at bounding box center [1096, 304] width 10 height 10
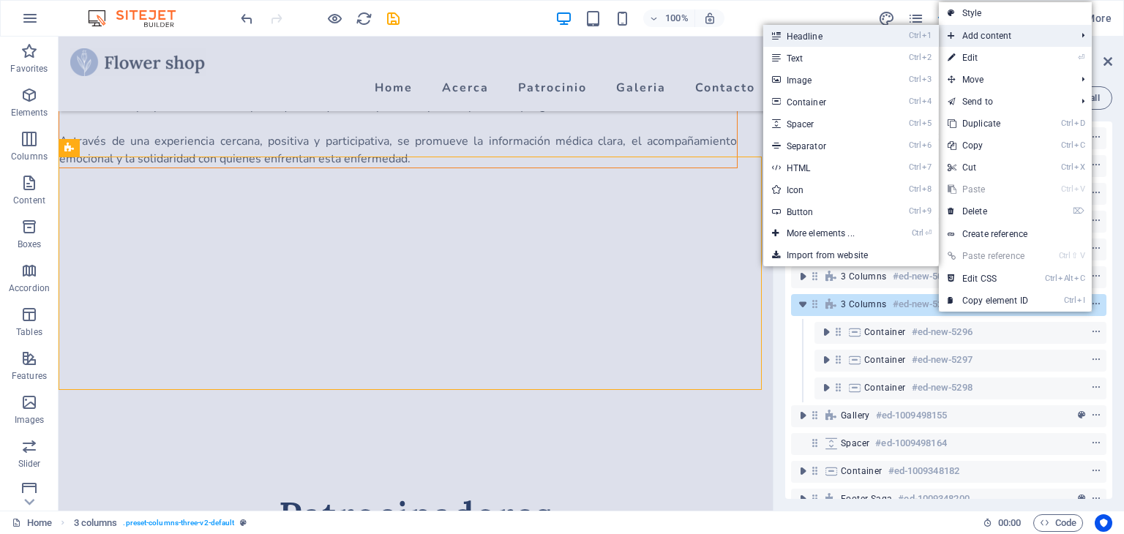
click at [814, 30] on link "Ctrl 1 Headline" at bounding box center [823, 36] width 121 height 22
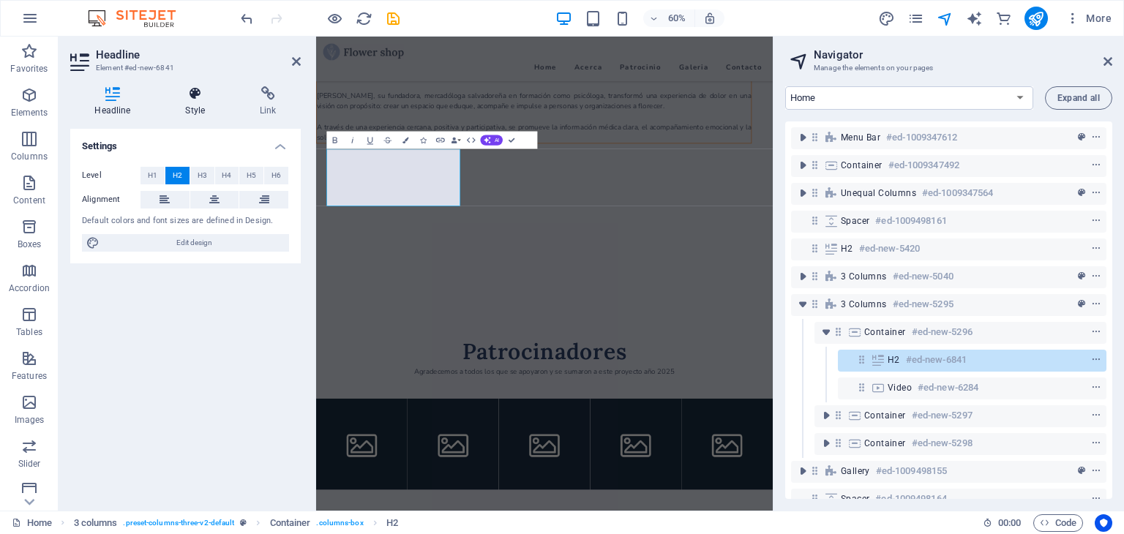
click at [195, 102] on h4 "Style" at bounding box center [198, 101] width 75 height 31
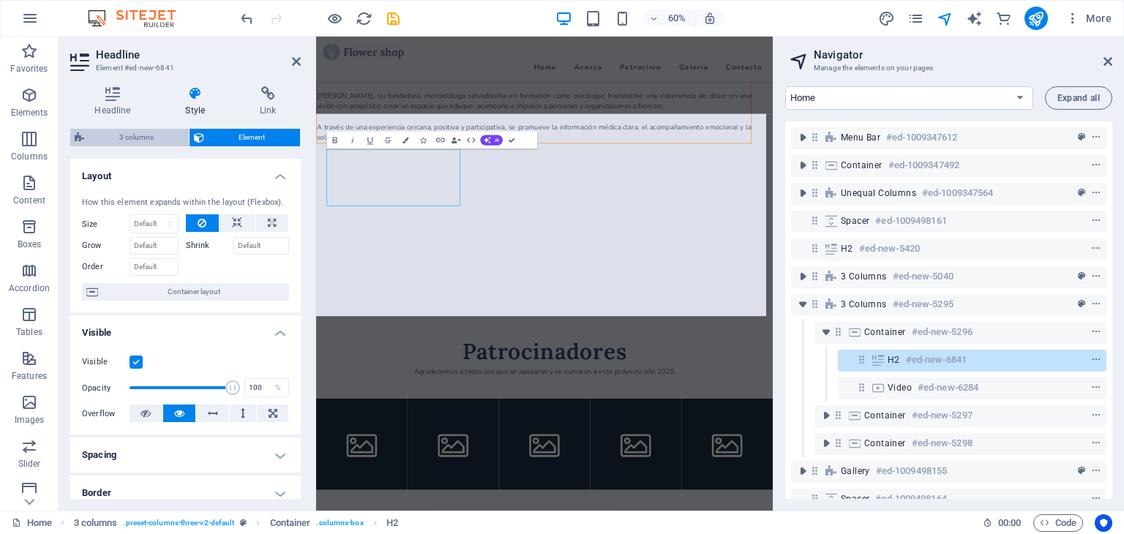
click at [144, 140] on span "3 columns" at bounding box center [137, 138] width 96 height 18
select select "rem"
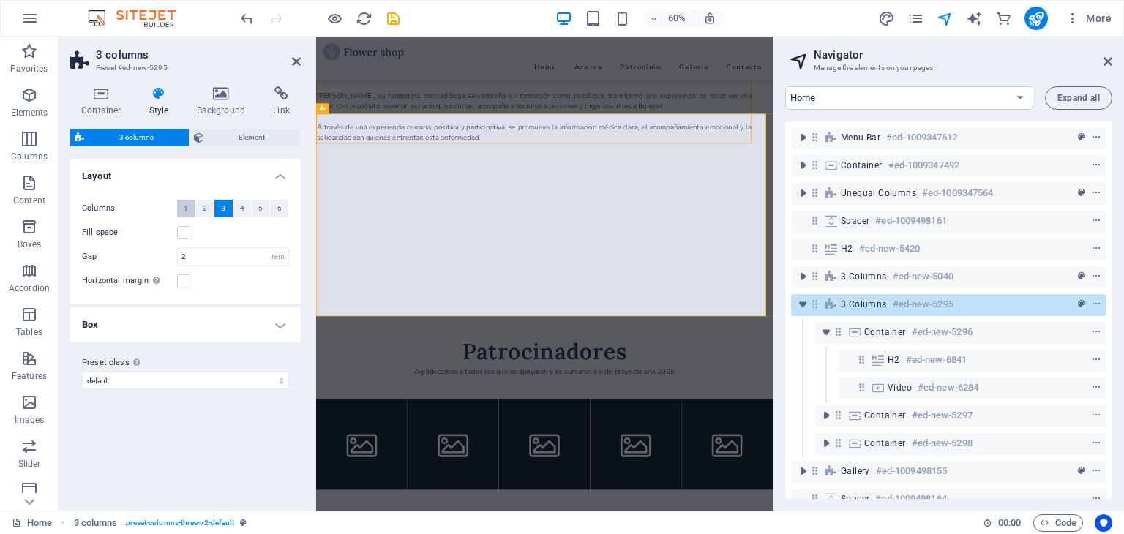
click at [178, 211] on button "1" at bounding box center [186, 209] width 18 height 18
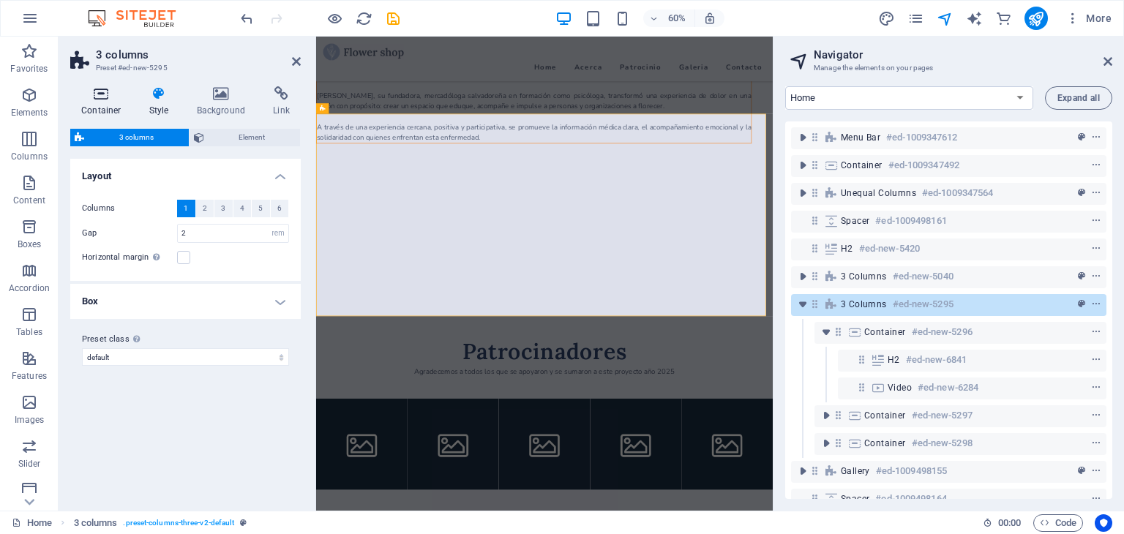
click at [108, 110] on h4 "Container" at bounding box center [104, 101] width 68 height 31
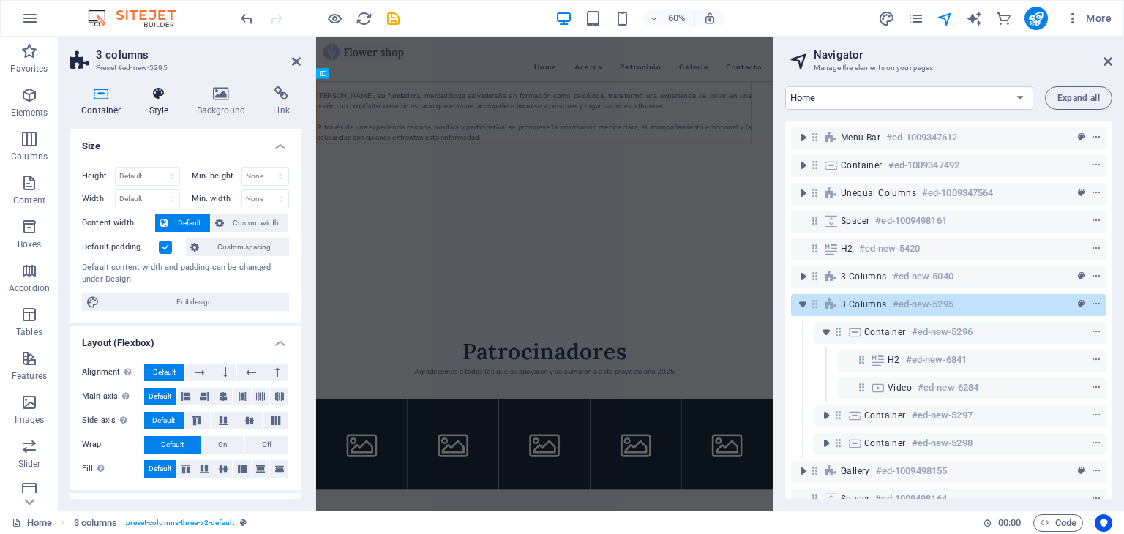
click at [162, 106] on h4 "Style" at bounding box center [162, 101] width 48 height 31
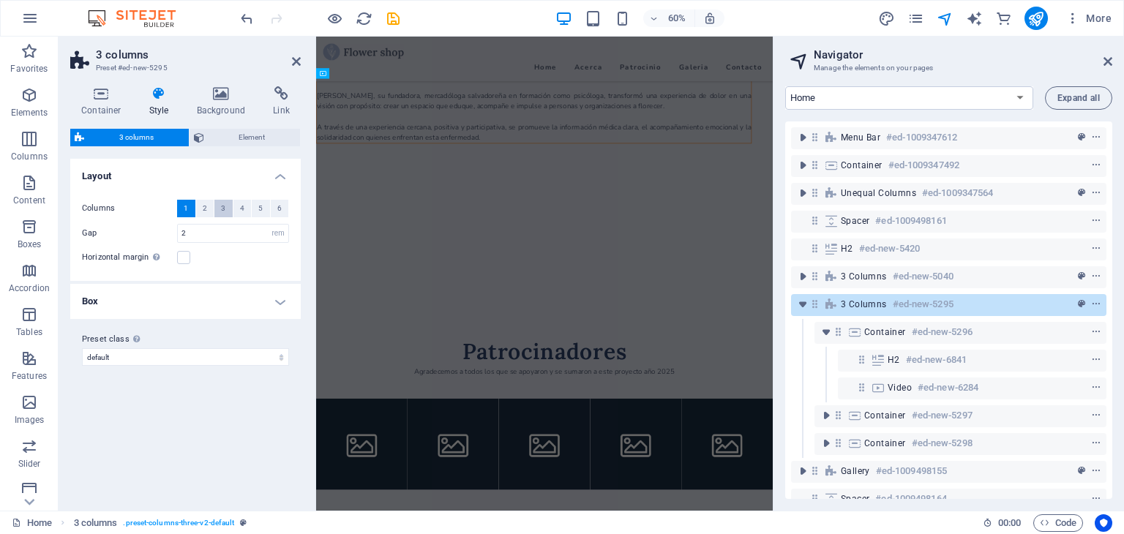
click at [223, 208] on span "3" at bounding box center [223, 209] width 4 height 18
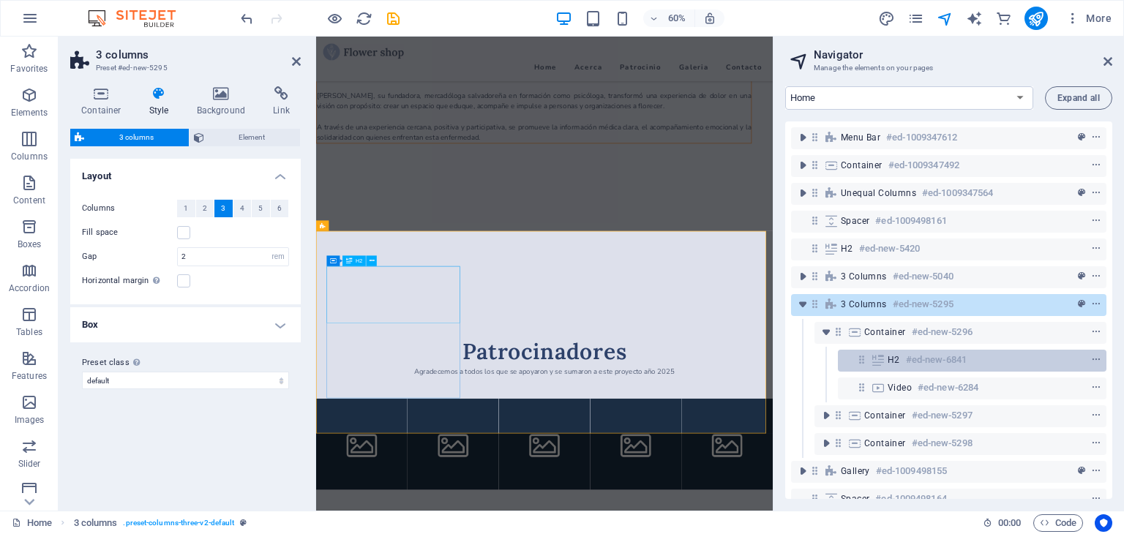
click at [896, 365] on span "H2" at bounding box center [893, 360] width 12 height 12
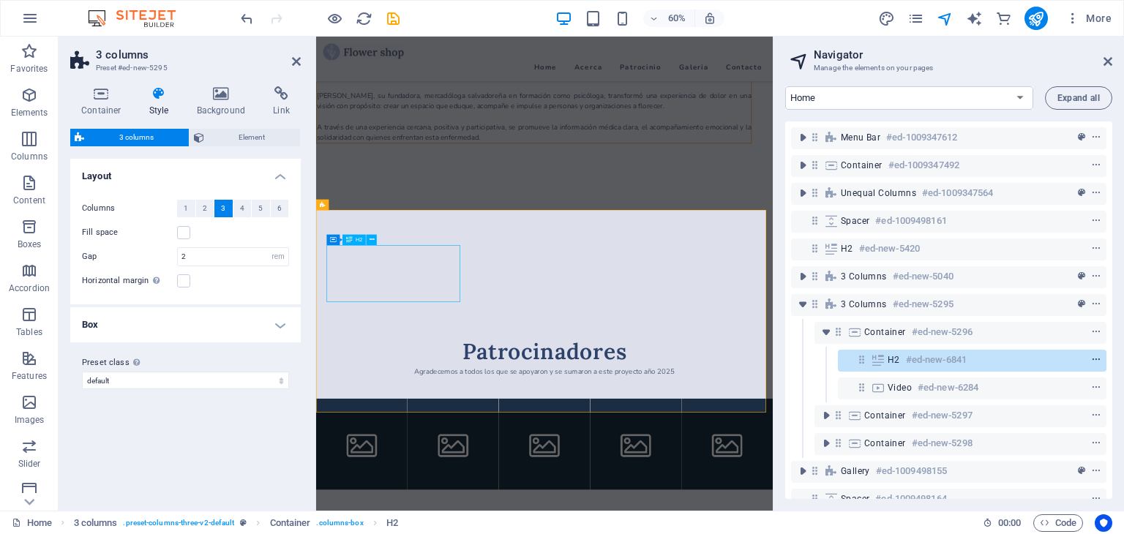
click at [1091, 359] on icon "context-menu" at bounding box center [1096, 360] width 10 height 10
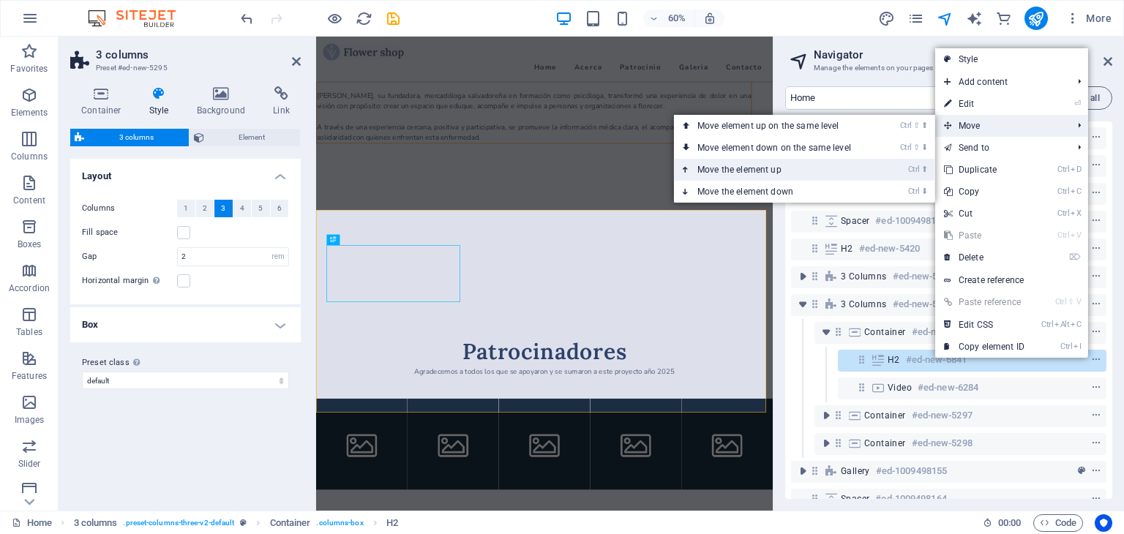
click at [740, 173] on link "Ctrl ⬆ Move the element up" at bounding box center [777, 170] width 206 height 22
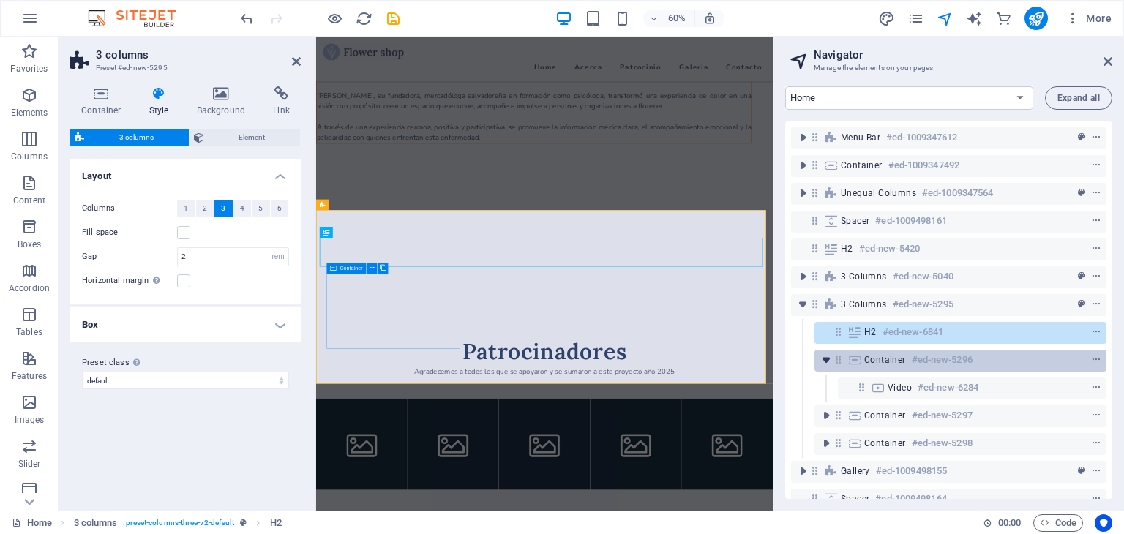
click at [829, 359] on icon "toggle-expand" at bounding box center [825, 360] width 15 height 15
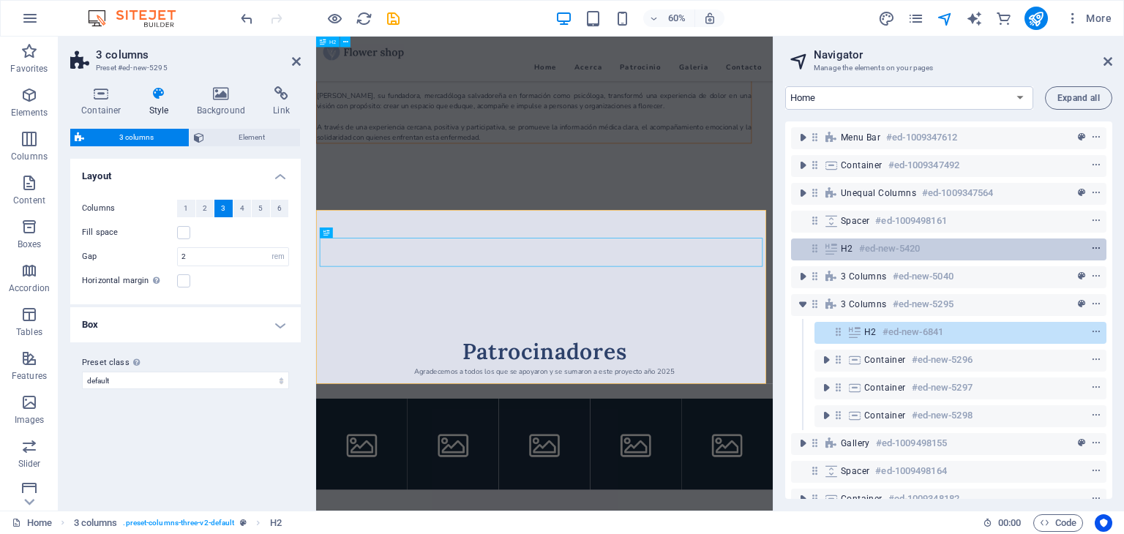
click at [1094, 251] on icon "context-menu" at bounding box center [1096, 249] width 10 height 10
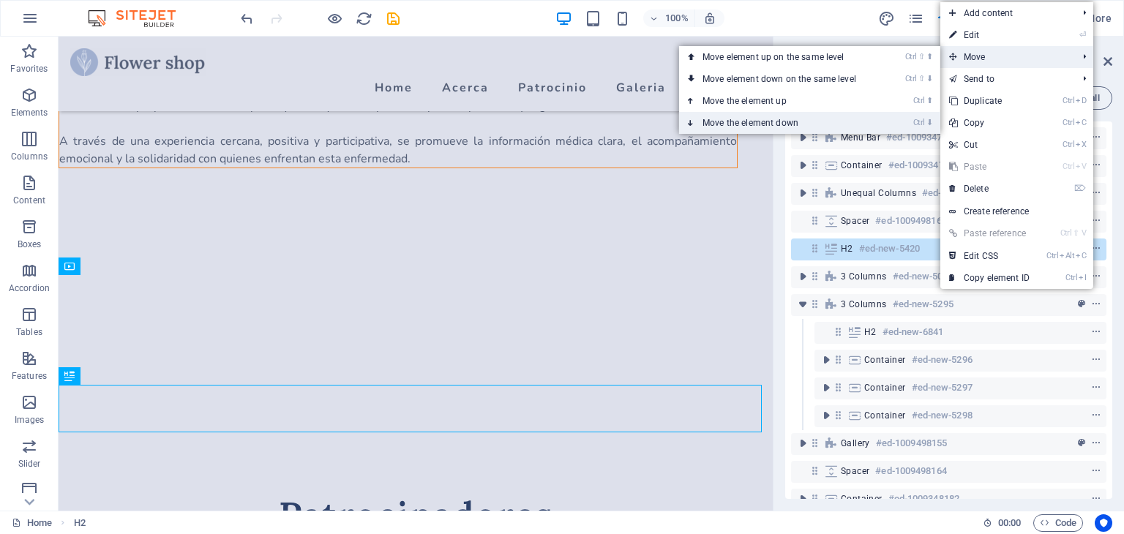
click at [769, 118] on link "Ctrl ⬇ Move the element down" at bounding box center [782, 123] width 206 height 22
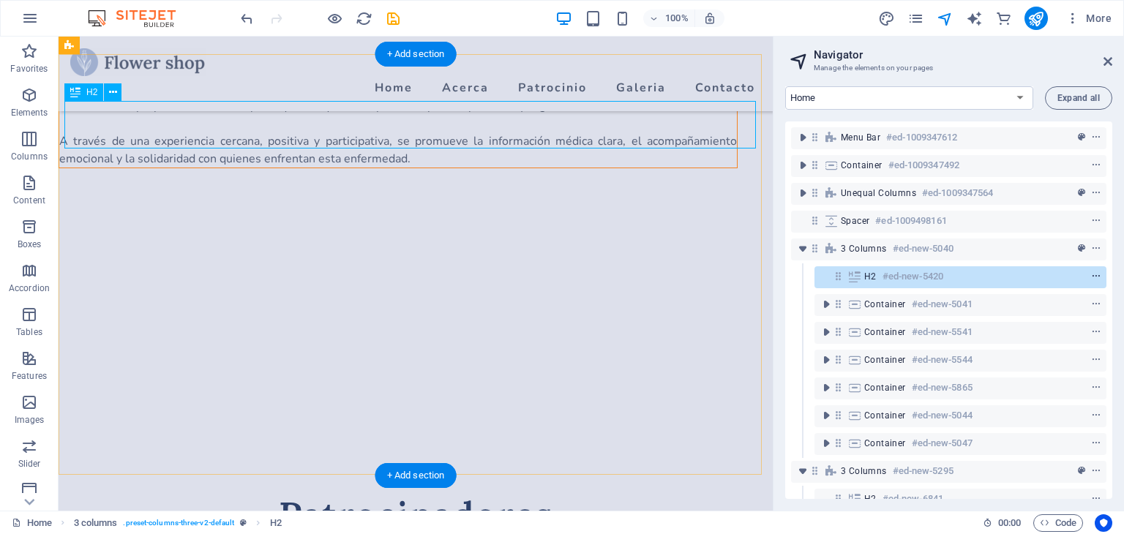
click at [1096, 275] on icon "context-menu" at bounding box center [1096, 276] width 10 height 10
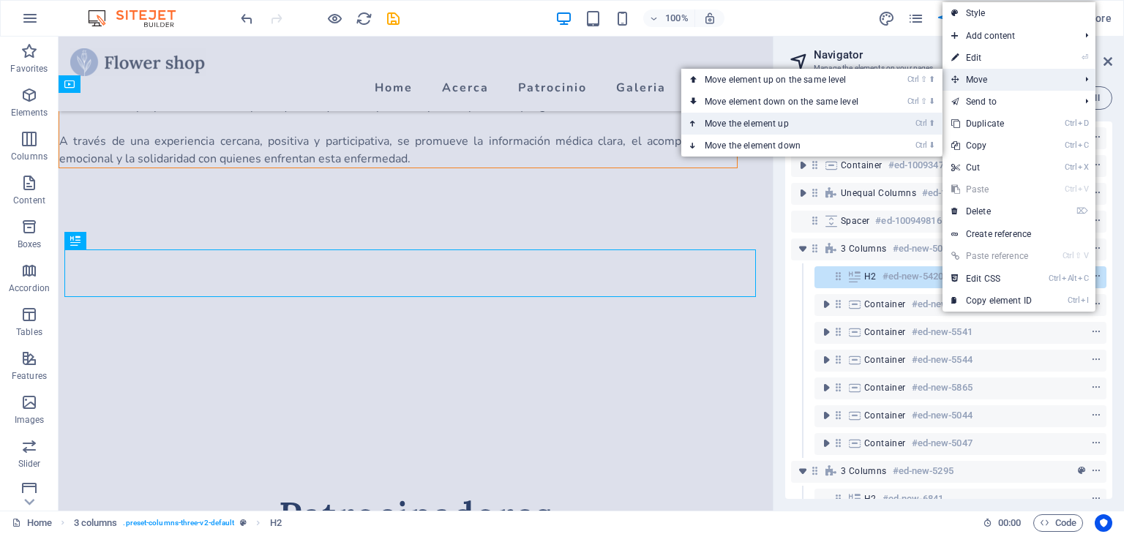
click at [772, 127] on link "Ctrl ⬆ Move the element up" at bounding box center [784, 124] width 206 height 22
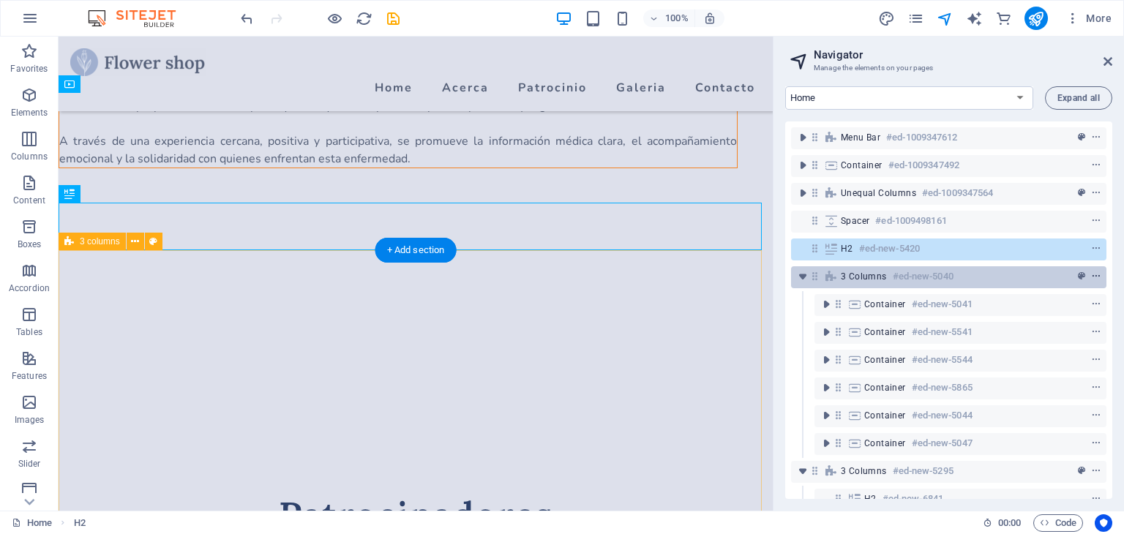
click at [1094, 279] on icon "context-menu" at bounding box center [1096, 276] width 10 height 10
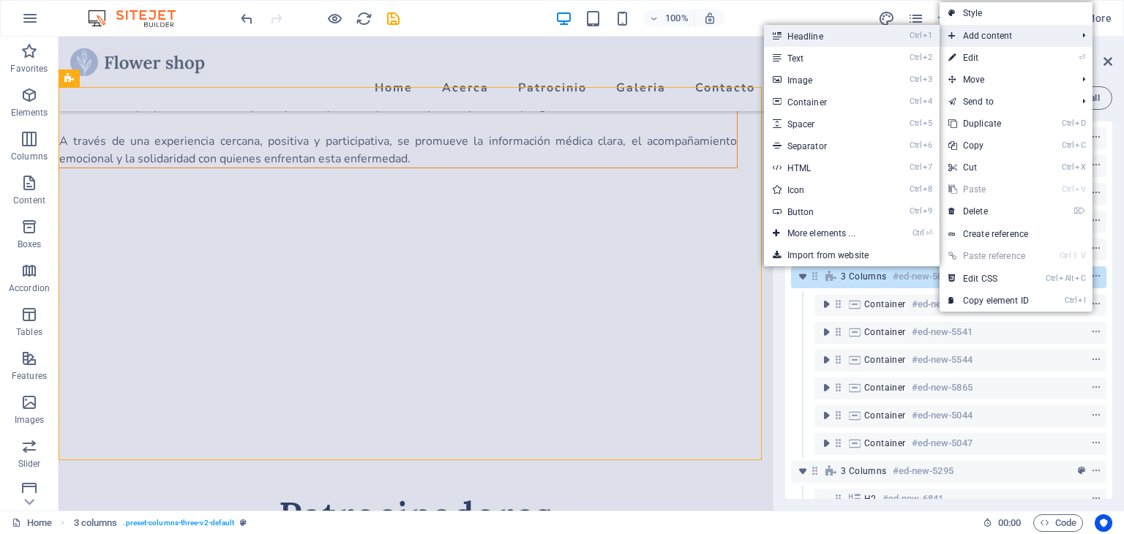
click at [814, 41] on link "Ctrl 1 Headline" at bounding box center [824, 36] width 121 height 22
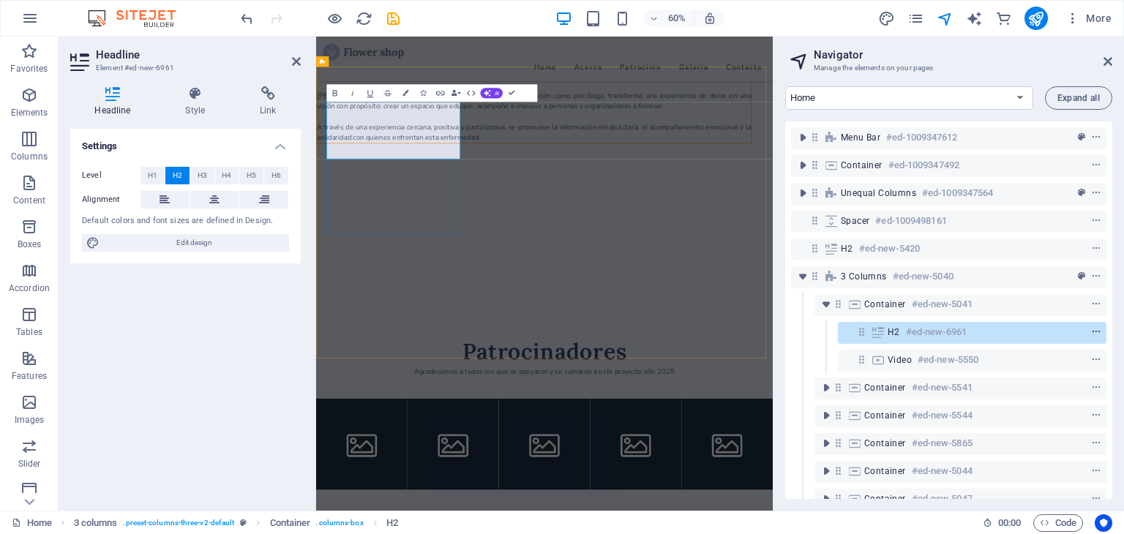
click at [1091, 333] on icon "context-menu" at bounding box center [1096, 332] width 10 height 10
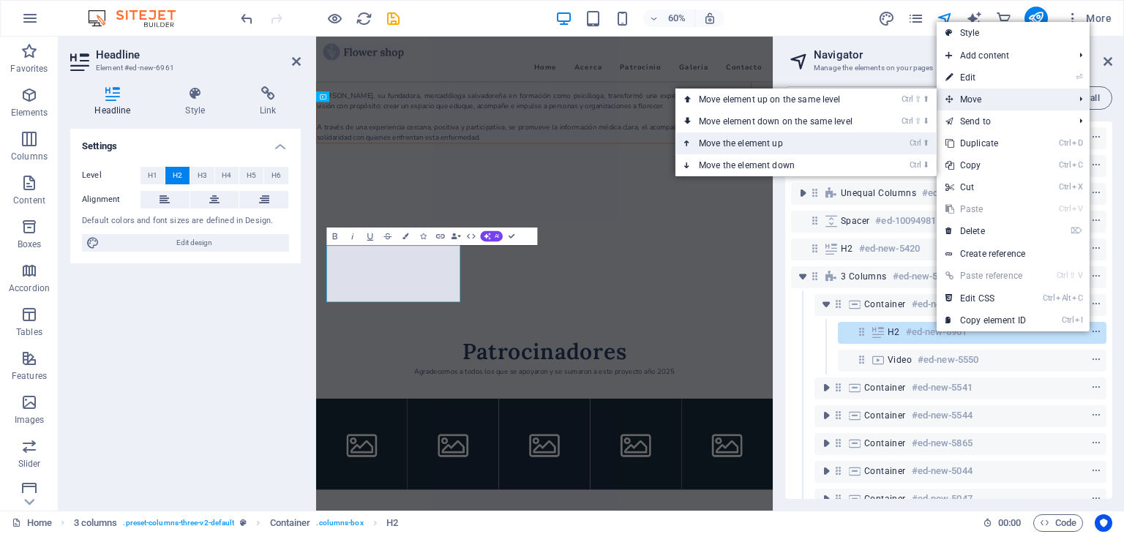
click at [787, 146] on link "Ctrl ⬆ Move the element up" at bounding box center [778, 143] width 206 height 22
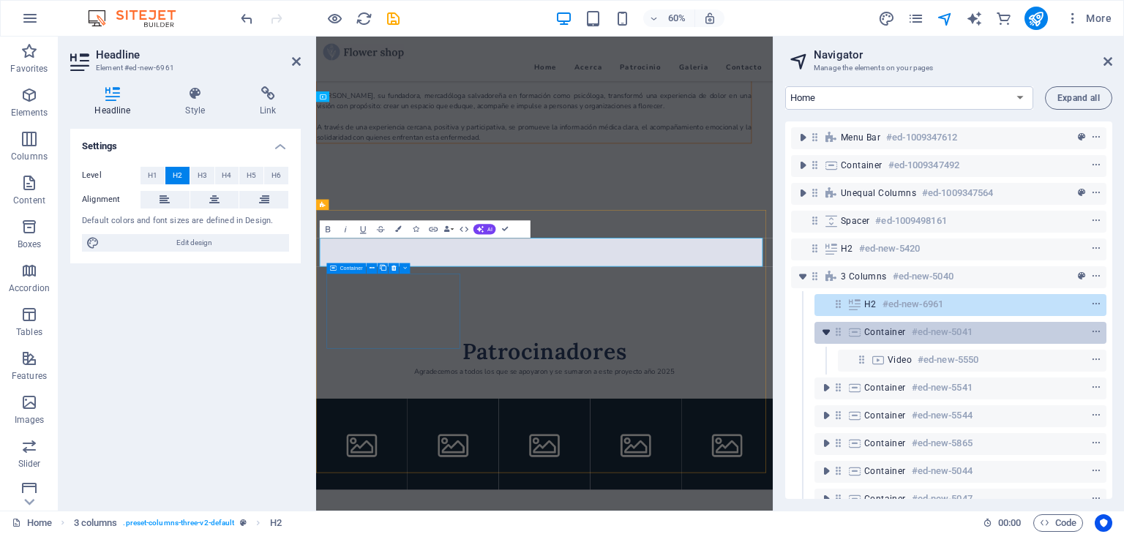
click at [824, 333] on icon "toggle-expand" at bounding box center [825, 332] width 15 height 15
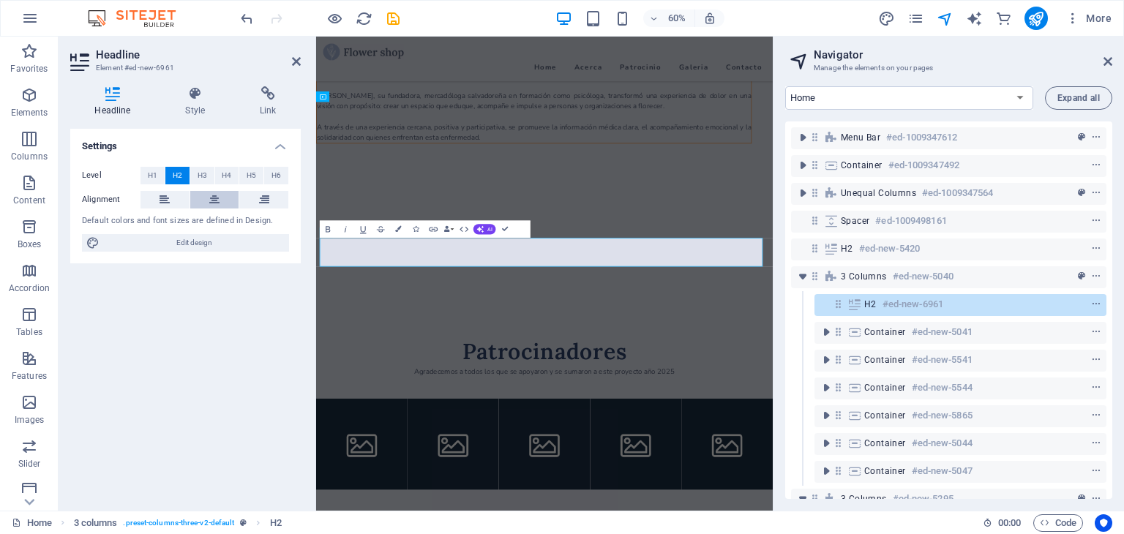
click at [211, 197] on icon at bounding box center [214, 200] width 10 height 18
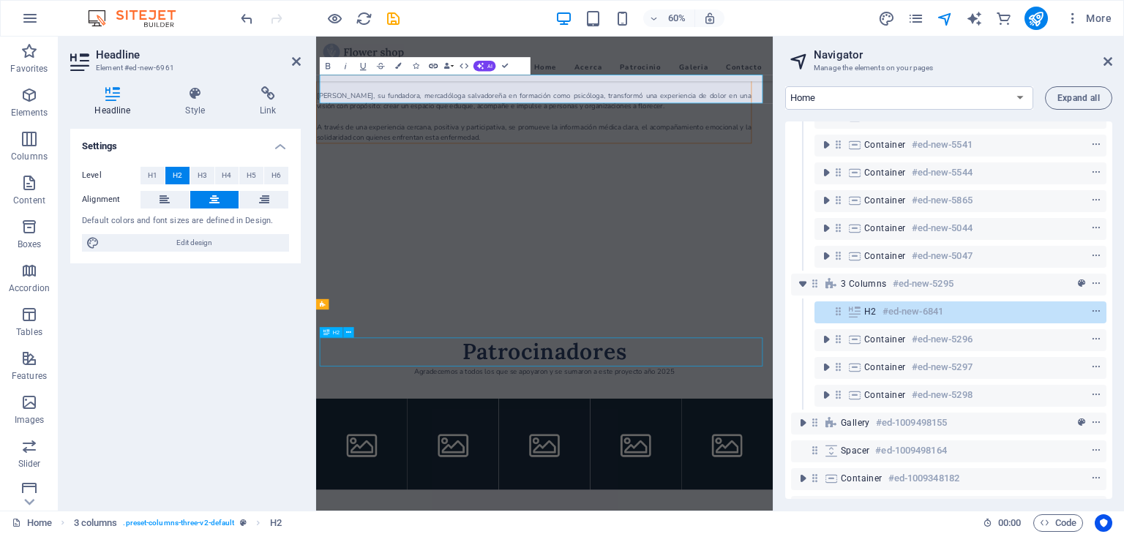
scroll to position [222, 0]
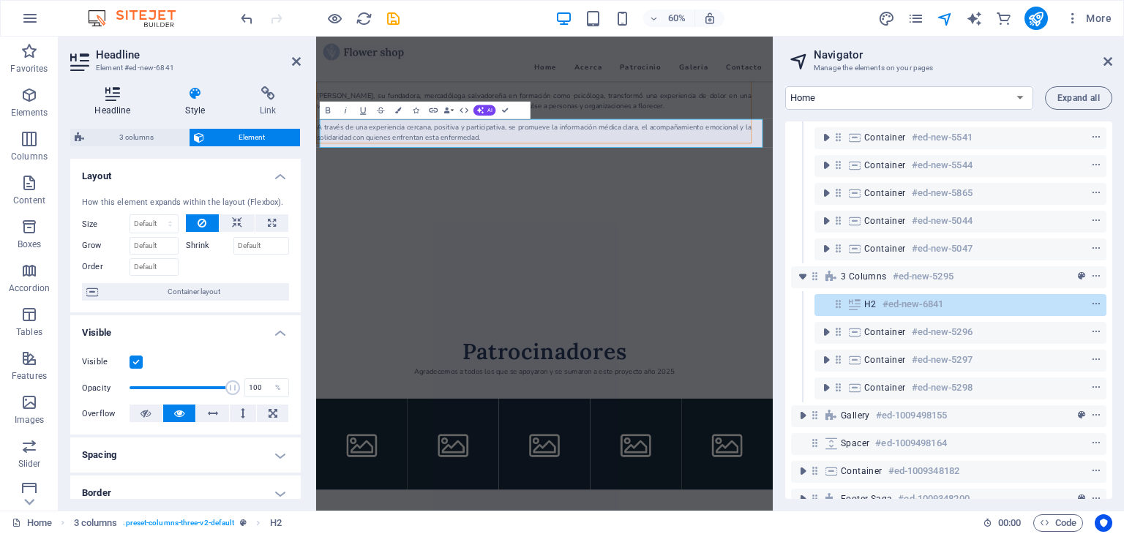
click at [116, 97] on icon at bounding box center [112, 93] width 85 height 15
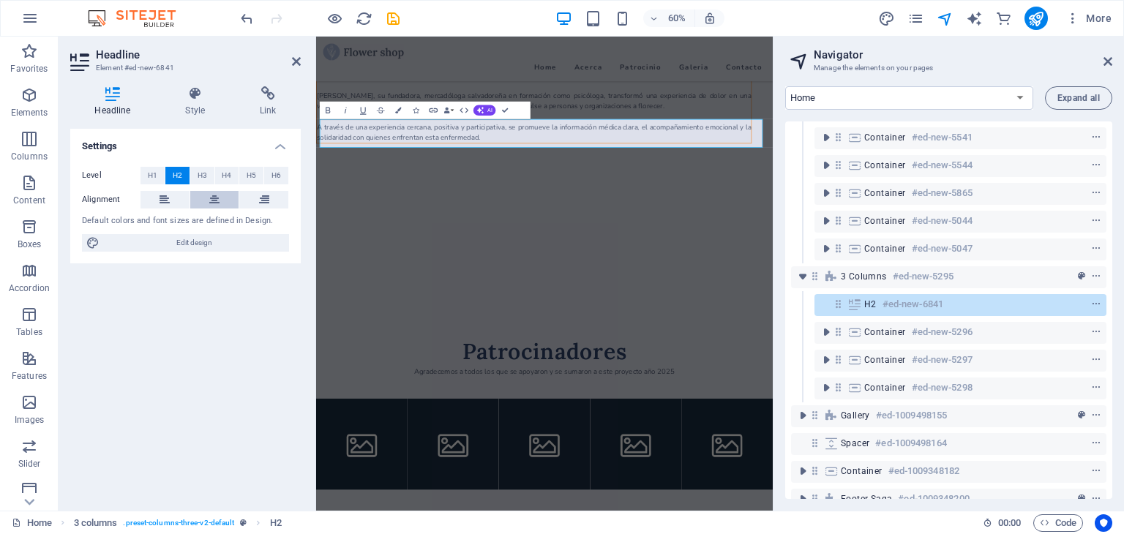
click at [220, 195] on button at bounding box center [214, 200] width 49 height 18
click at [298, 65] on icon at bounding box center [296, 62] width 9 height 12
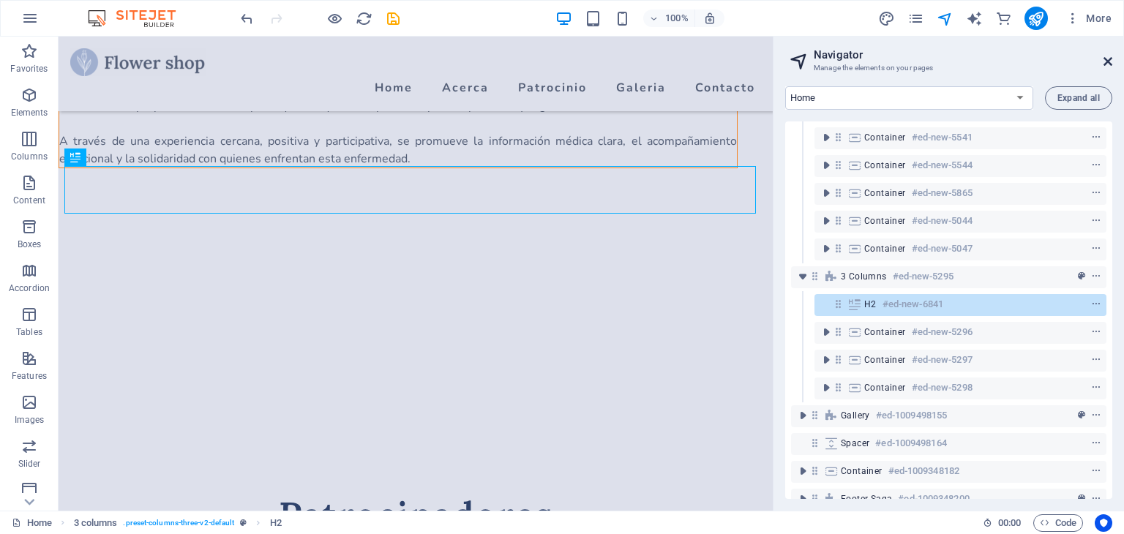
click at [1110, 65] on icon at bounding box center [1107, 62] width 9 height 12
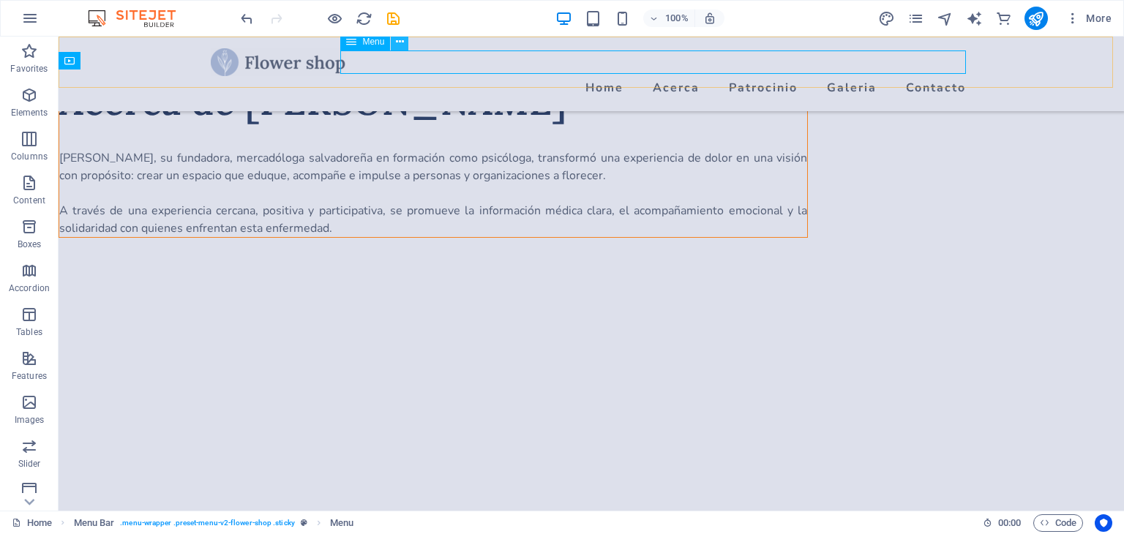
click at [401, 45] on icon at bounding box center [400, 41] width 8 height 15
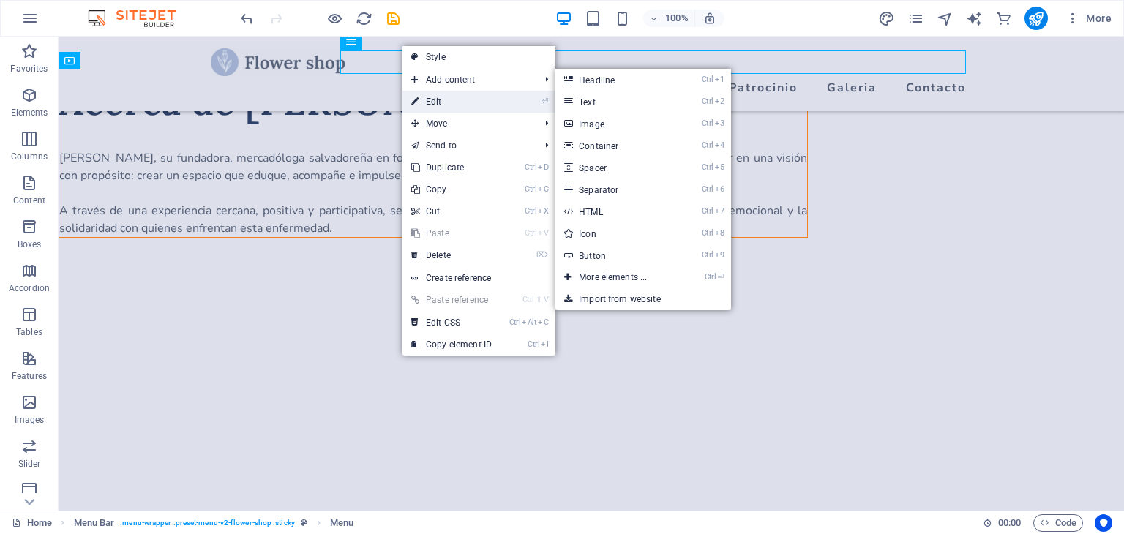
click at [425, 100] on link "⏎ Edit" at bounding box center [451, 102] width 98 height 22
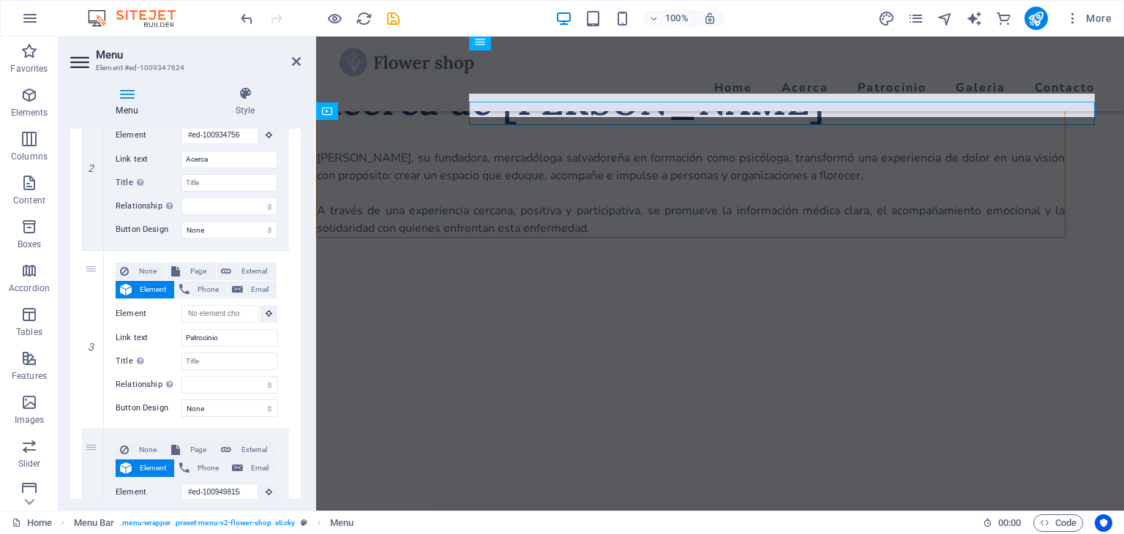
scroll to position [376, 0]
drag, startPoint x: 227, startPoint y: 336, endPoint x: 155, endPoint y: 328, distance: 72.1
click at [155, 328] on div "Link text [PERSON_NAME]" at bounding box center [197, 336] width 162 height 18
type input "Expertos"
select select
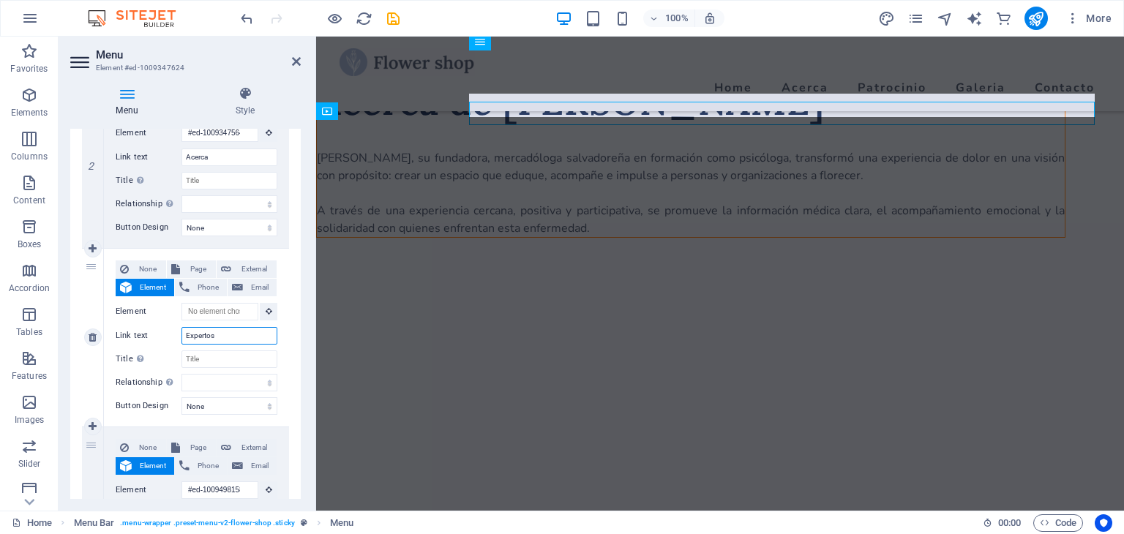
select select
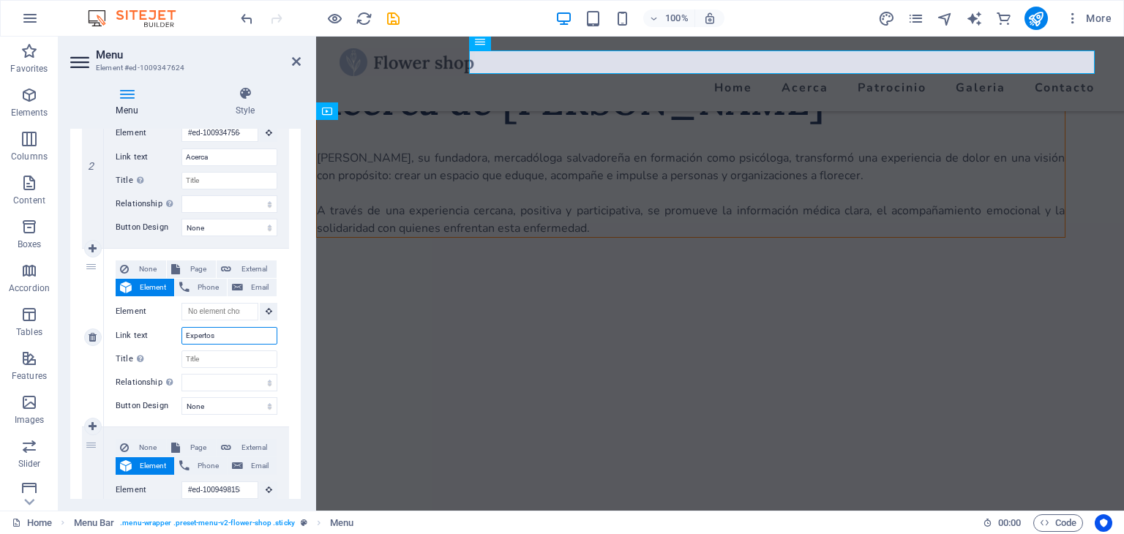
type input "Expertos"
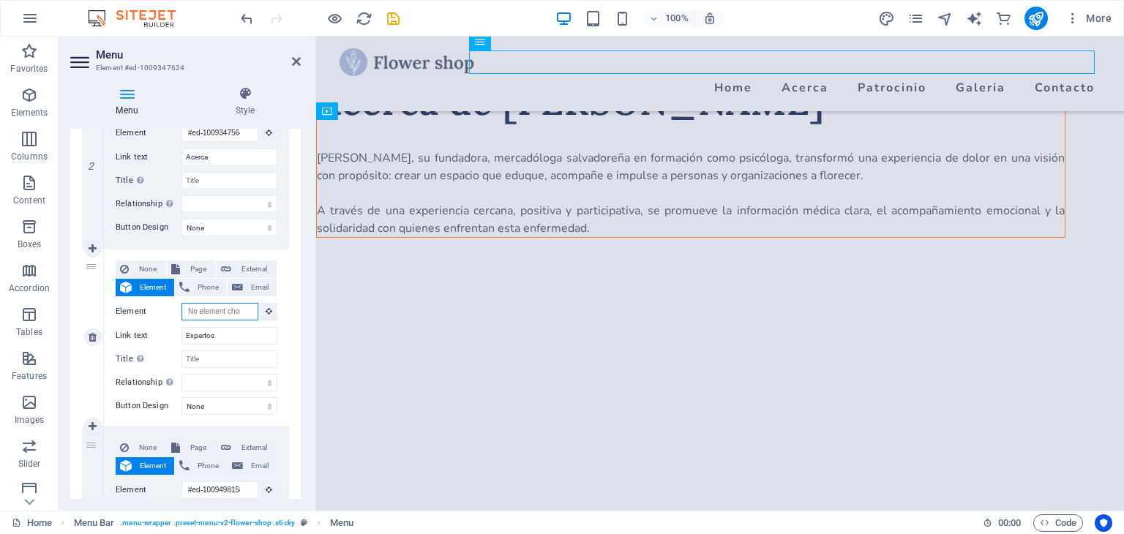
click at [231, 307] on input "Element" at bounding box center [219, 312] width 77 height 18
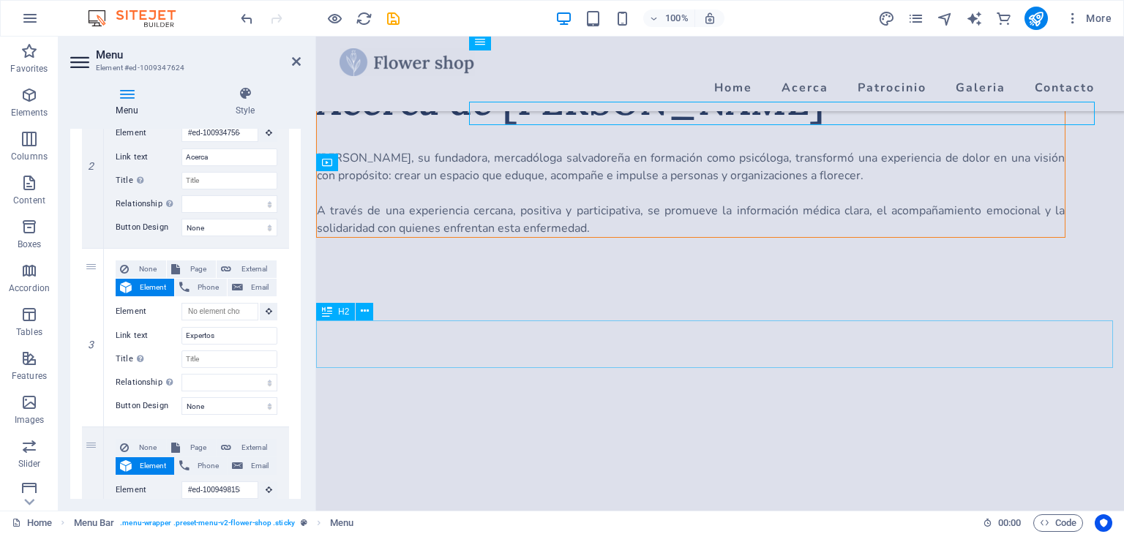
select select
type input "#ed-new-5420"
select select
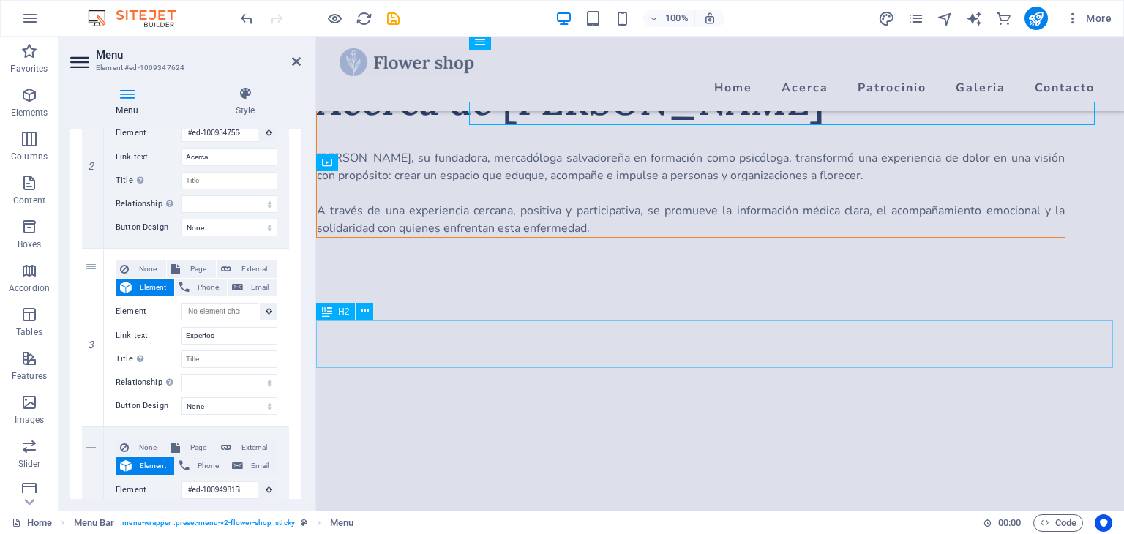
select select
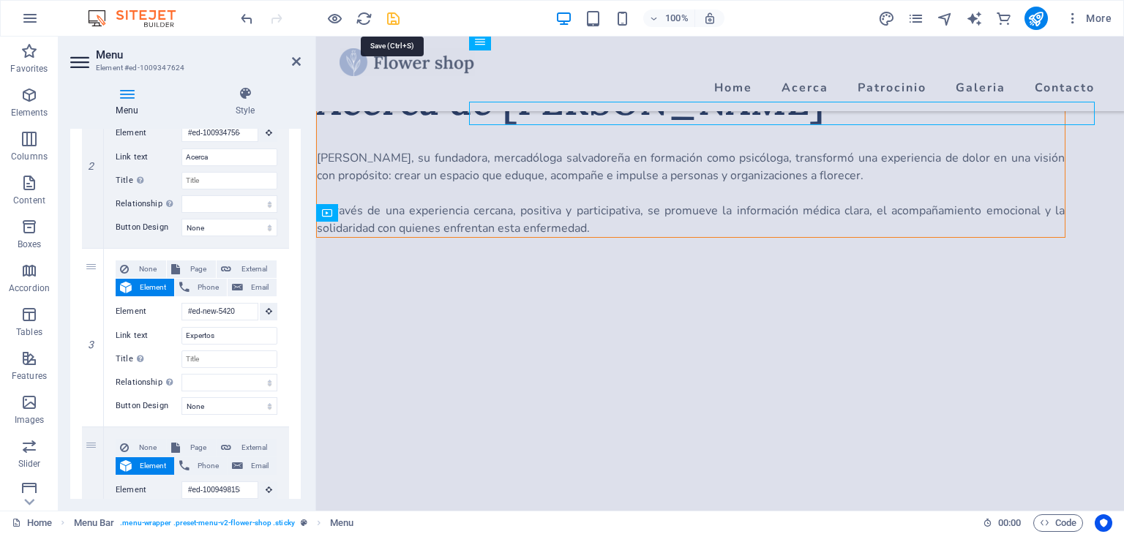
click at [389, 20] on icon "save" at bounding box center [393, 18] width 17 height 17
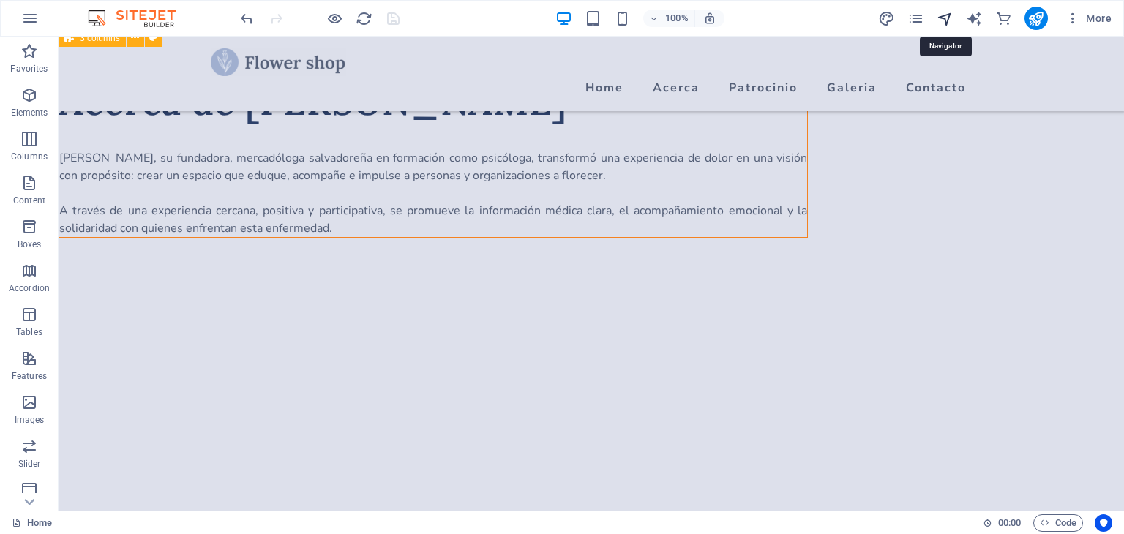
click at [946, 15] on icon "navigator" at bounding box center [944, 18] width 17 height 17
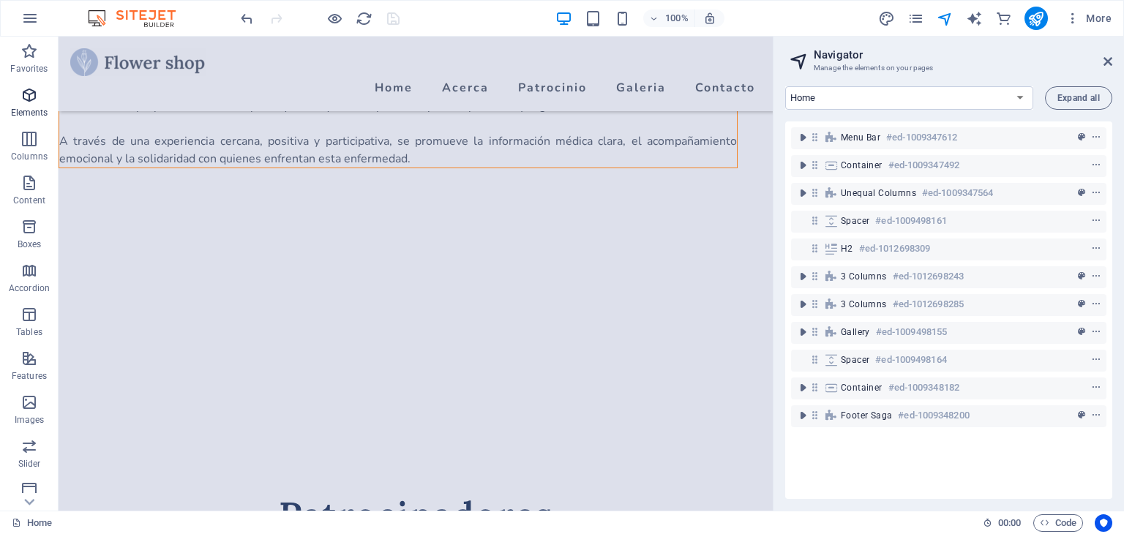
click at [20, 106] on span "Elements" at bounding box center [29, 103] width 59 height 35
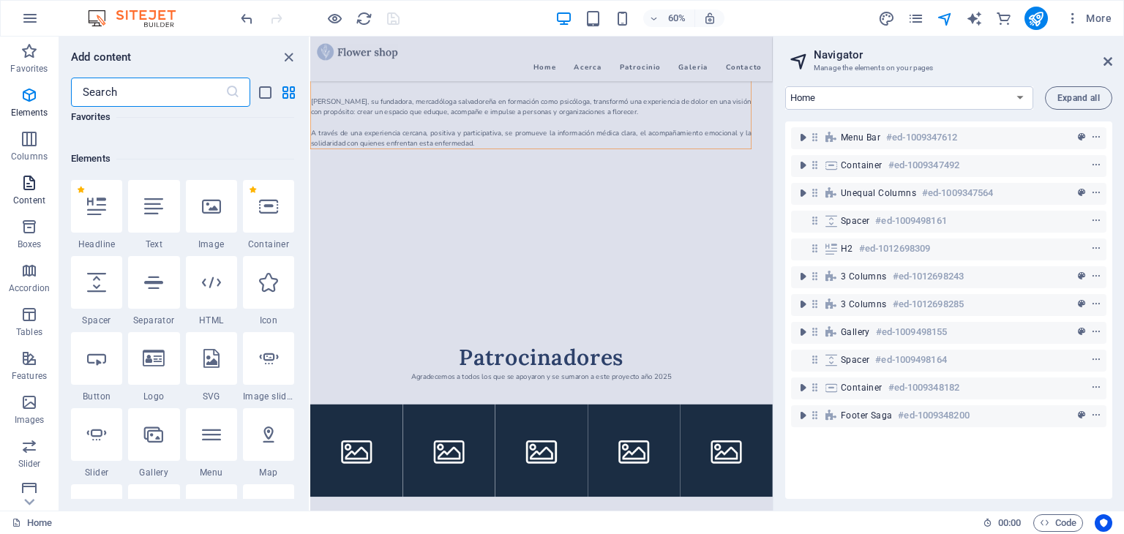
scroll to position [155, 0]
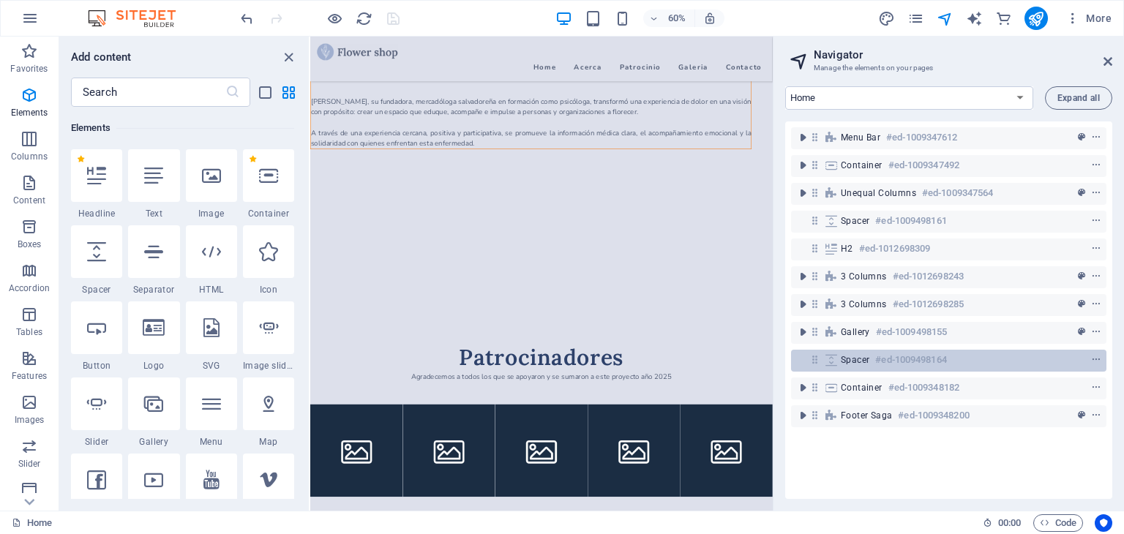
click at [895, 362] on h6 "#ed-1009498164" at bounding box center [910, 360] width 71 height 18
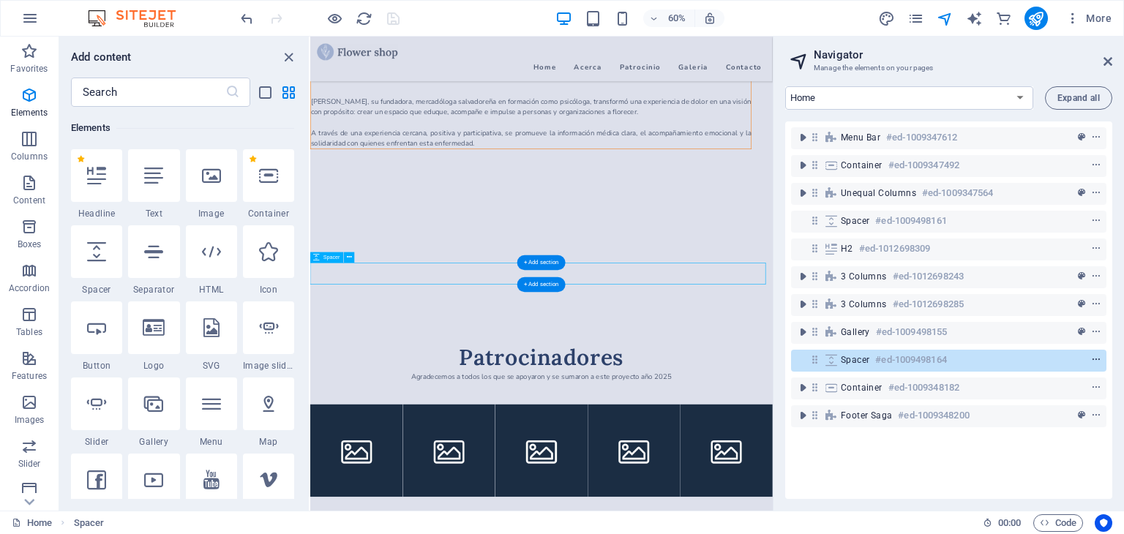
click at [1095, 362] on icon "context-menu" at bounding box center [1096, 360] width 10 height 10
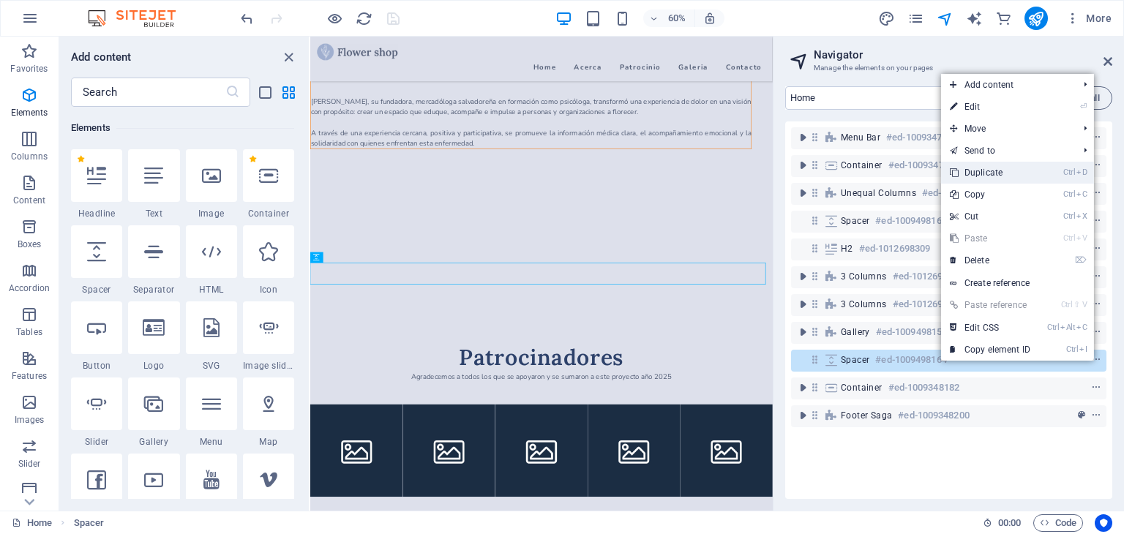
click at [994, 176] on link "Ctrl D Duplicate" at bounding box center [990, 173] width 98 height 22
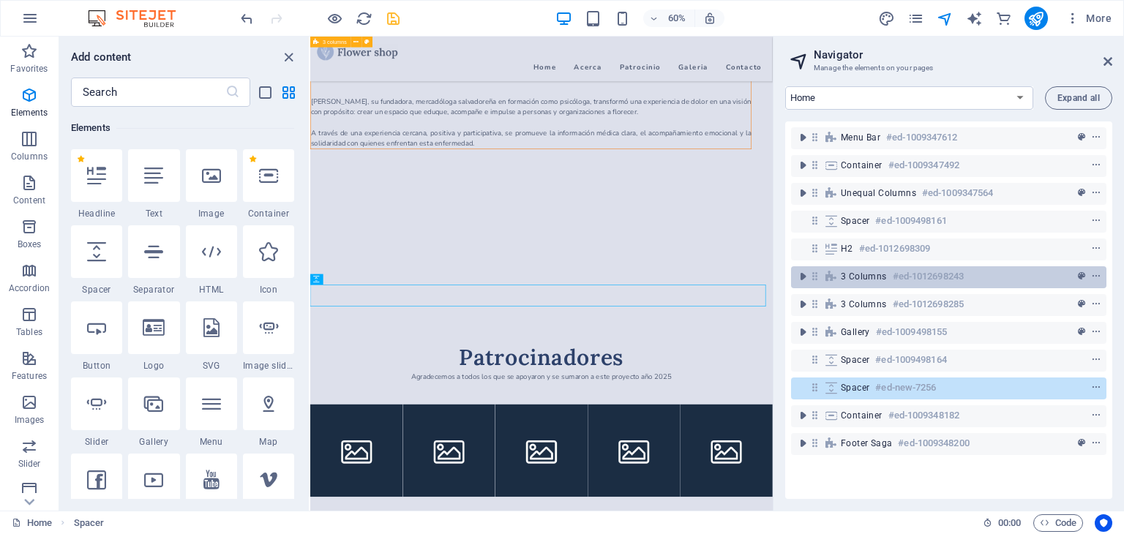
drag, startPoint x: 1056, startPoint y: 384, endPoint x: 1030, endPoint y: 285, distance: 102.9
click at [1030, 285] on div "Menu Bar #ed-1009347612 Container #ed-1009347492 Unequal Columns #ed-1009347564…" at bounding box center [948, 309] width 327 height 377
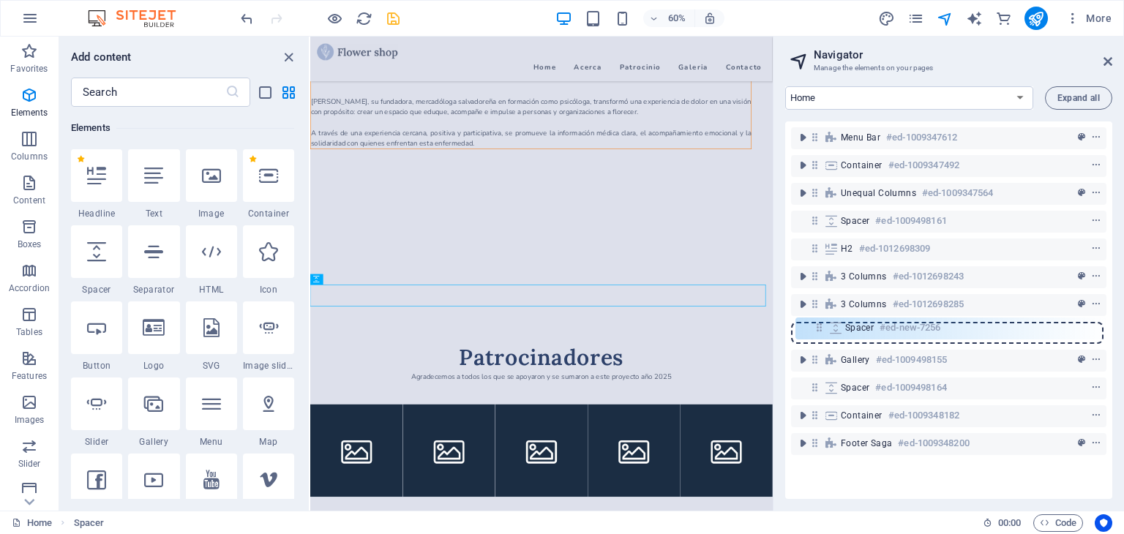
drag, startPoint x: 818, startPoint y: 390, endPoint x: 822, endPoint y: 325, distance: 64.5
click at [822, 325] on div "Menu Bar #ed-1009347612 Container #ed-1009347492 Unequal Columns #ed-1009347564…" at bounding box center [948, 309] width 327 height 377
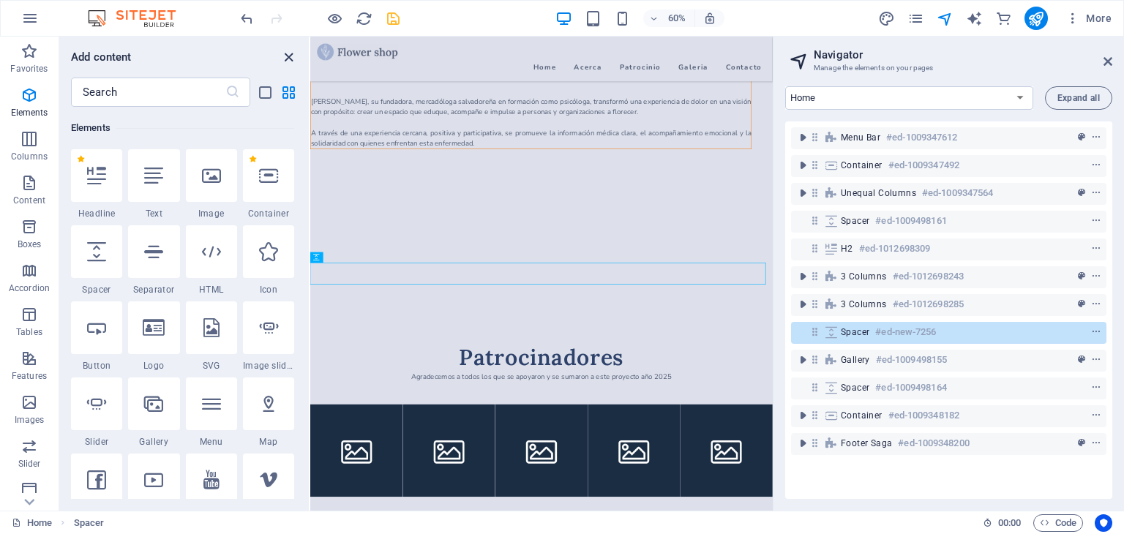
click at [284, 59] on icon "close panel" at bounding box center [288, 57] width 17 height 17
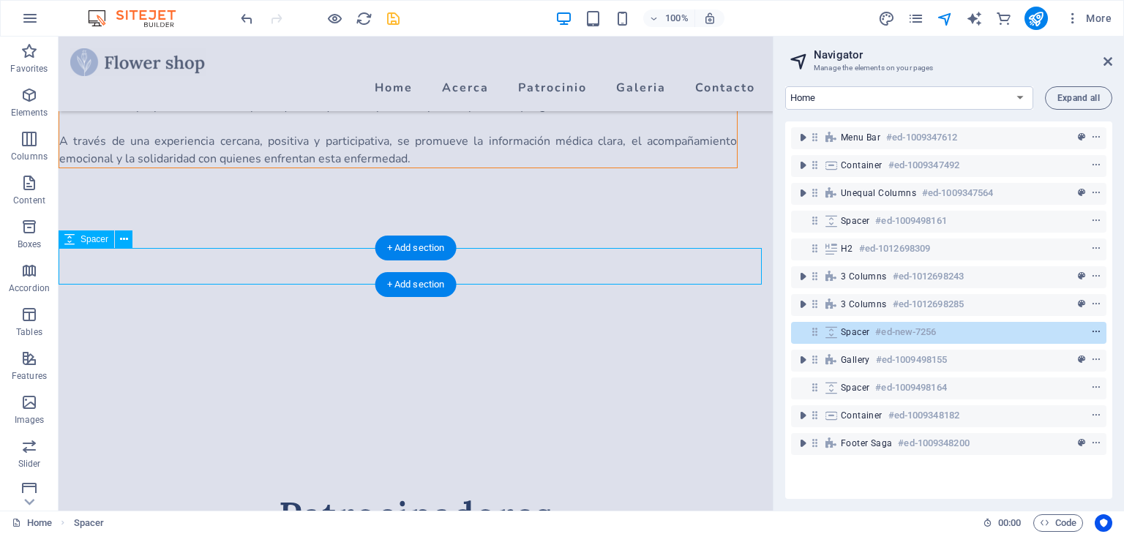
click at [1091, 333] on icon "context-menu" at bounding box center [1096, 332] width 10 height 10
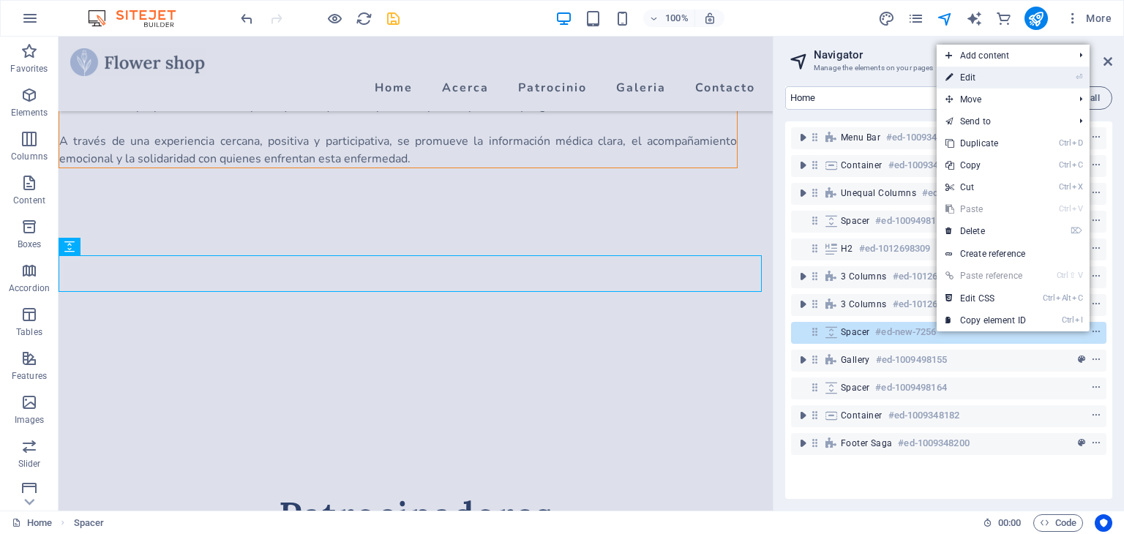
click at [968, 75] on link "⏎ Edit" at bounding box center [985, 78] width 98 height 22
select select "px"
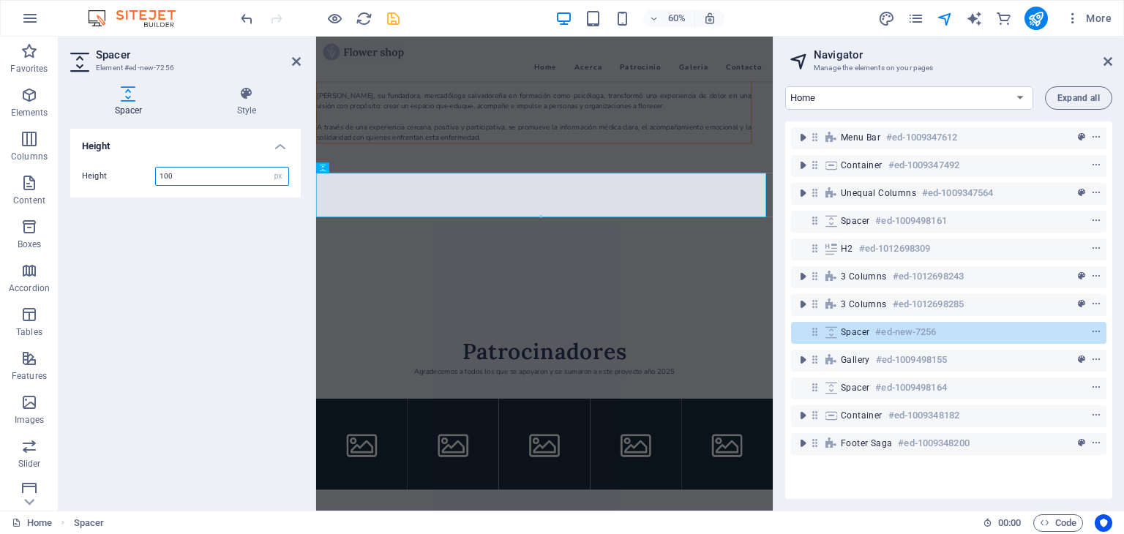
click at [217, 178] on input "100" at bounding box center [222, 177] width 132 height 18
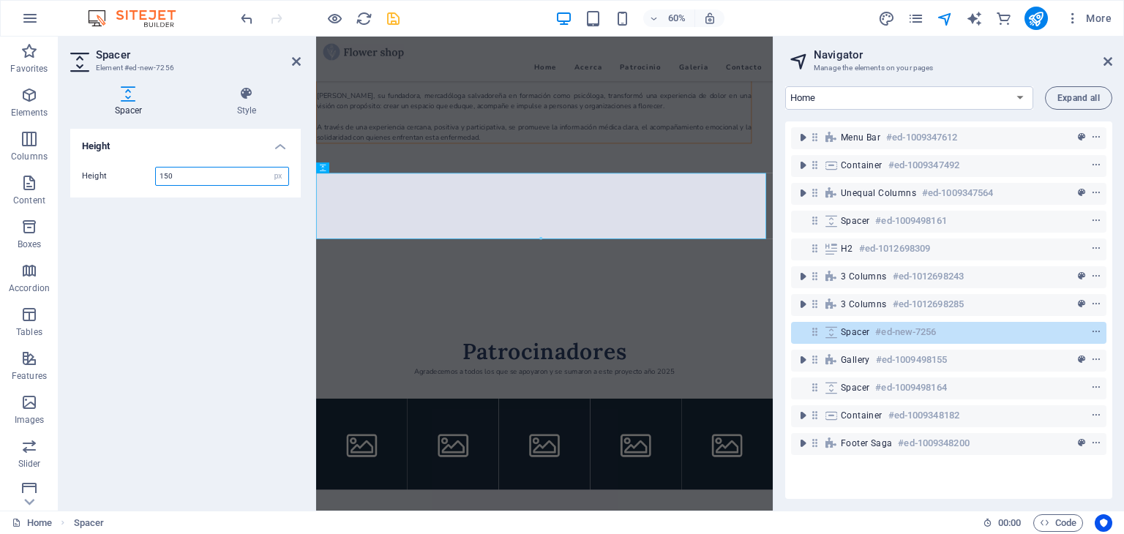
type input "150"
click at [249, 254] on div "Height Height 150 px rem vh vw" at bounding box center [185, 314] width 230 height 370
click at [296, 65] on icon at bounding box center [296, 62] width 9 height 12
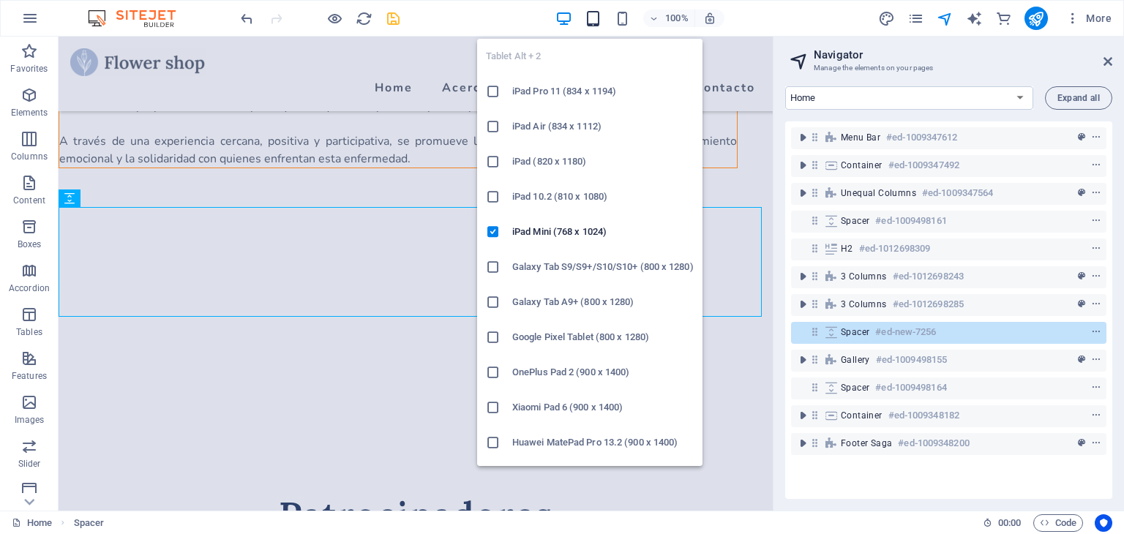
click at [598, 22] on icon "button" at bounding box center [592, 18] width 17 height 17
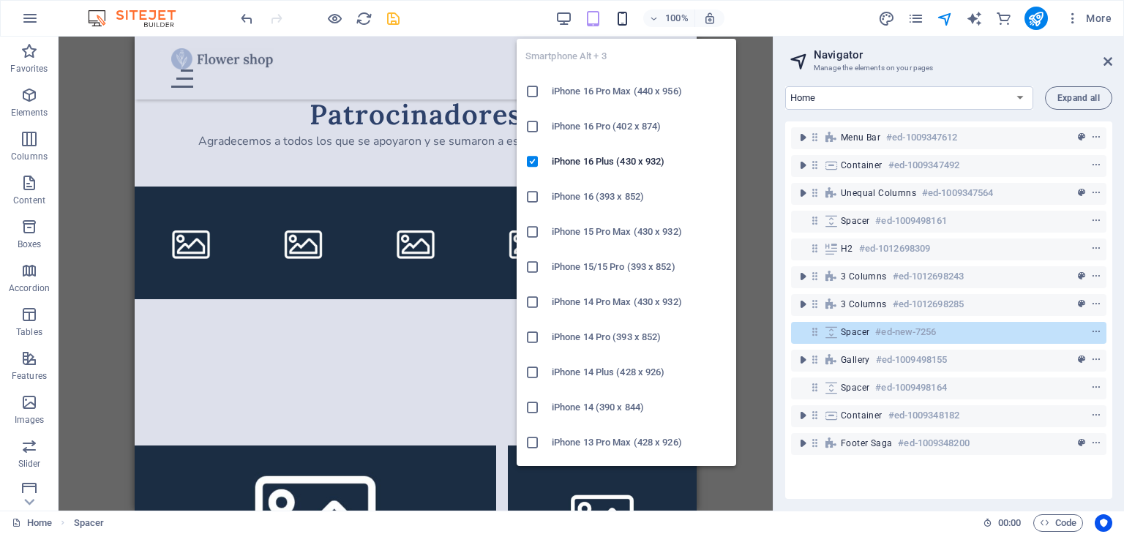
click at [623, 12] on icon "button" at bounding box center [622, 18] width 17 height 17
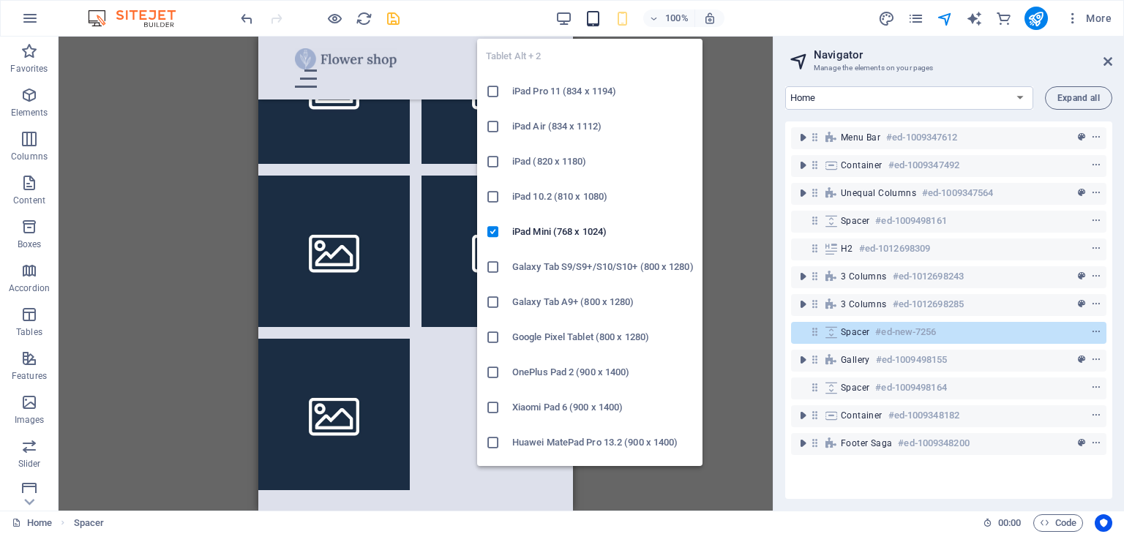
click at [591, 18] on icon "button" at bounding box center [592, 18] width 17 height 17
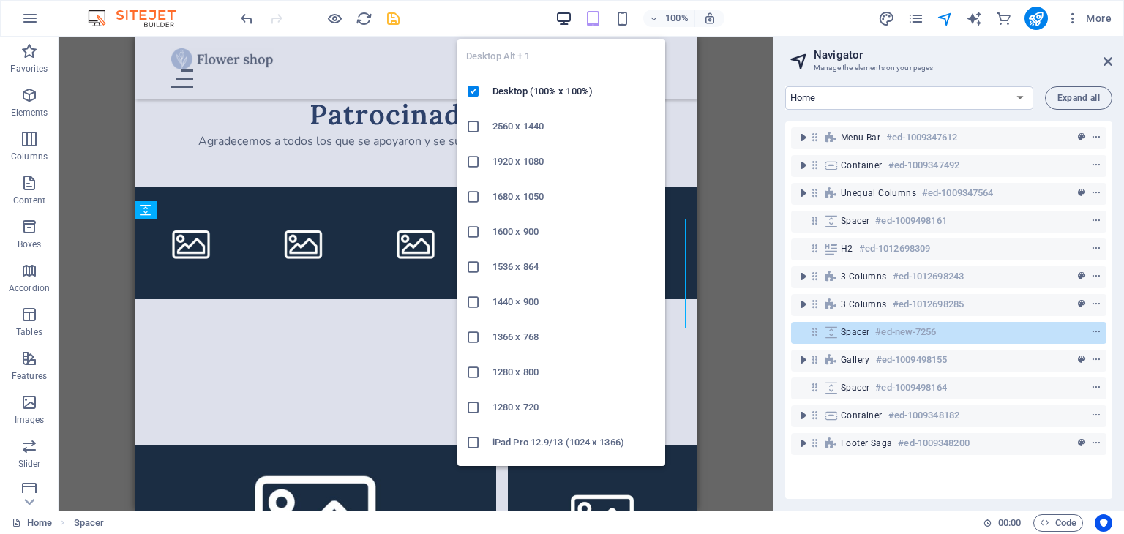
click at [565, 18] on icon "button" at bounding box center [563, 18] width 17 height 17
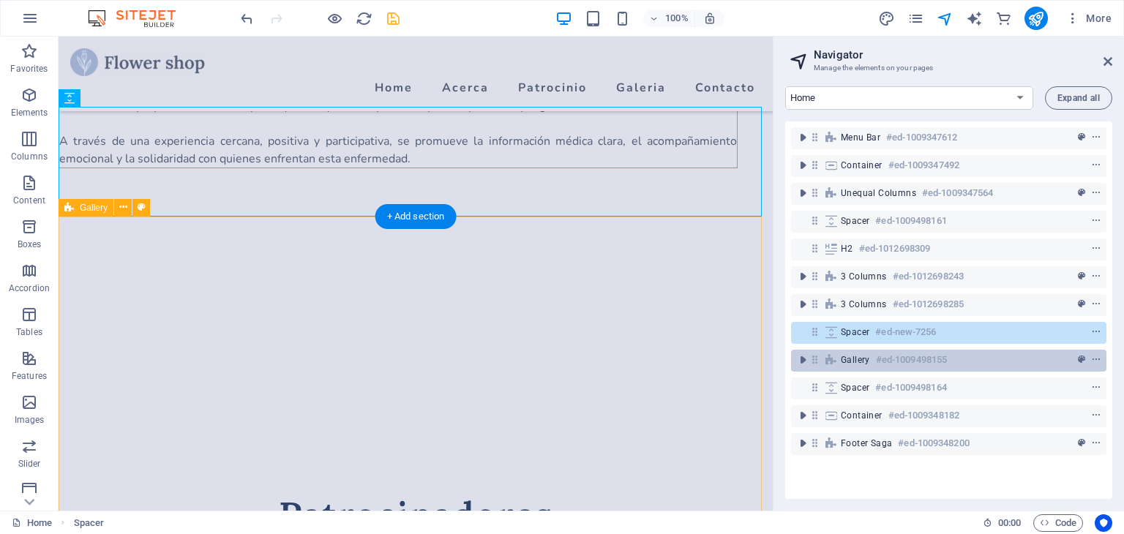
click at [930, 361] on h6 "#ed-1009498155" at bounding box center [911, 360] width 71 height 18
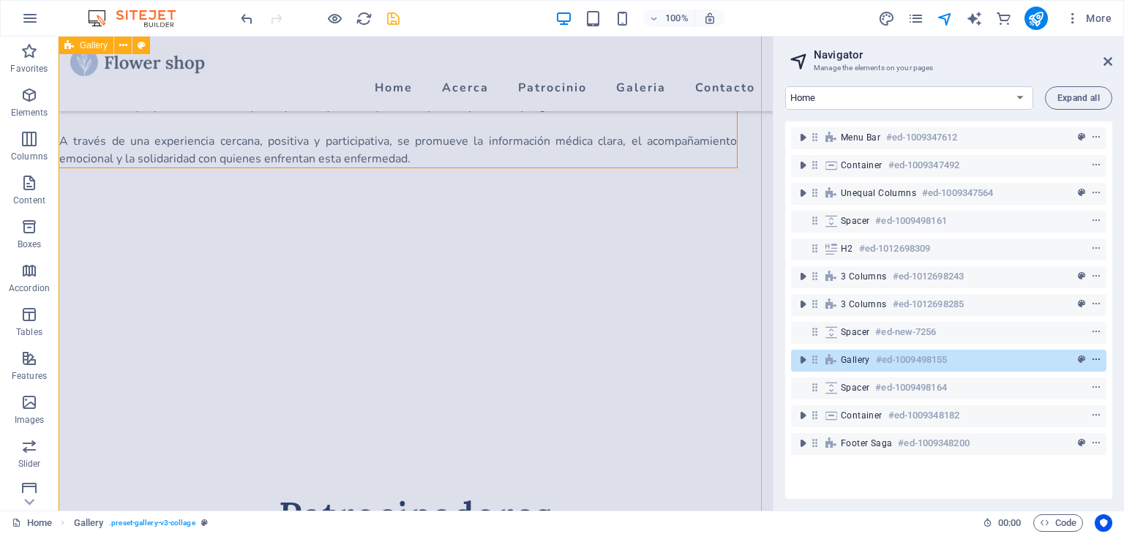
click at [1094, 358] on icon "context-menu" at bounding box center [1096, 360] width 10 height 10
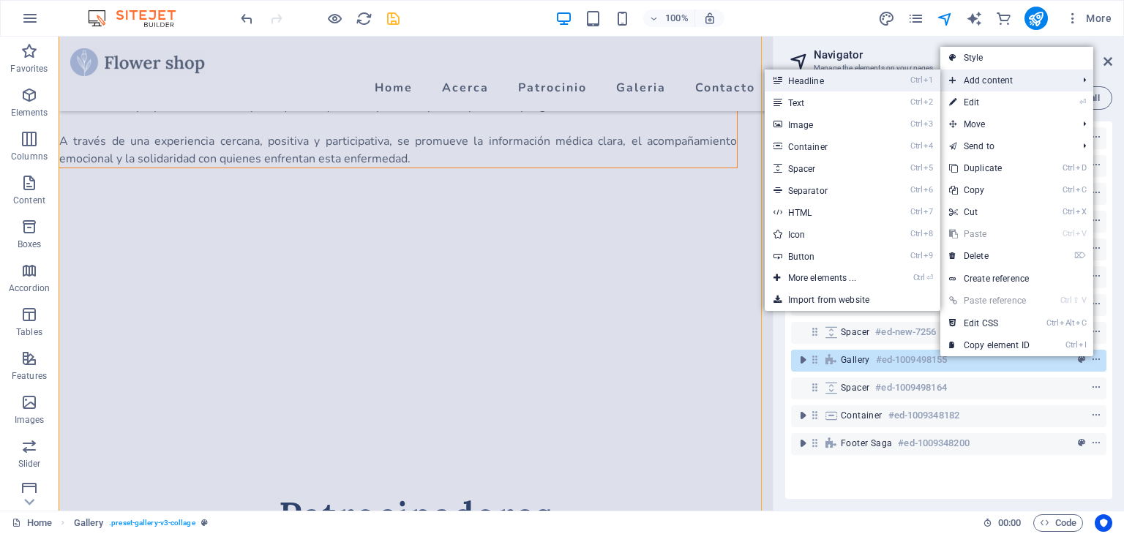
click at [848, 86] on link "Ctrl 1 Headline" at bounding box center [824, 80] width 121 height 22
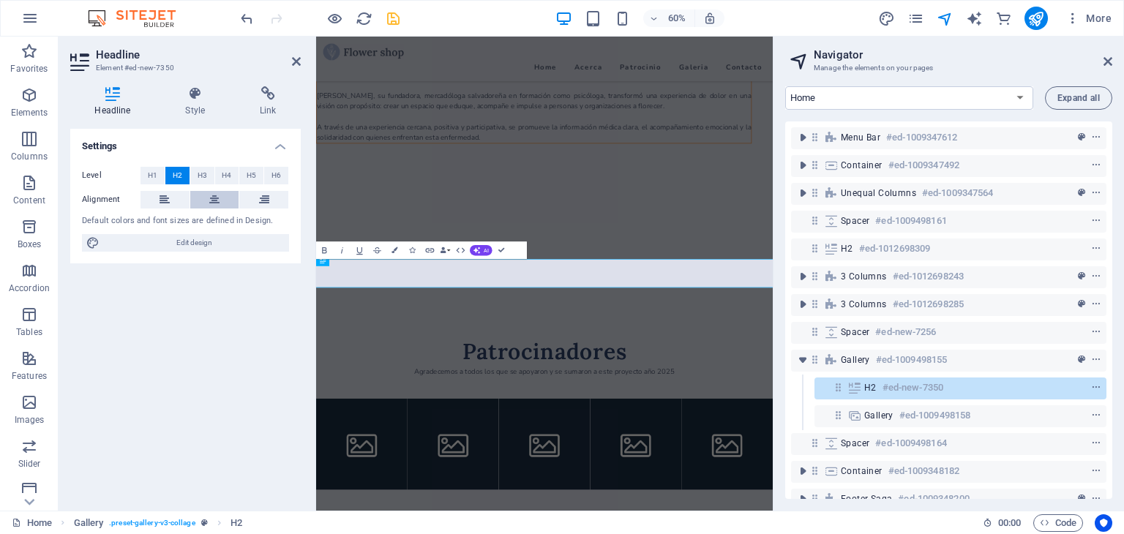
click at [217, 197] on icon at bounding box center [214, 200] width 10 height 18
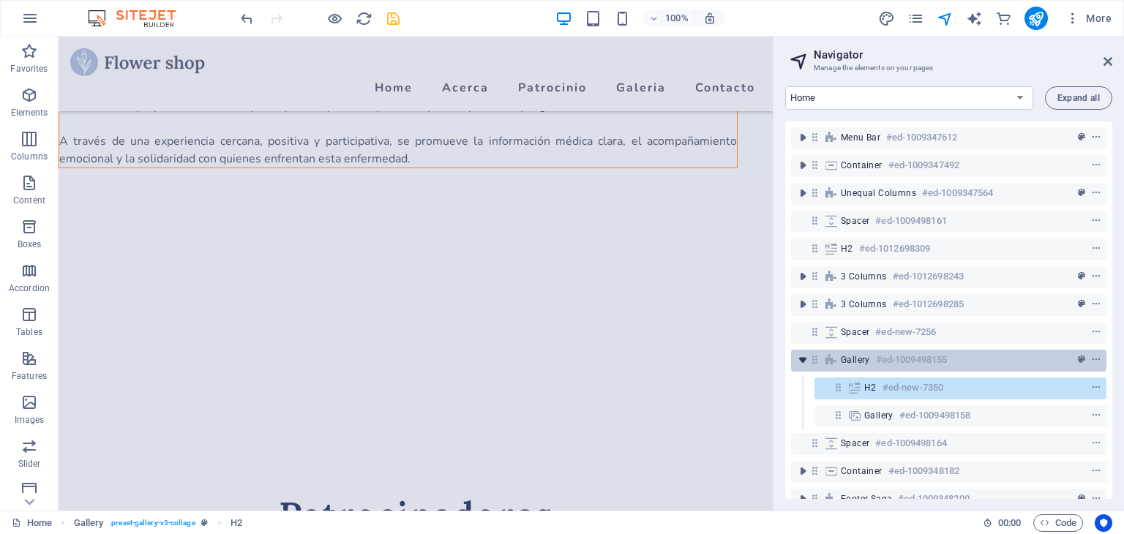
click at [804, 355] on icon "toggle-expand" at bounding box center [802, 360] width 15 height 15
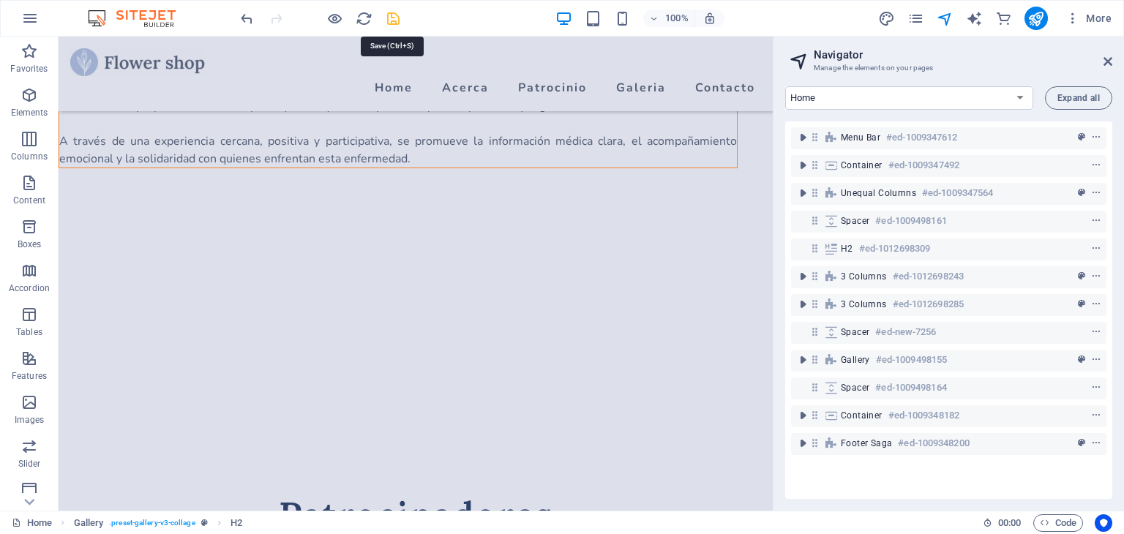
click at [392, 22] on icon "save" at bounding box center [393, 18] width 17 height 17
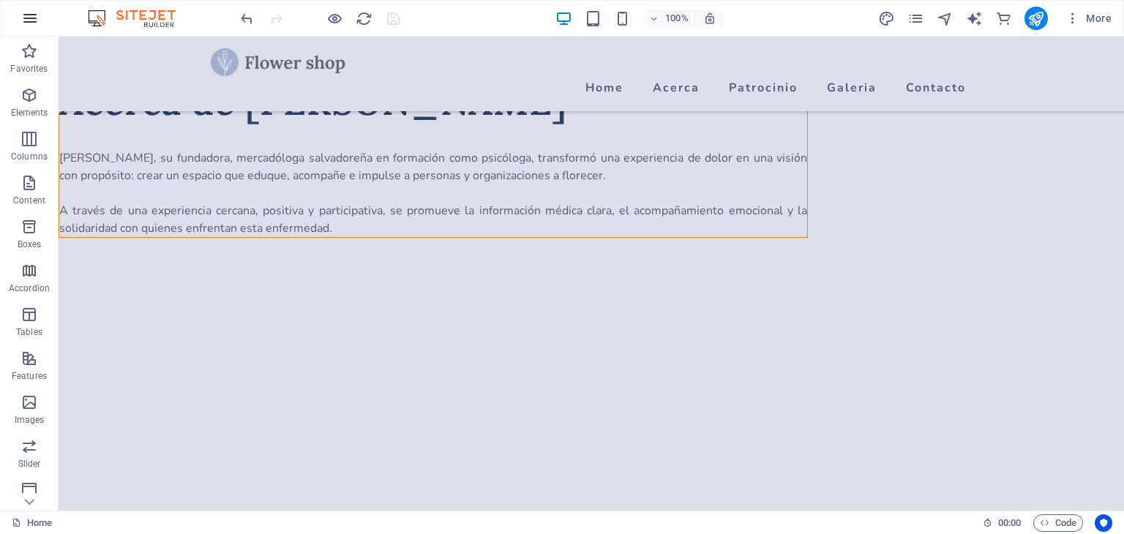
click at [31, 19] on icon "button" at bounding box center [30, 19] width 18 height 18
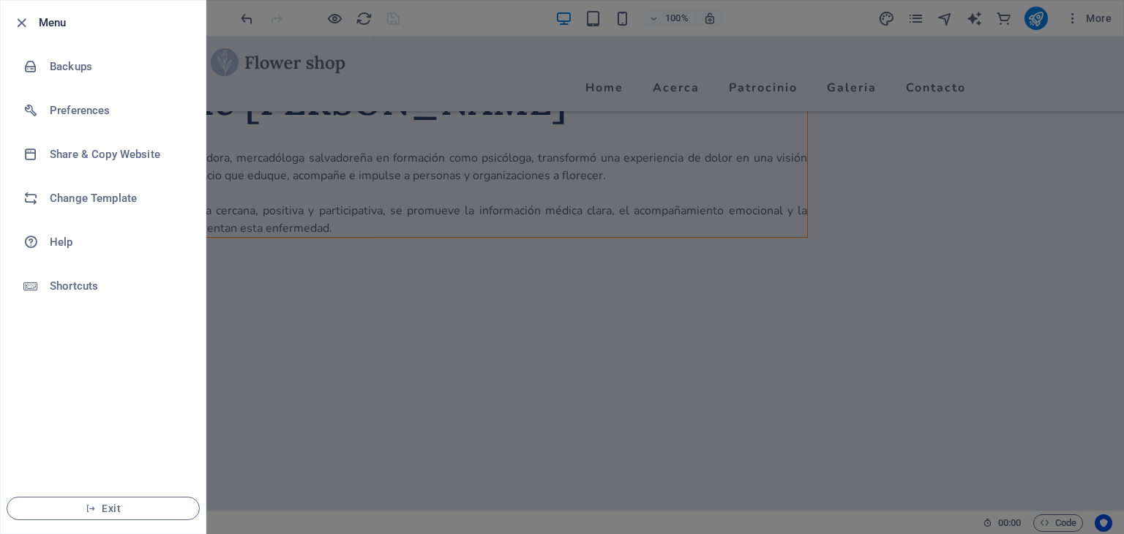
click at [434, 12] on div at bounding box center [562, 267] width 1124 height 534
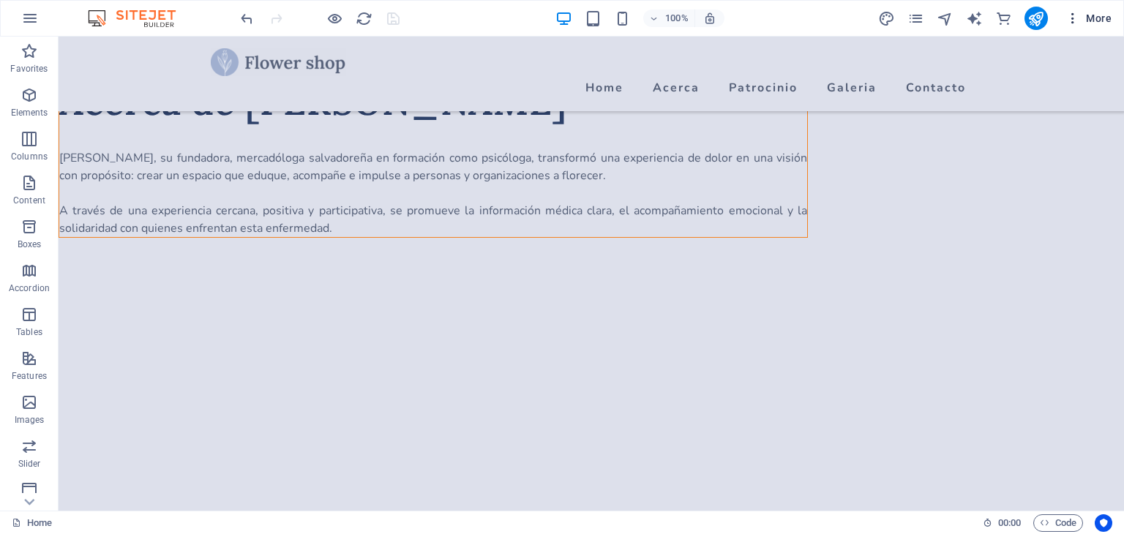
click at [1070, 12] on icon "button" at bounding box center [1072, 18] width 15 height 15
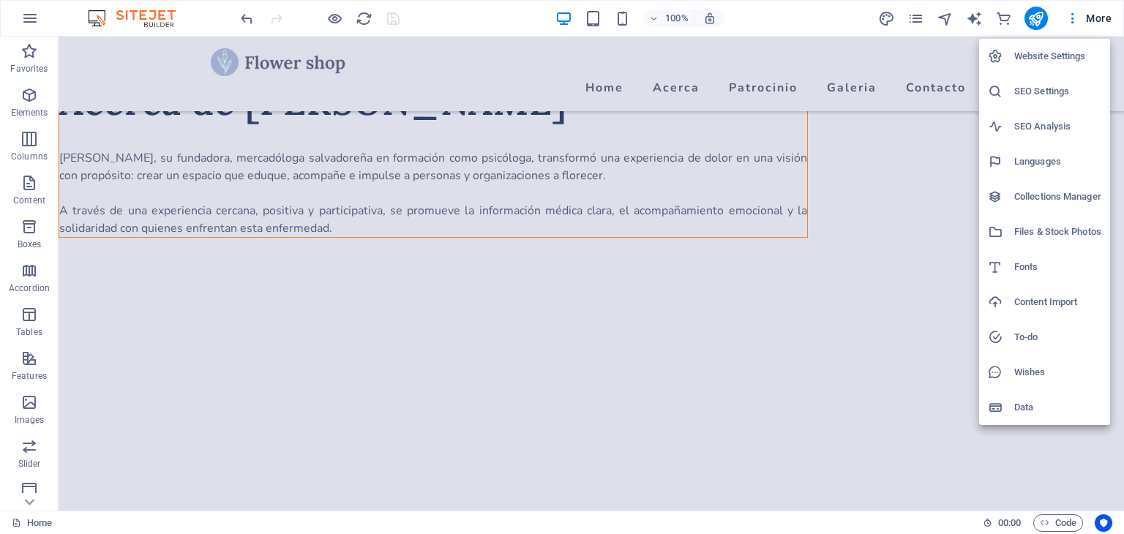
click at [438, 24] on div at bounding box center [562, 267] width 1124 height 534
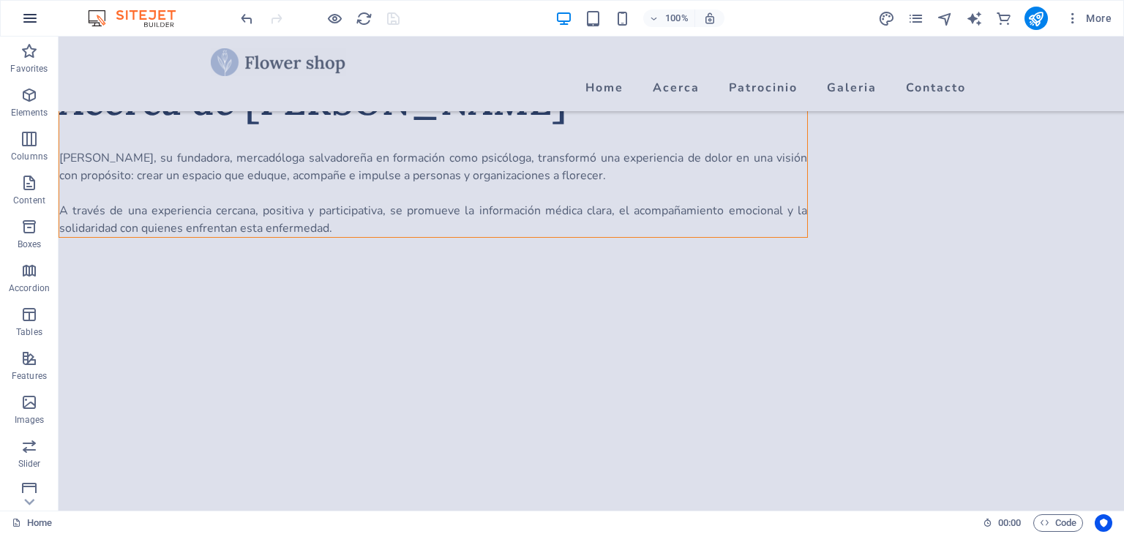
click at [29, 22] on icon "button" at bounding box center [30, 19] width 18 height 18
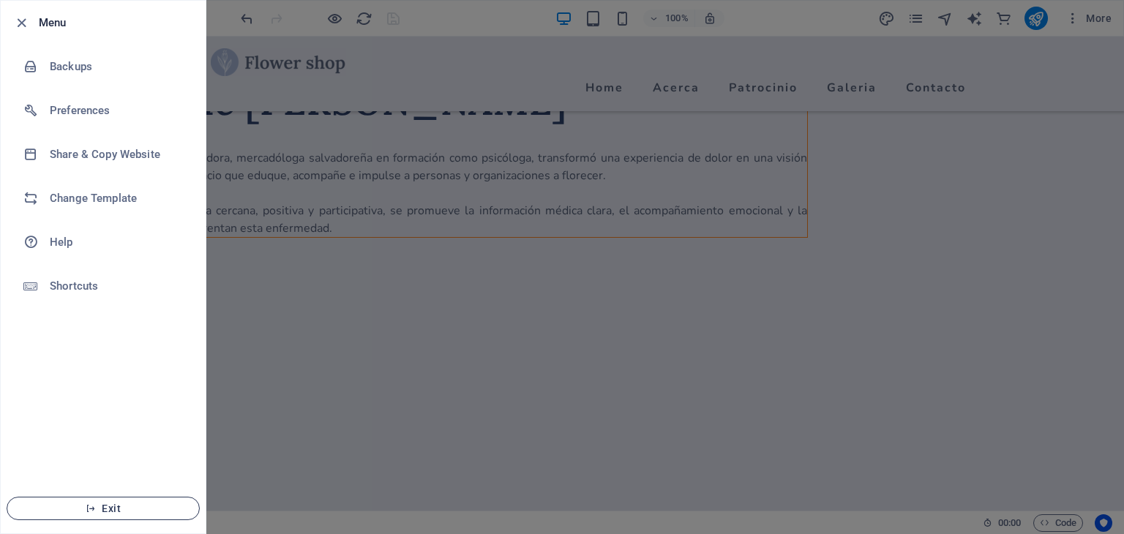
click at [103, 506] on span "Exit" at bounding box center [103, 509] width 168 height 12
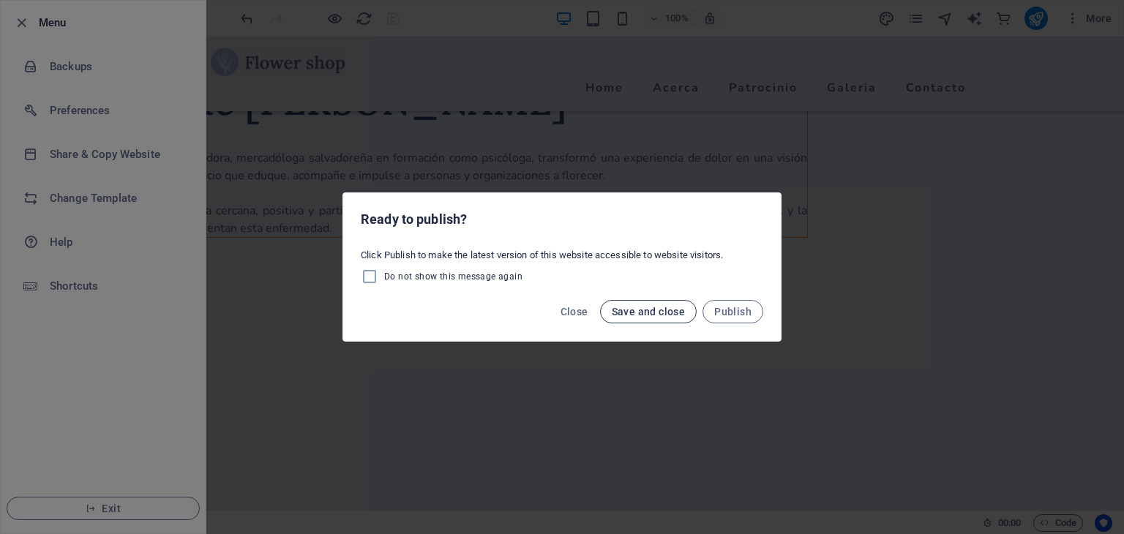
click at [644, 312] on span "Save and close" at bounding box center [648, 312] width 74 height 12
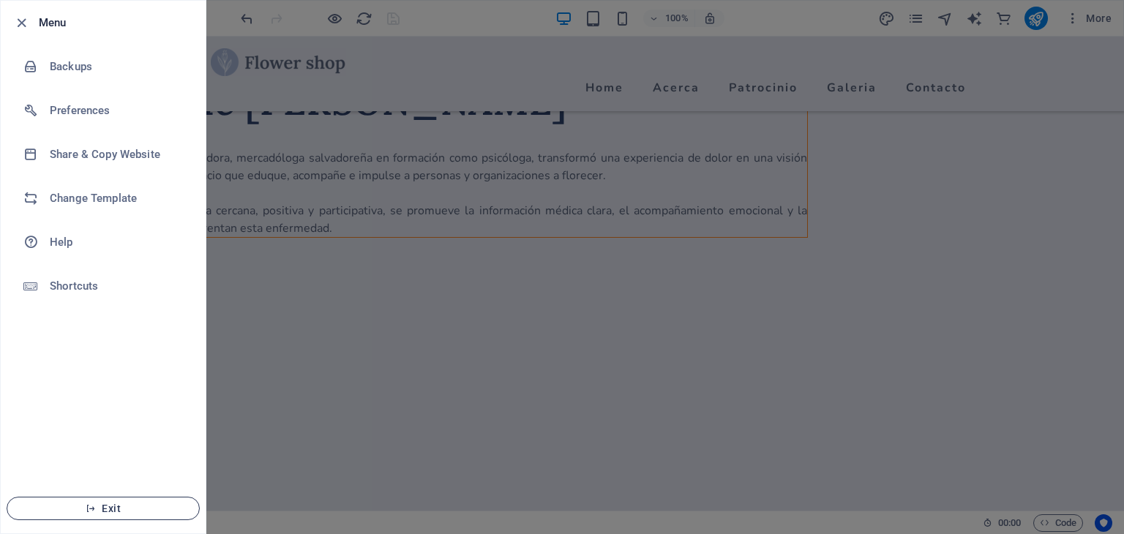
click at [110, 507] on span "Exit" at bounding box center [103, 509] width 168 height 12
